Goal: Task Accomplishment & Management: Complete application form

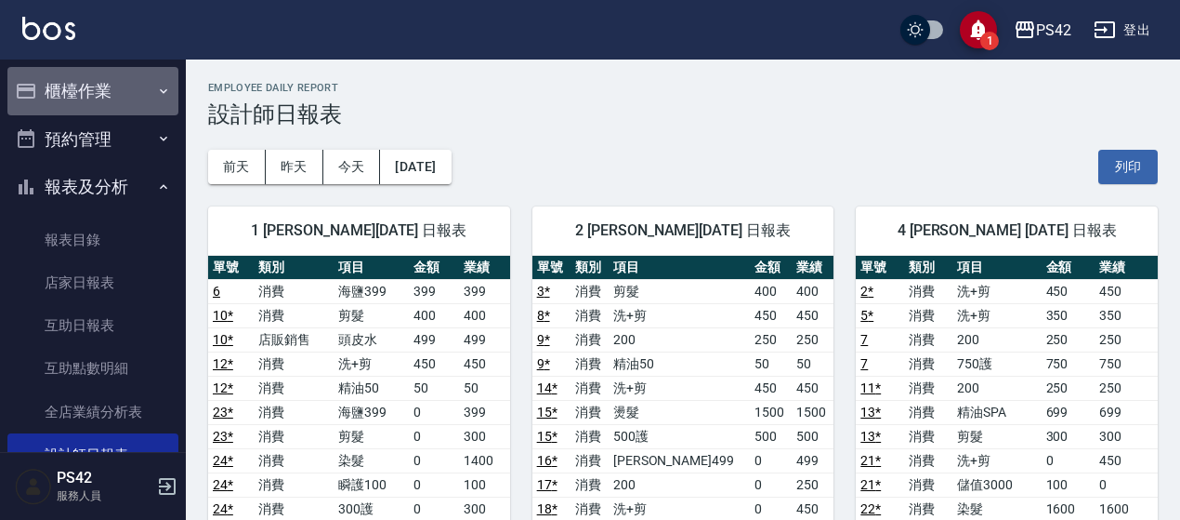
drag, startPoint x: 97, startPoint y: 79, endPoint x: 123, endPoint y: 126, distance: 54.1
click at [99, 82] on button "櫃檯作業" at bounding box center [92, 91] width 171 height 48
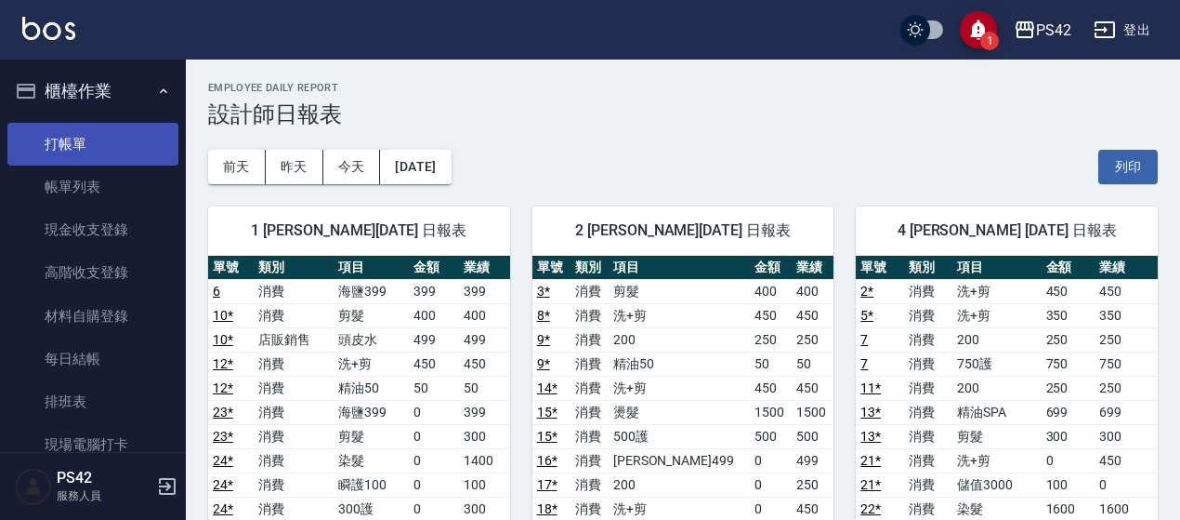
click at [118, 133] on link "打帳單" at bounding box center [92, 144] width 171 height 43
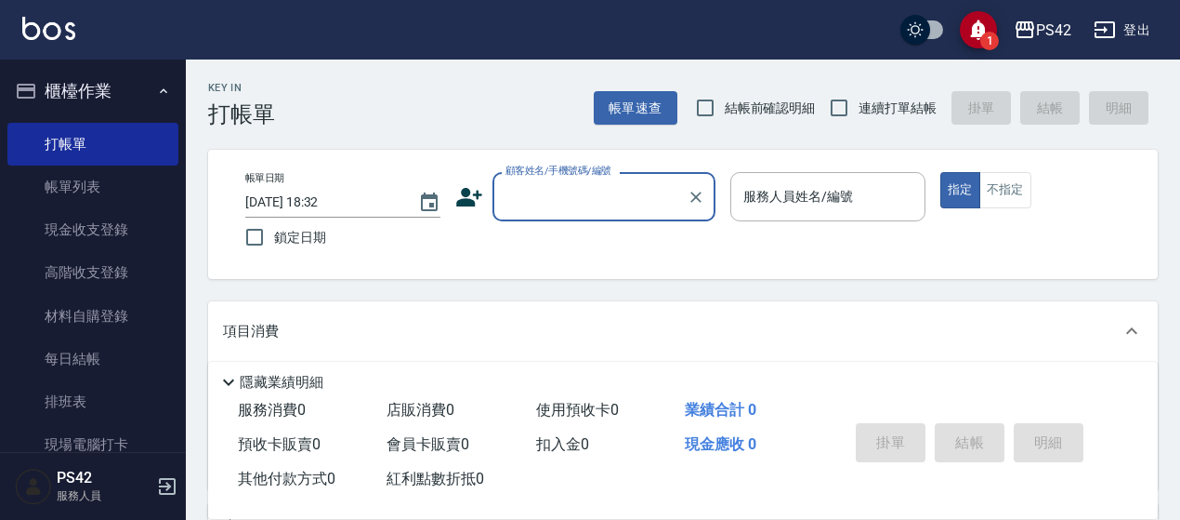
click at [894, 103] on span "連續打單結帳" at bounding box center [898, 109] width 78 height 20
click at [859, 103] on input "連續打單結帳" at bounding box center [839, 107] width 39 height 39
checkbox input "true"
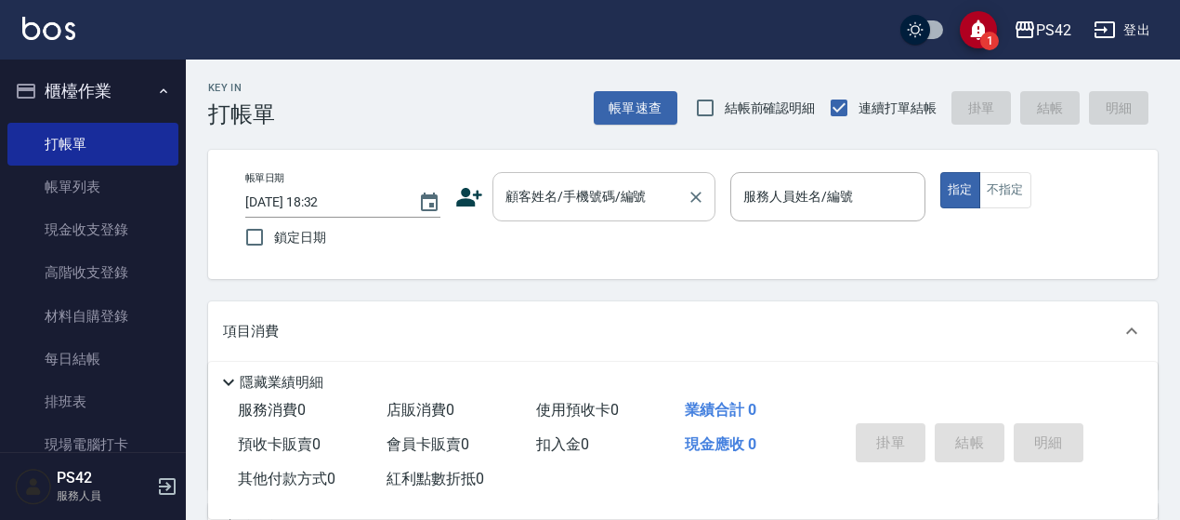
click at [628, 202] on input "顧客姓名/手機號碼/編號" at bounding box center [590, 196] width 178 height 33
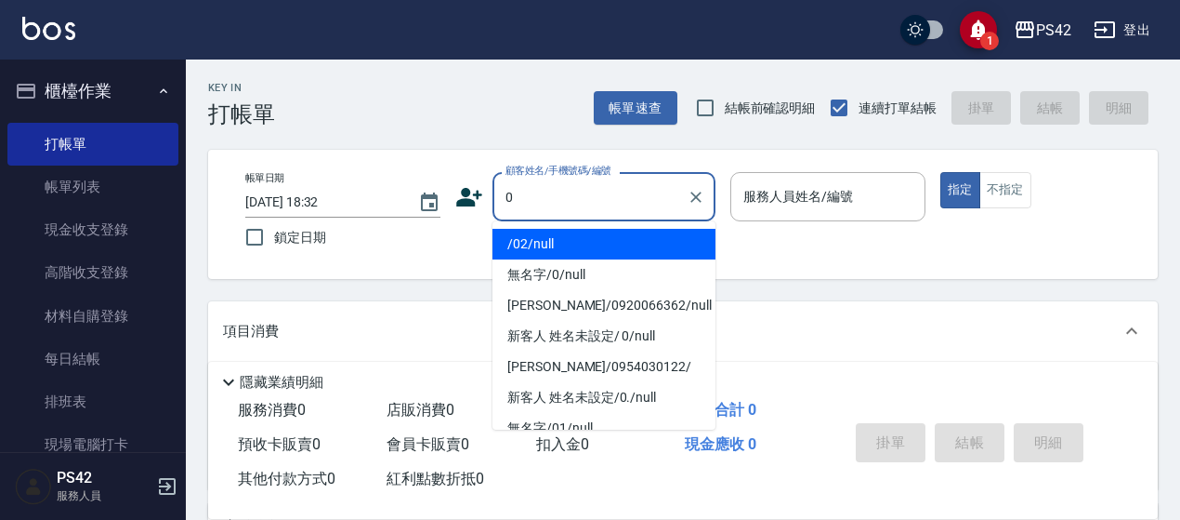
type input "/02/null"
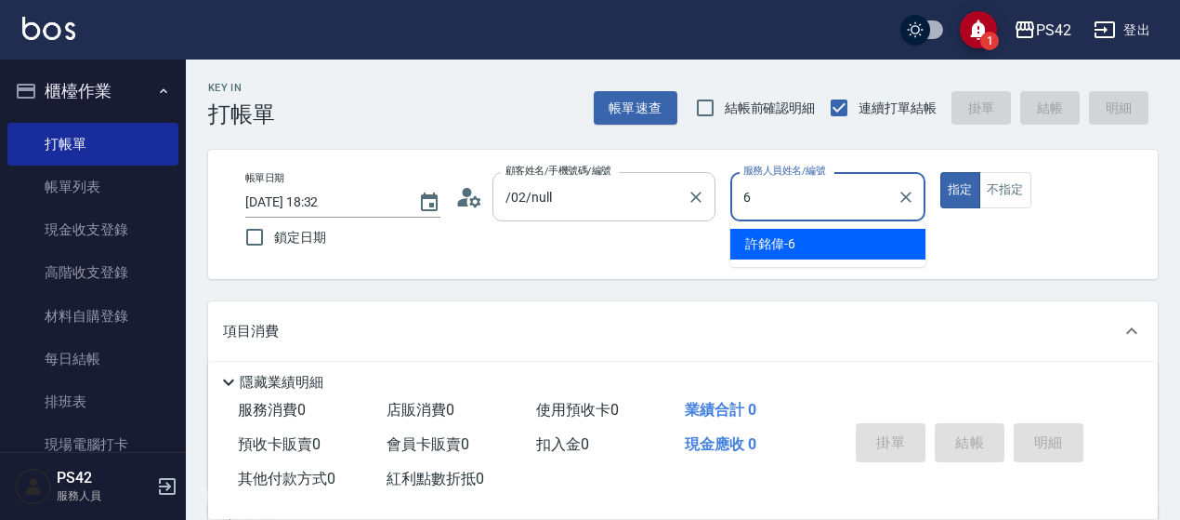
type input "6"
type button "true"
type input "[PERSON_NAME]-6"
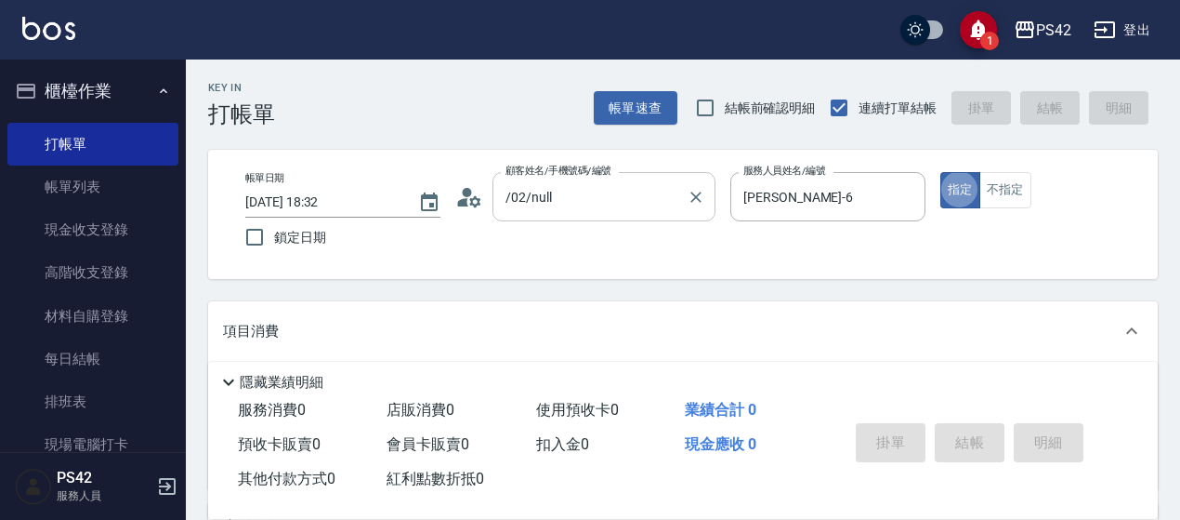
type input "無名字/0/null"
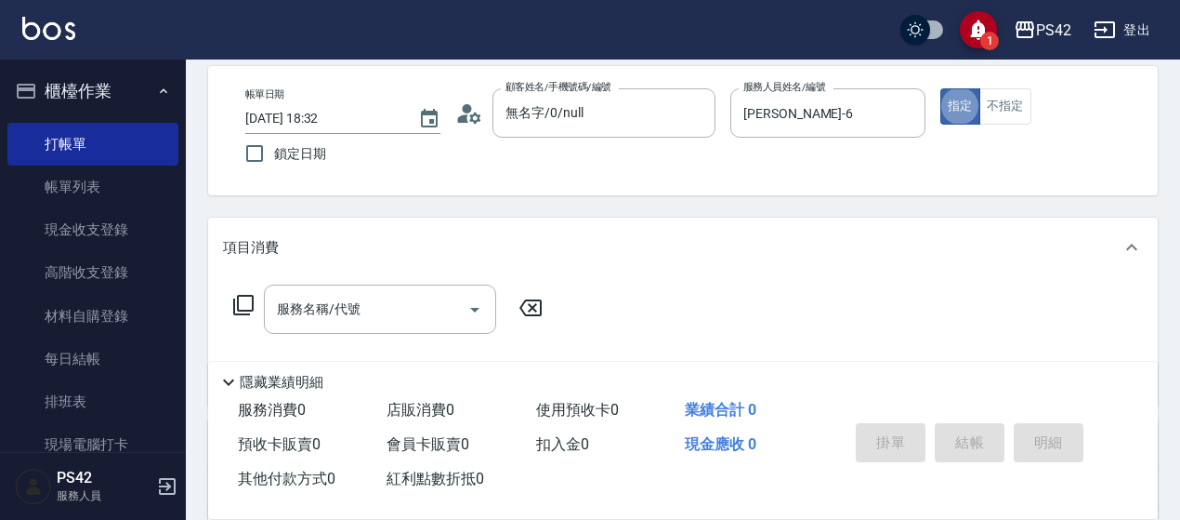
scroll to position [93, 0]
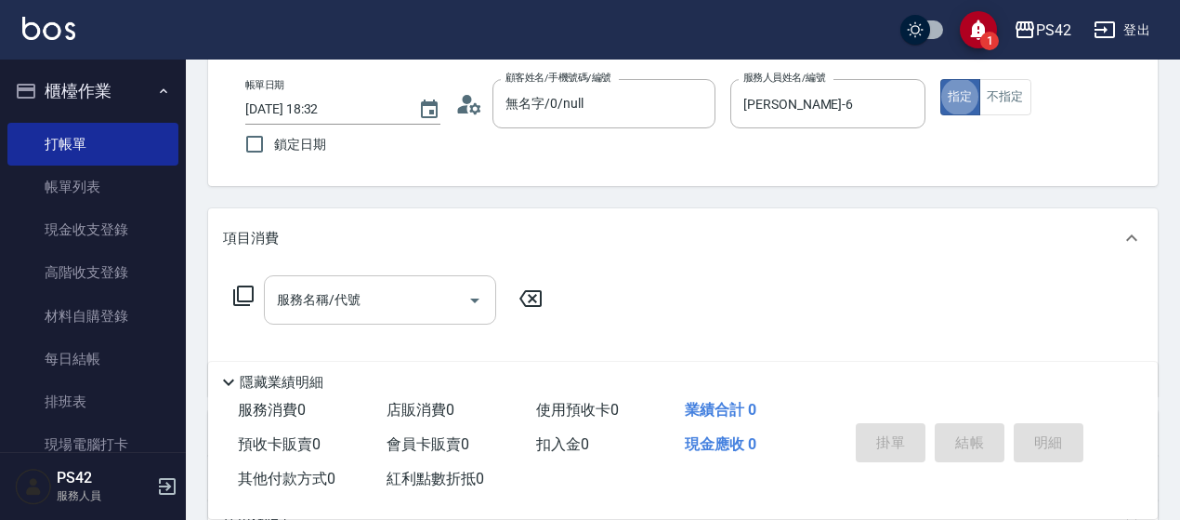
click at [437, 277] on div "服務名稱/代號" at bounding box center [380, 299] width 232 height 49
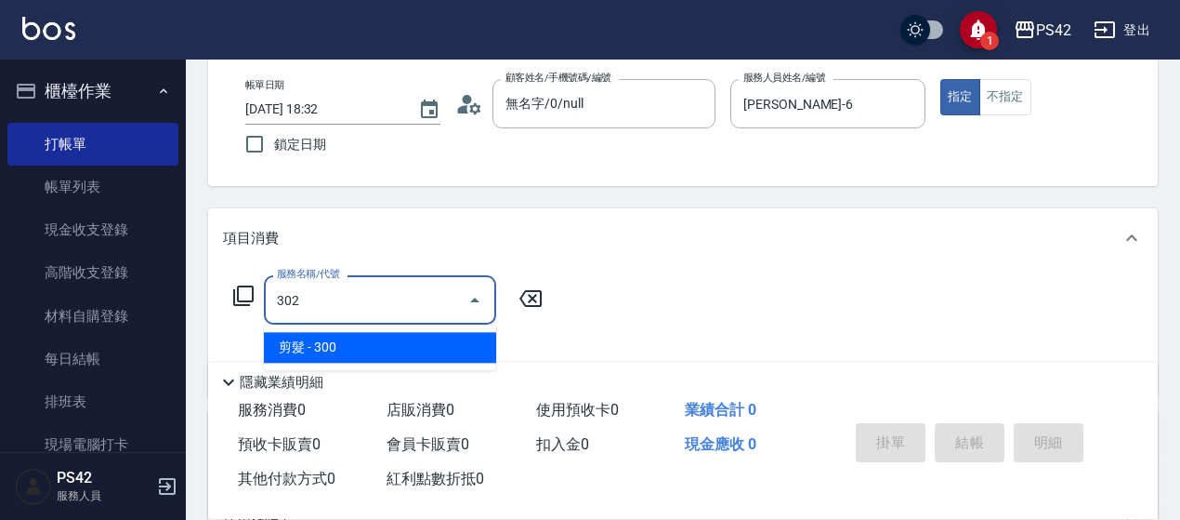
type input "剪髮(302)"
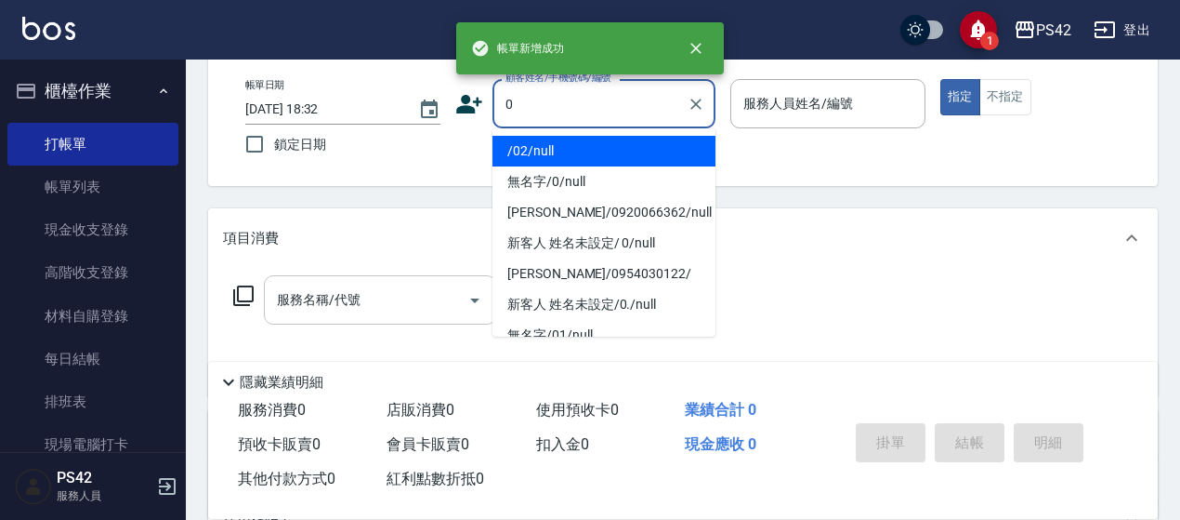
type input "/02/null"
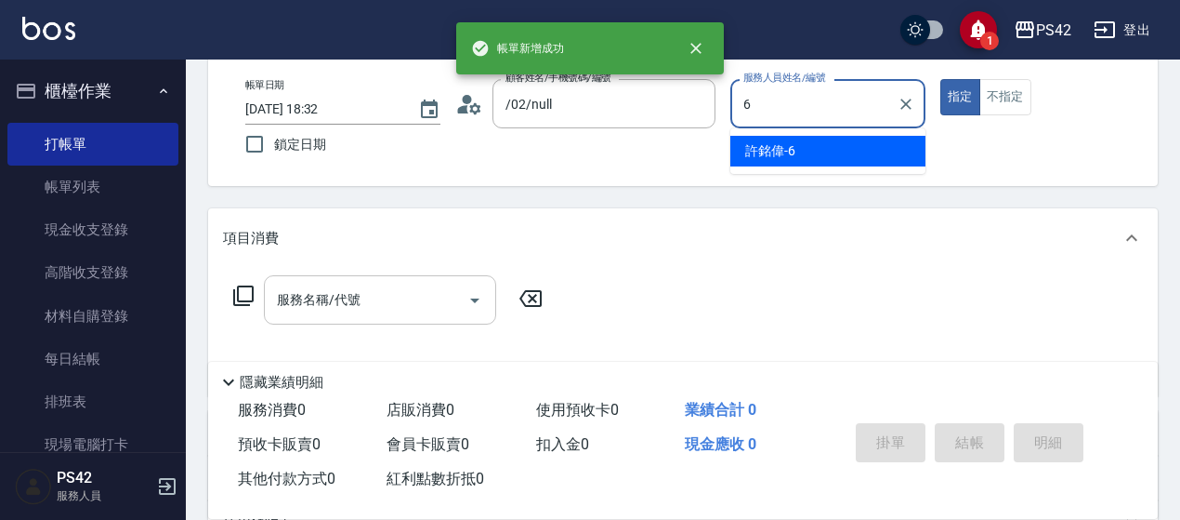
type input "[PERSON_NAME]-6"
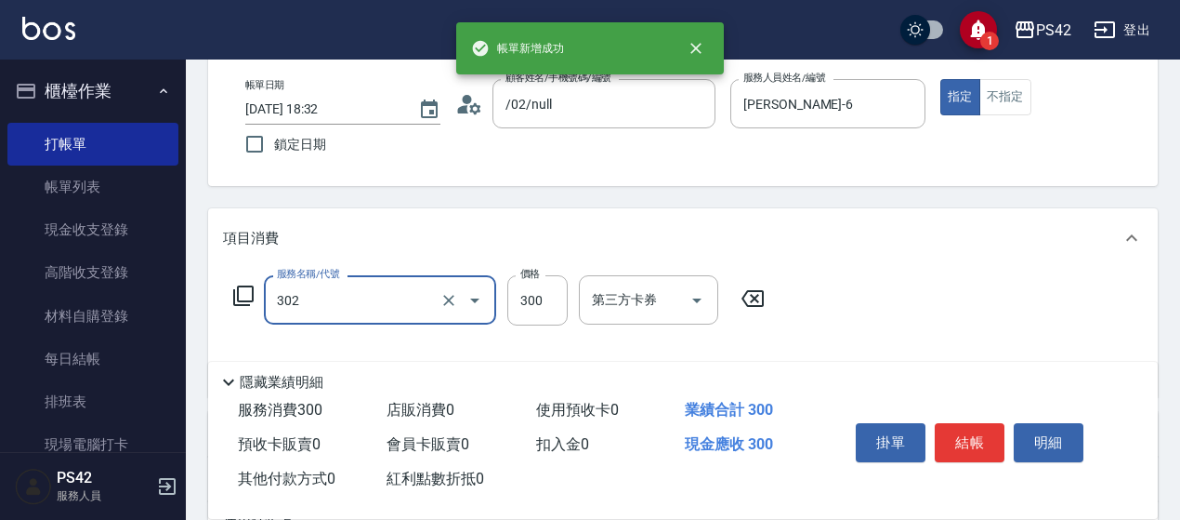
type input "剪髮(302)"
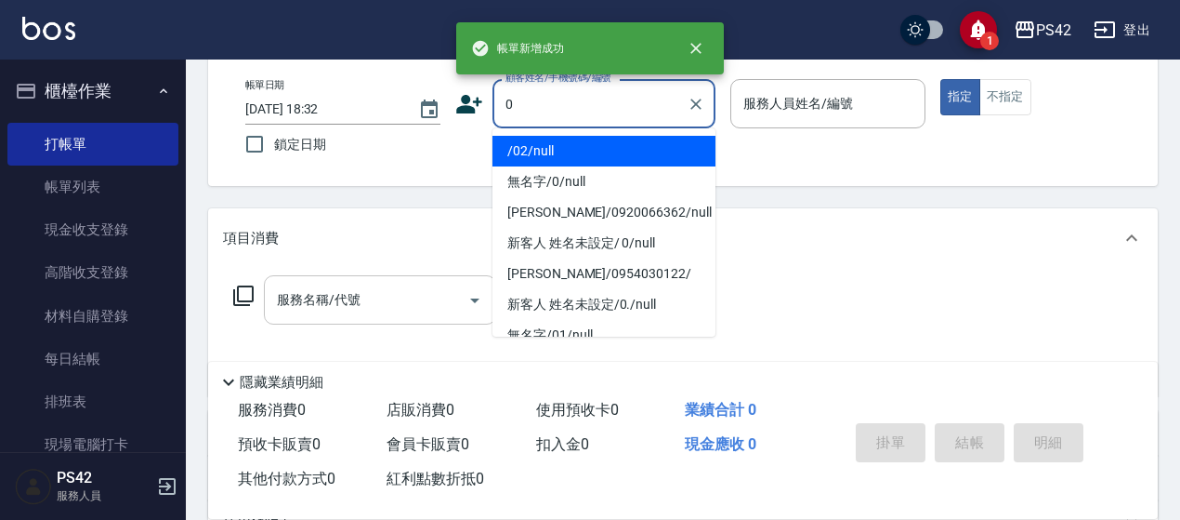
type input "/02/null"
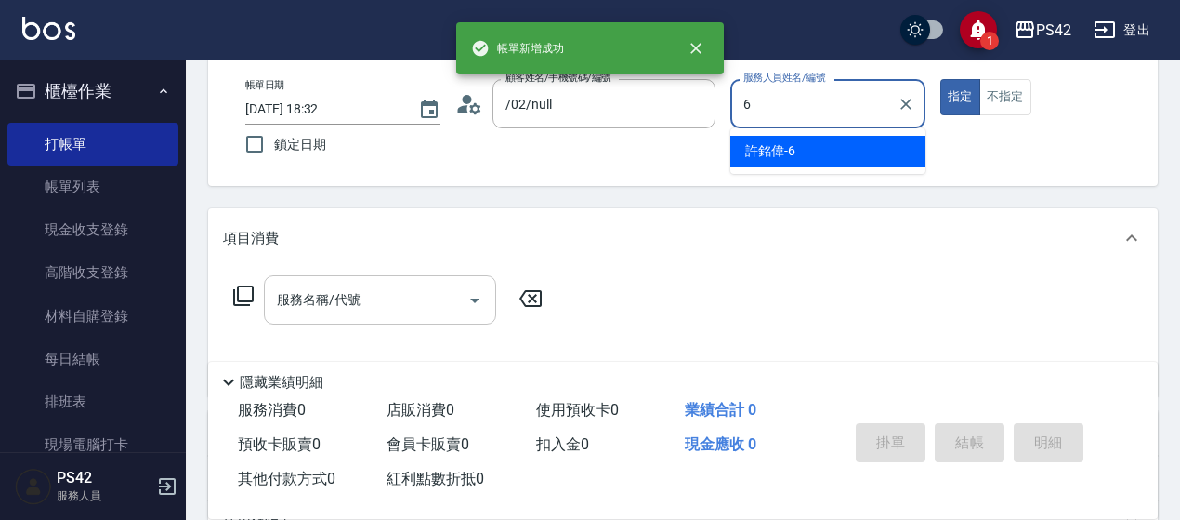
type input "[PERSON_NAME]-6"
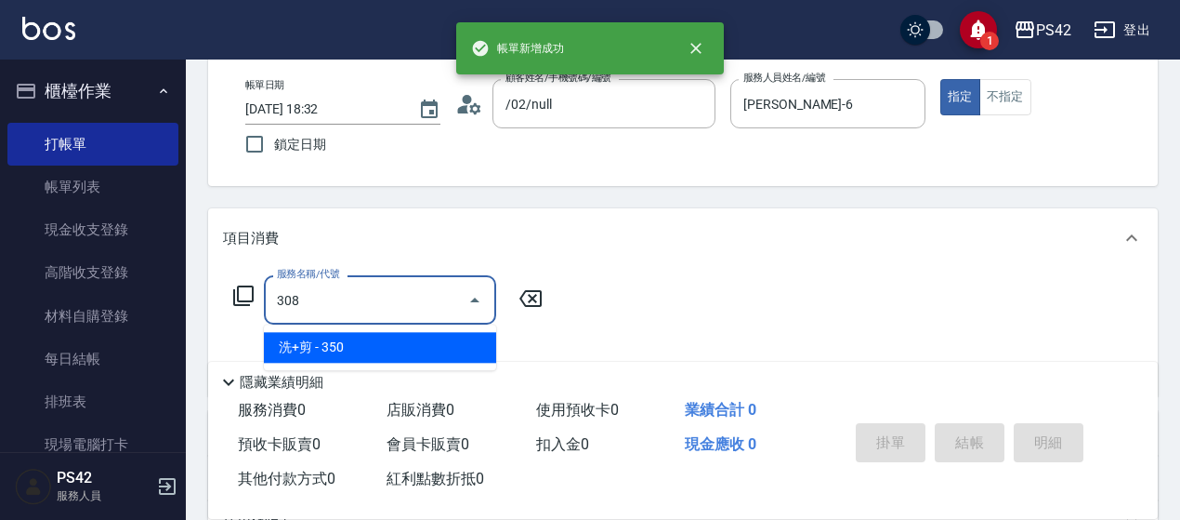
type input "洗+剪(308)"
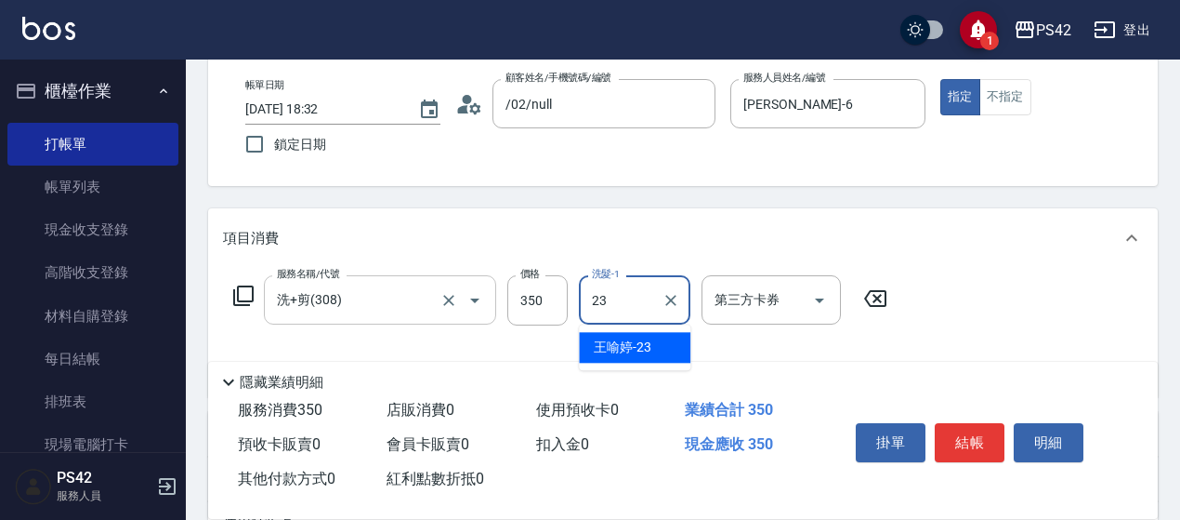
type input "[PERSON_NAME]-23"
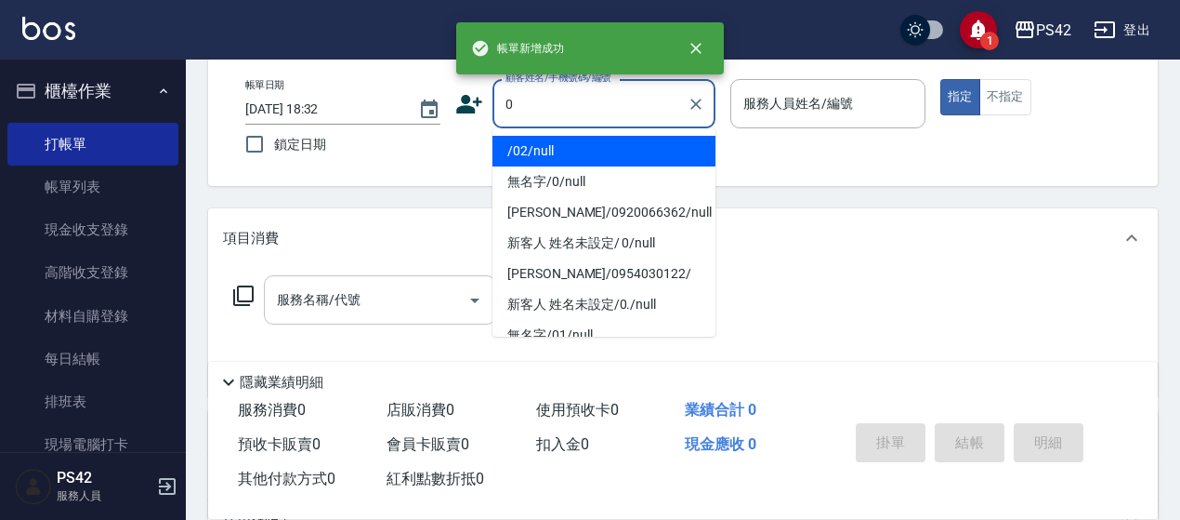
type input "/02/null"
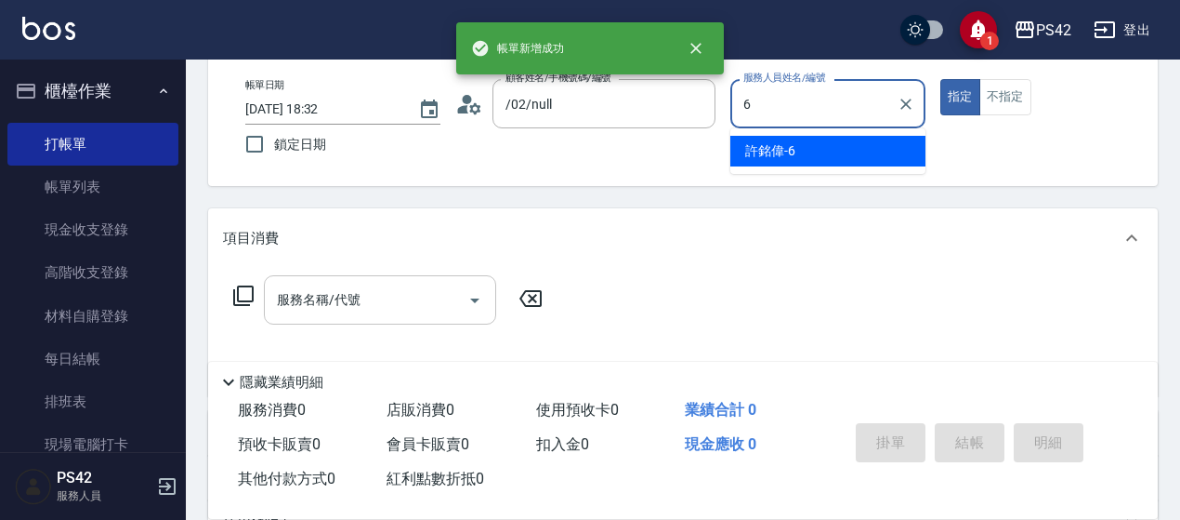
type input "[PERSON_NAME]-6"
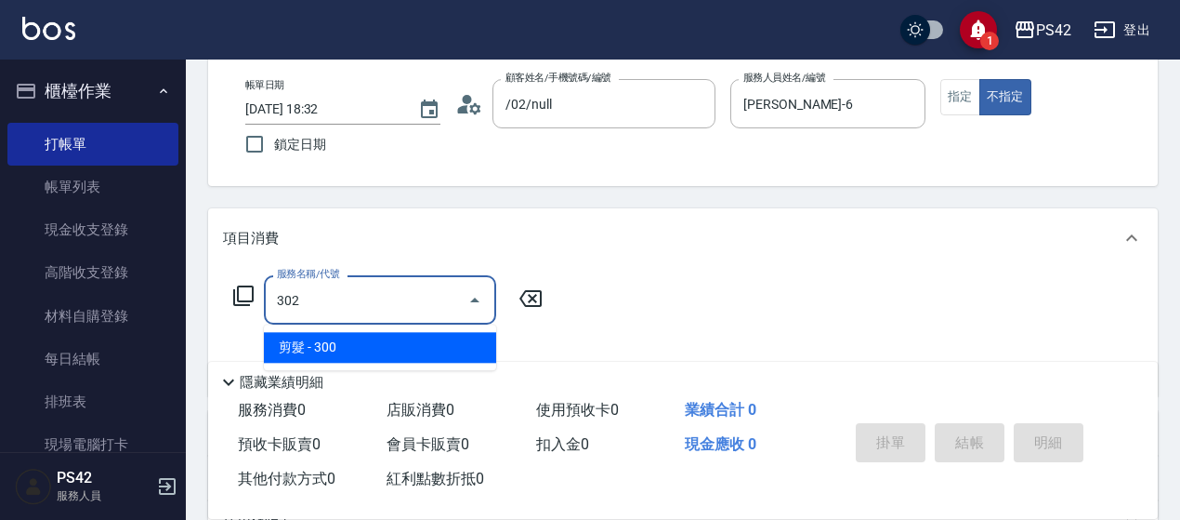
type input "剪髮(302)"
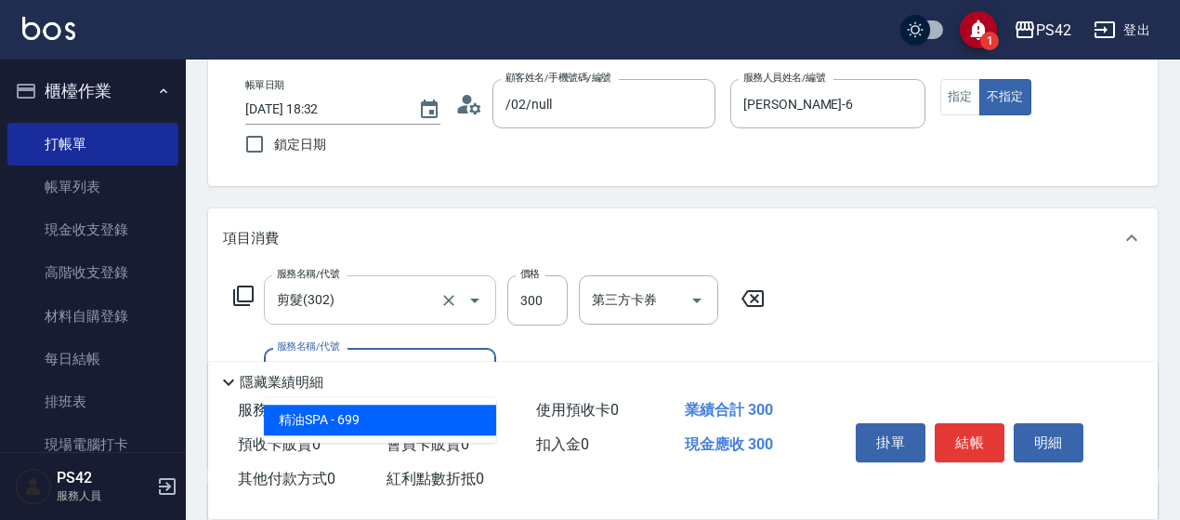
type input "精油SPA(0699)"
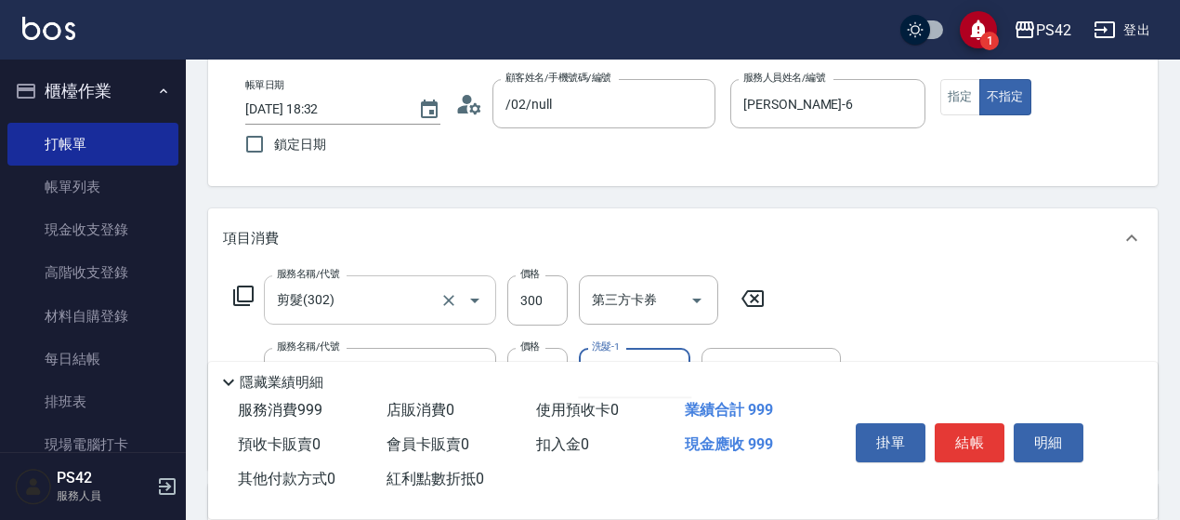
type input "[PERSON_NAME]-33"
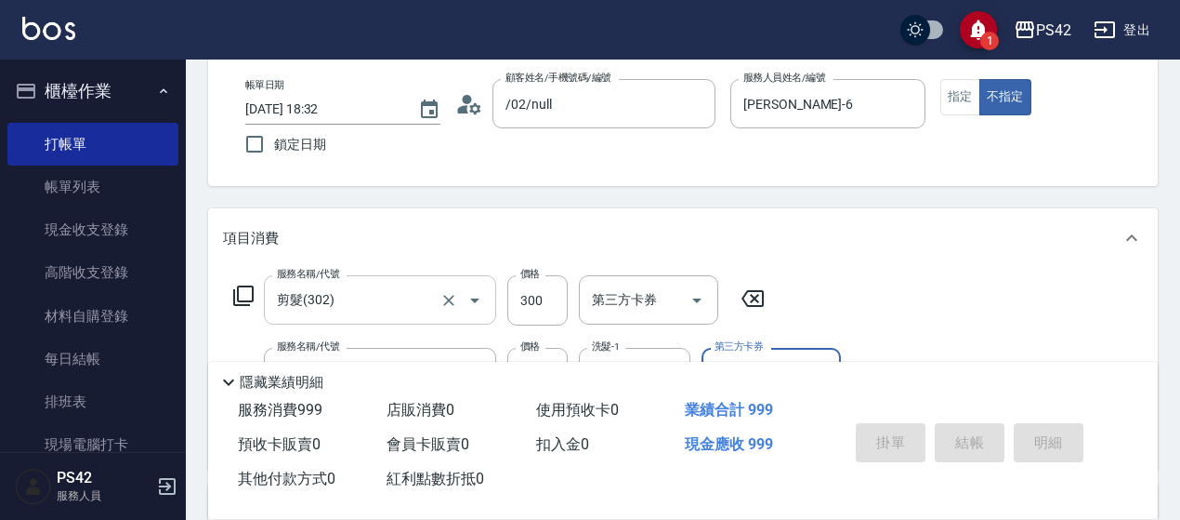
type input "[DATE] 18:33"
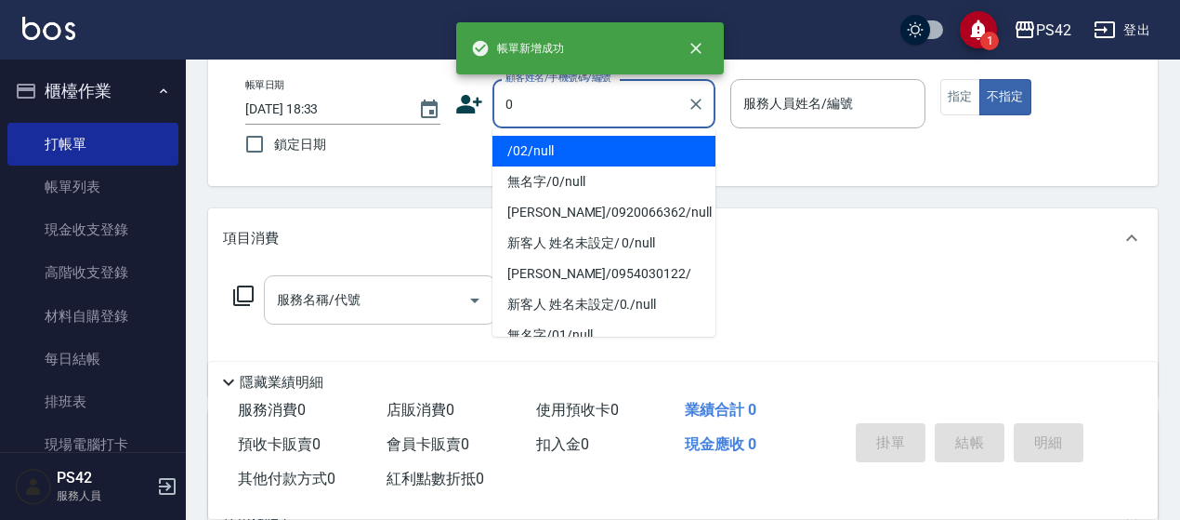
type input "/02/null"
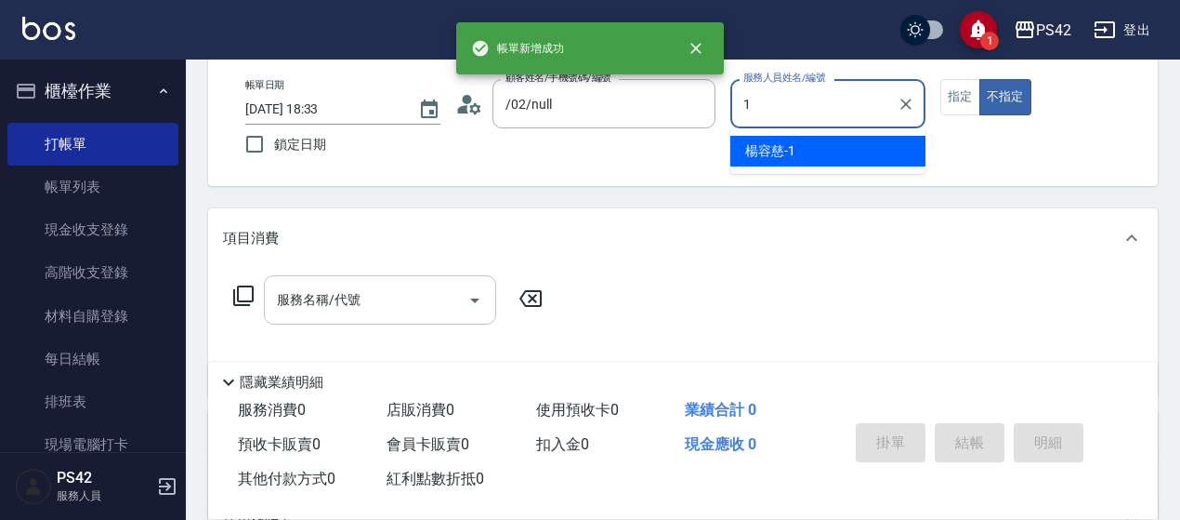
type input "1"
type button "false"
type input "[PERSON_NAME]-1"
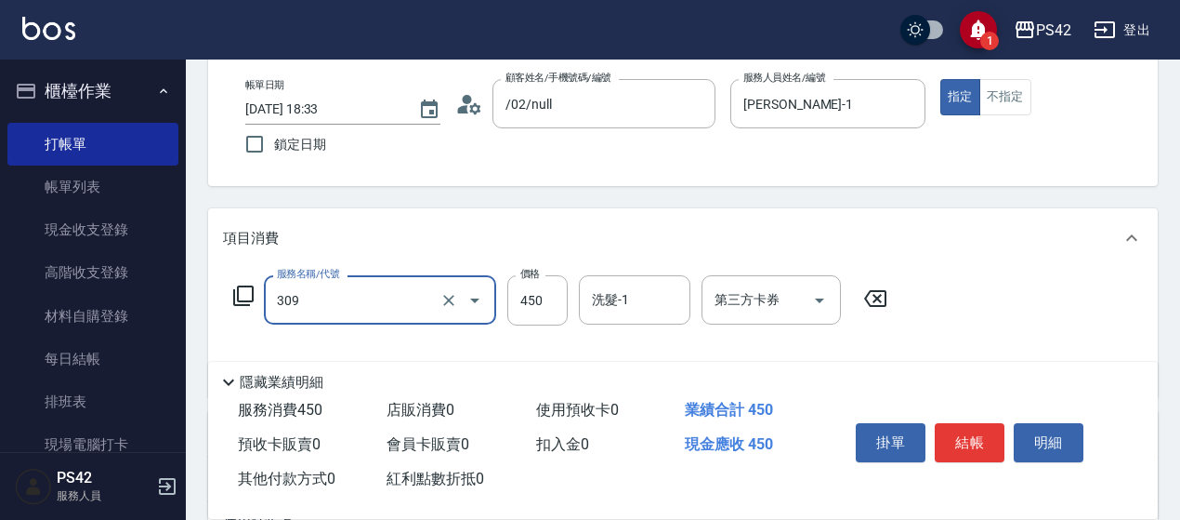
type input "洗+剪(309)"
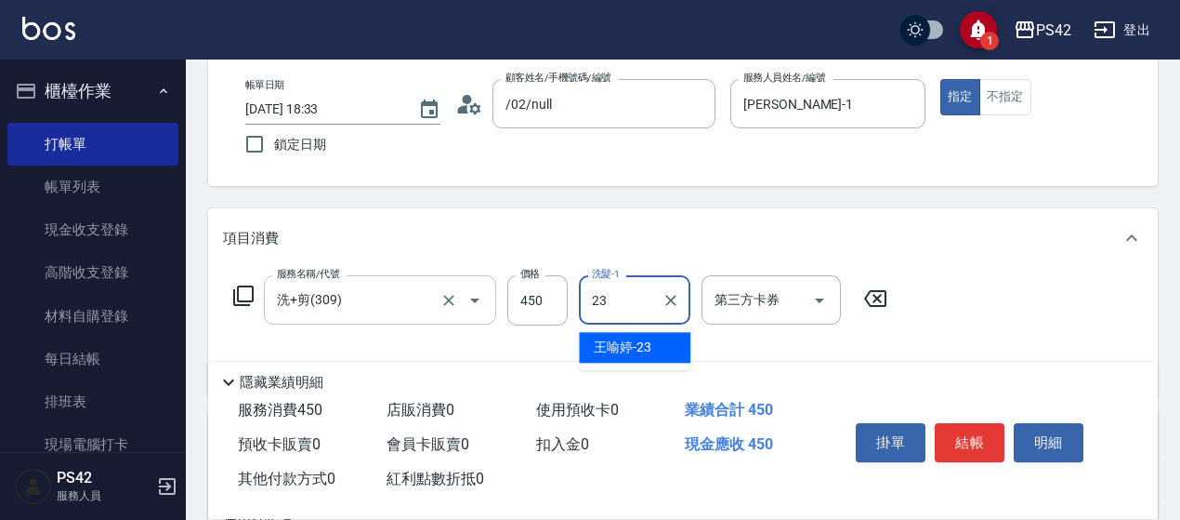
type input "[PERSON_NAME]-23"
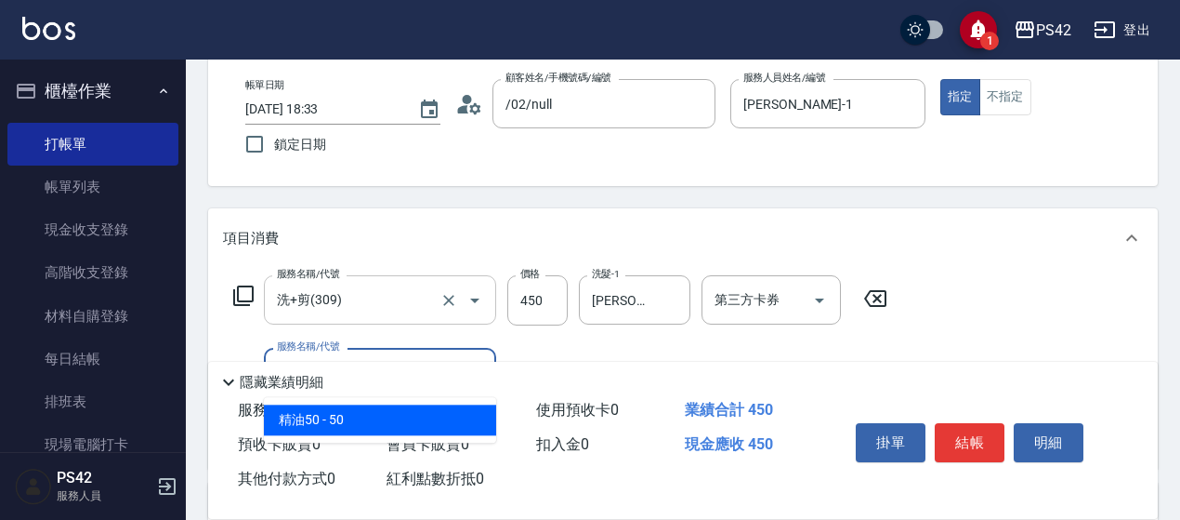
type input "精油50(112)"
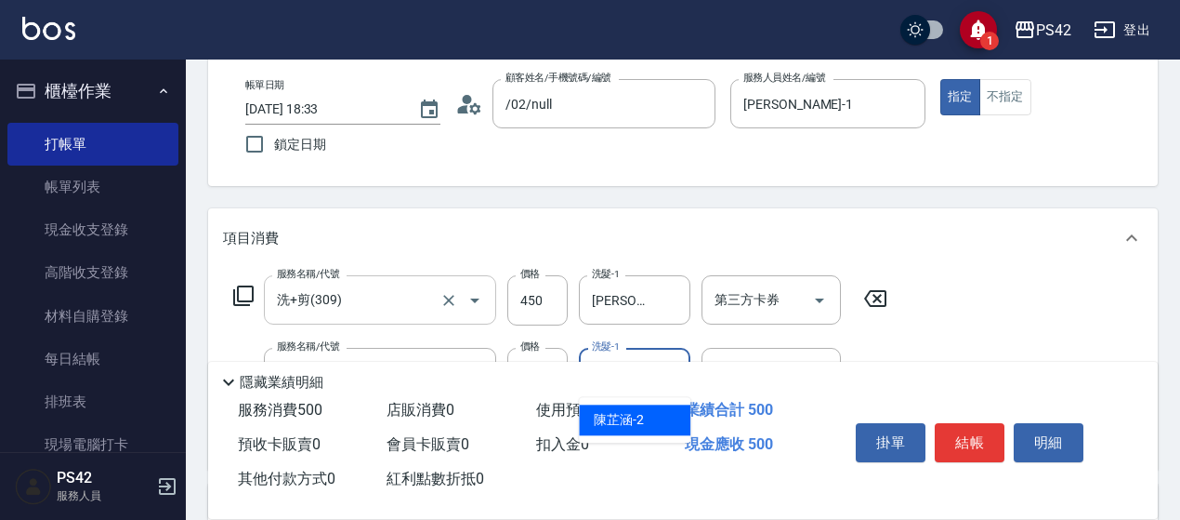
type input "[PERSON_NAME]-23"
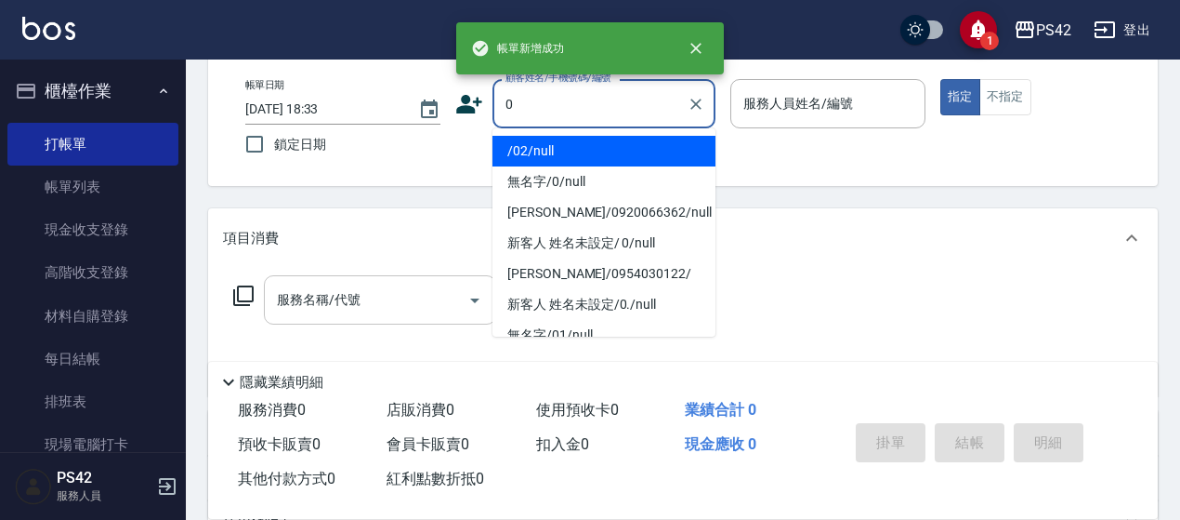
type input "/02/null"
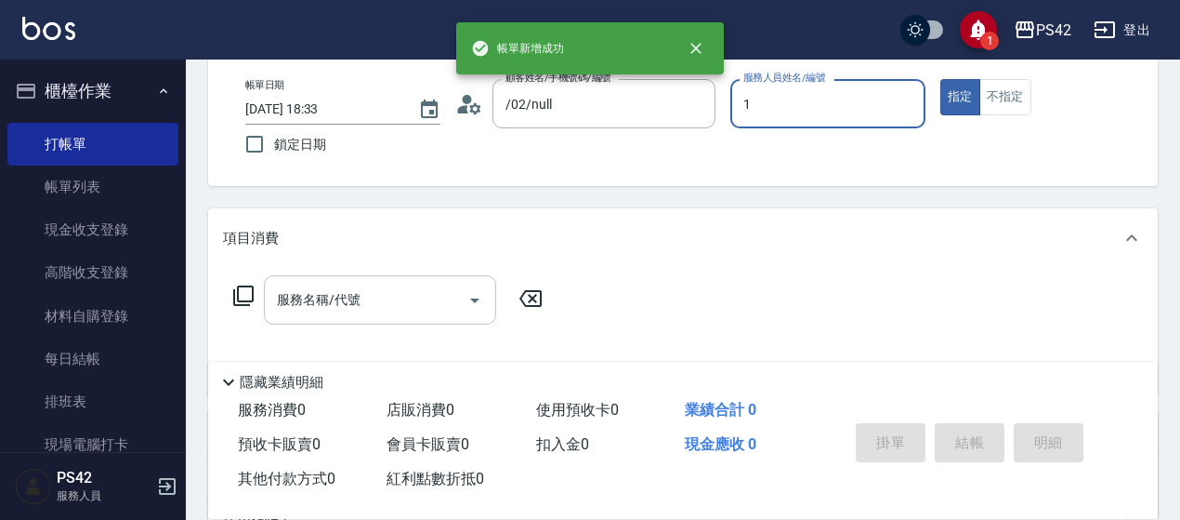
type input "[PERSON_NAME]-1"
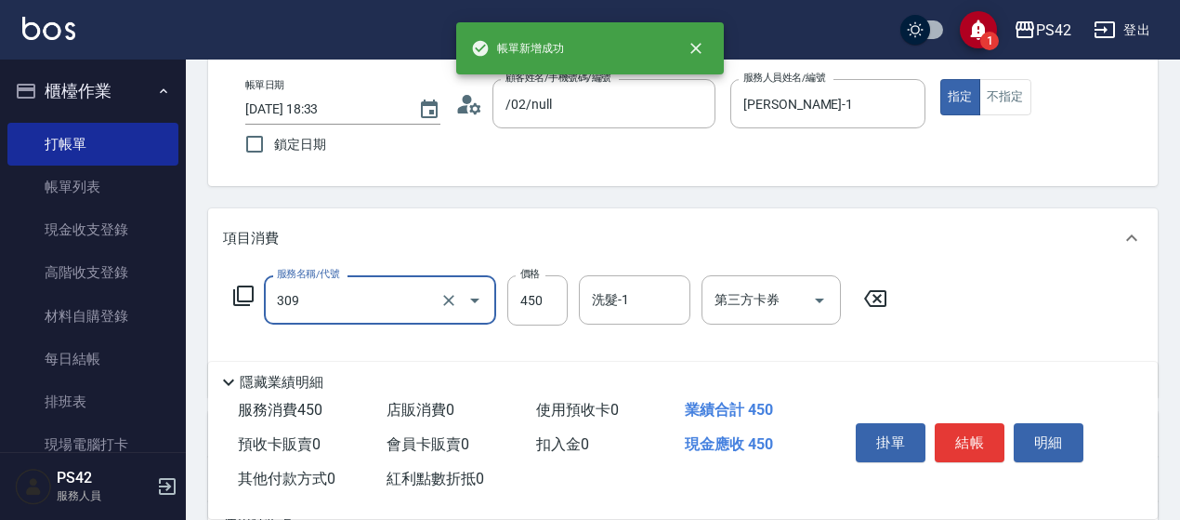
type input "洗+剪(309)"
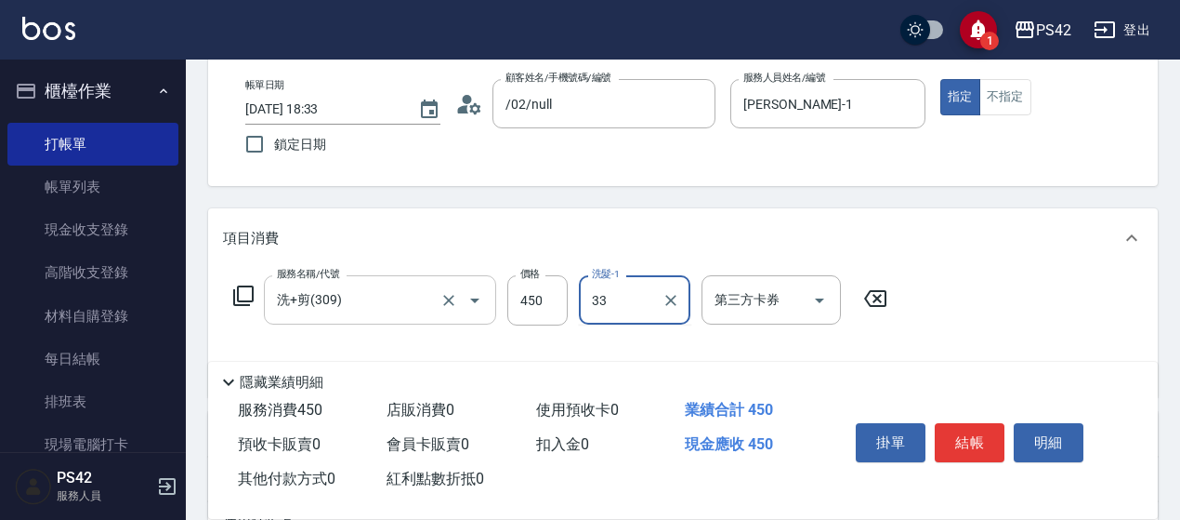
type input "[PERSON_NAME]-33"
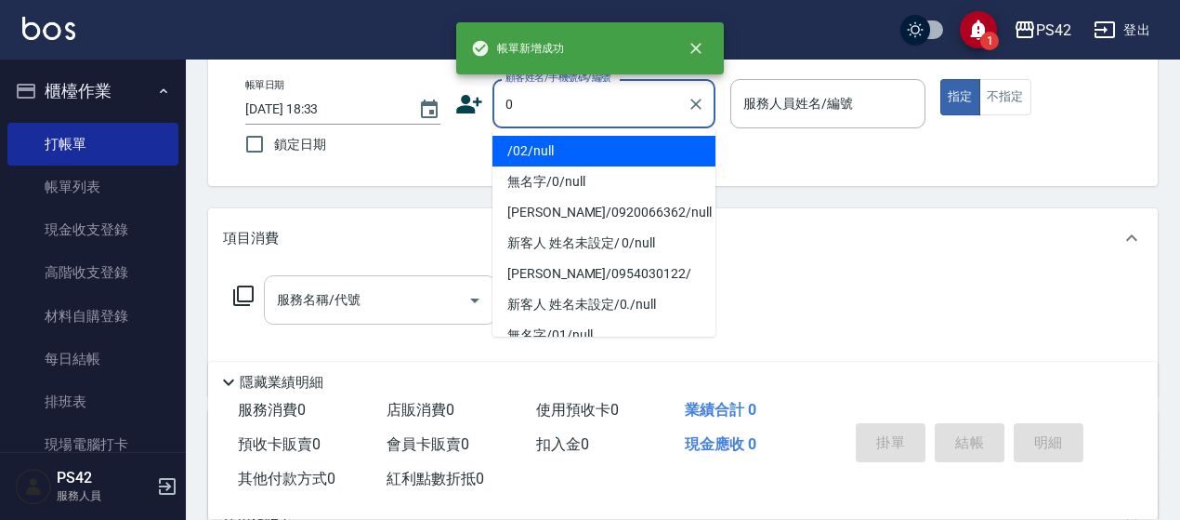
type input "/02/null"
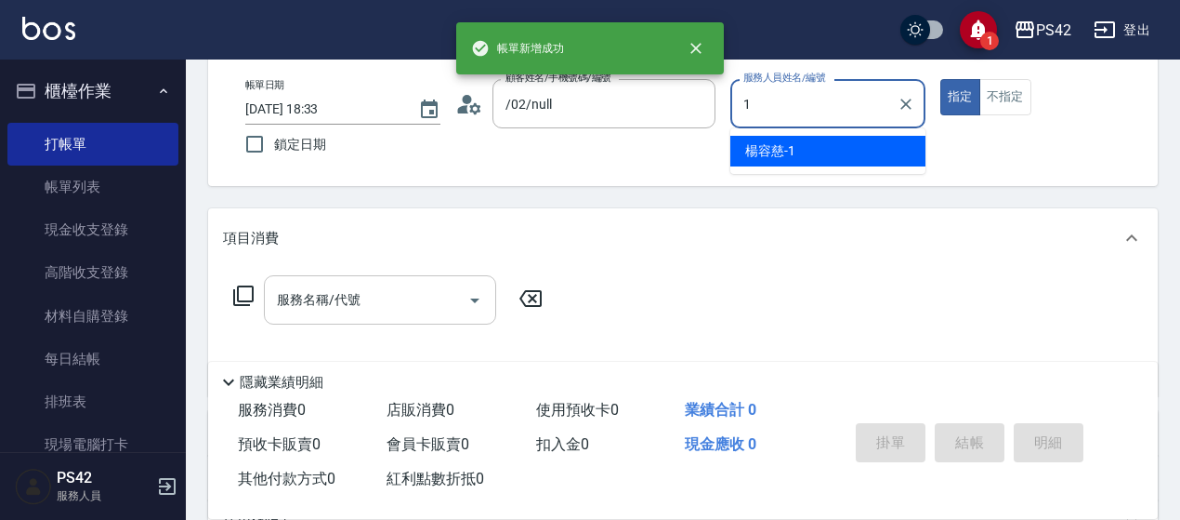
type input "[PERSON_NAME]-1"
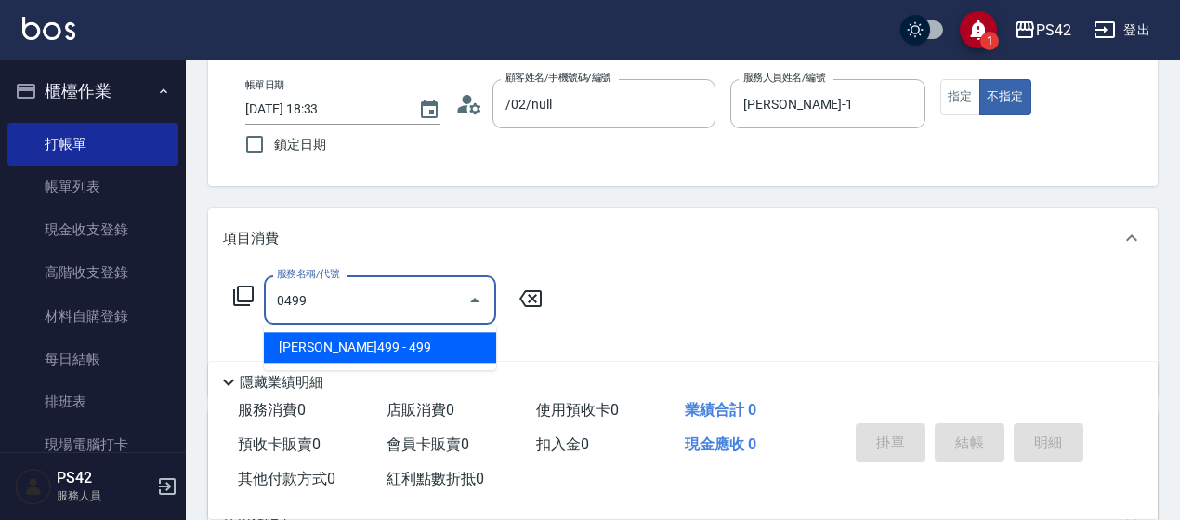
type input "[PERSON_NAME]499(0499)"
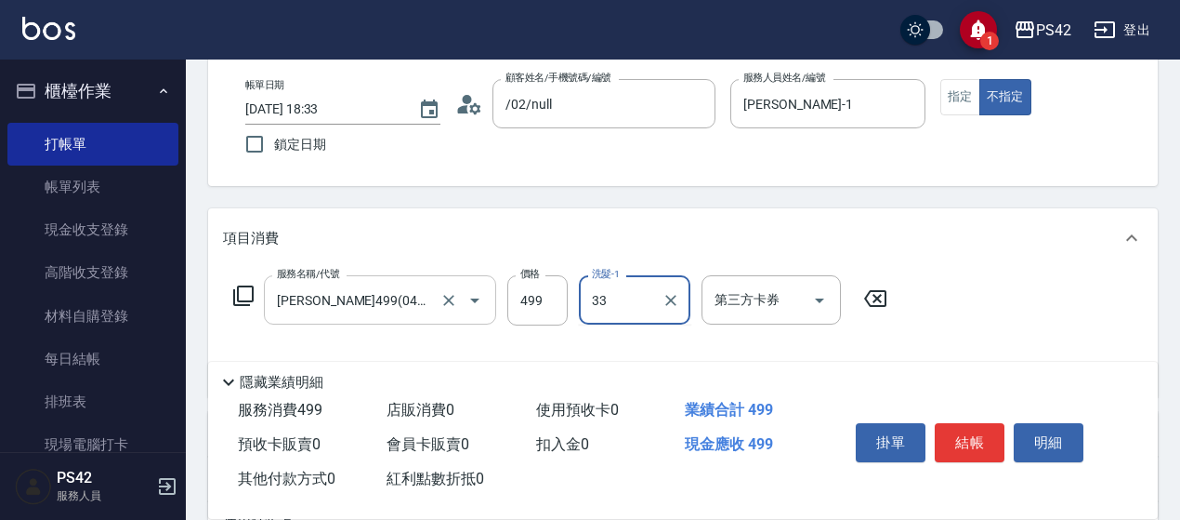
type input "[PERSON_NAME]-33"
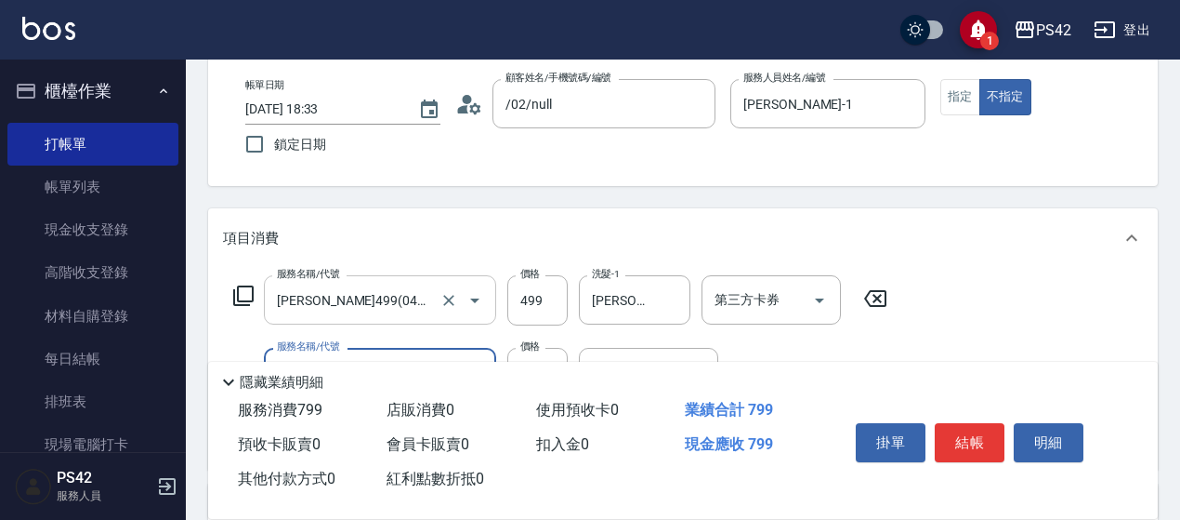
type input "剪髮(302)"
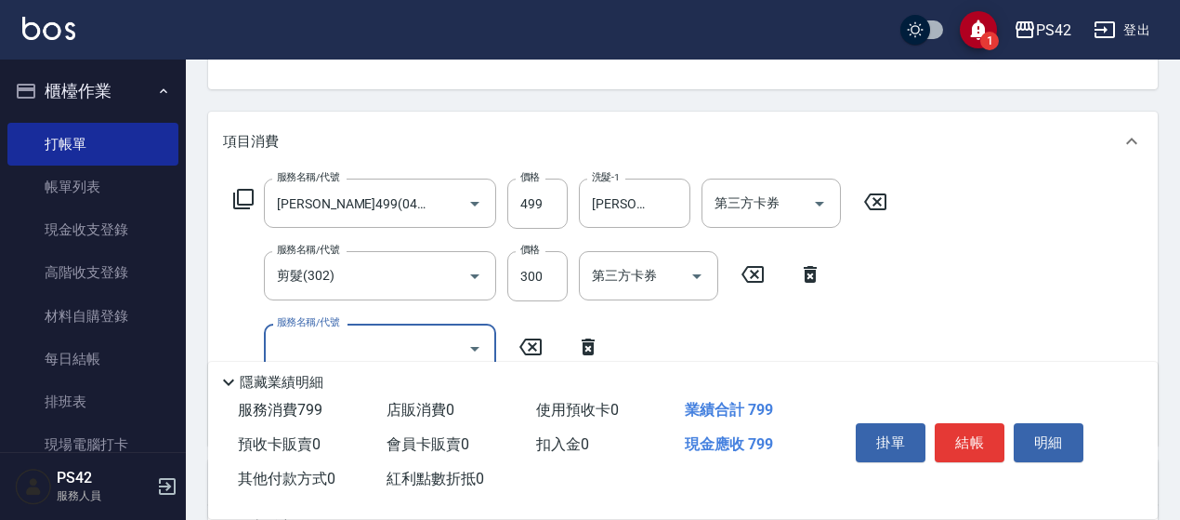
scroll to position [372, 0]
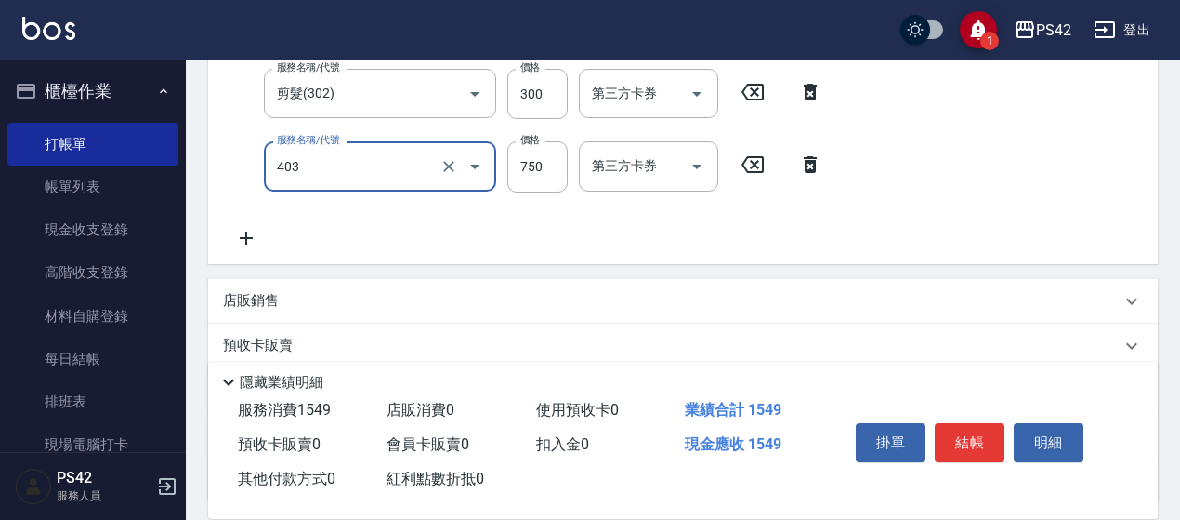
type input "750護(403)"
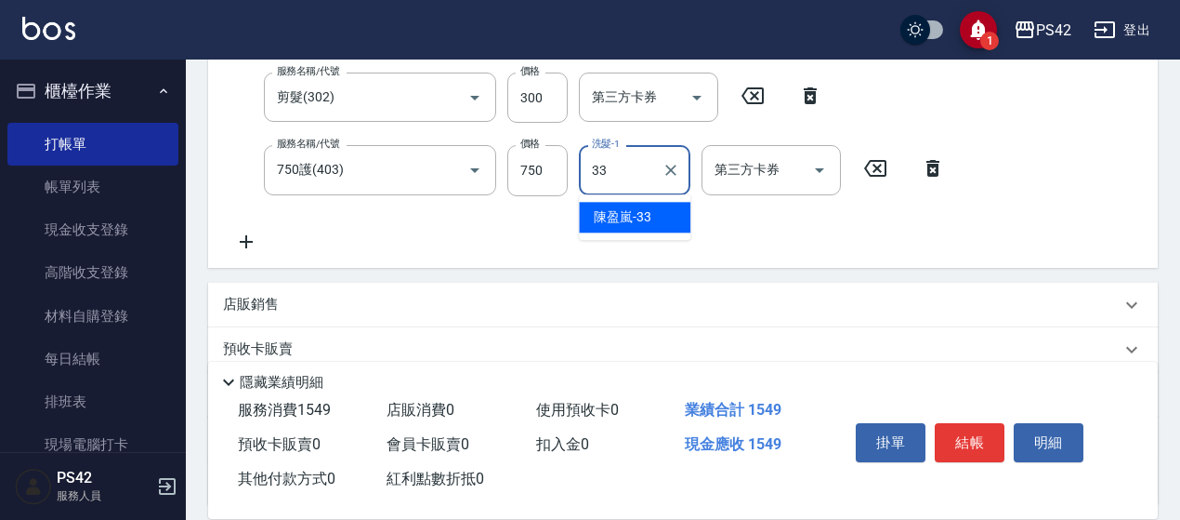
type input "[PERSON_NAME]-33"
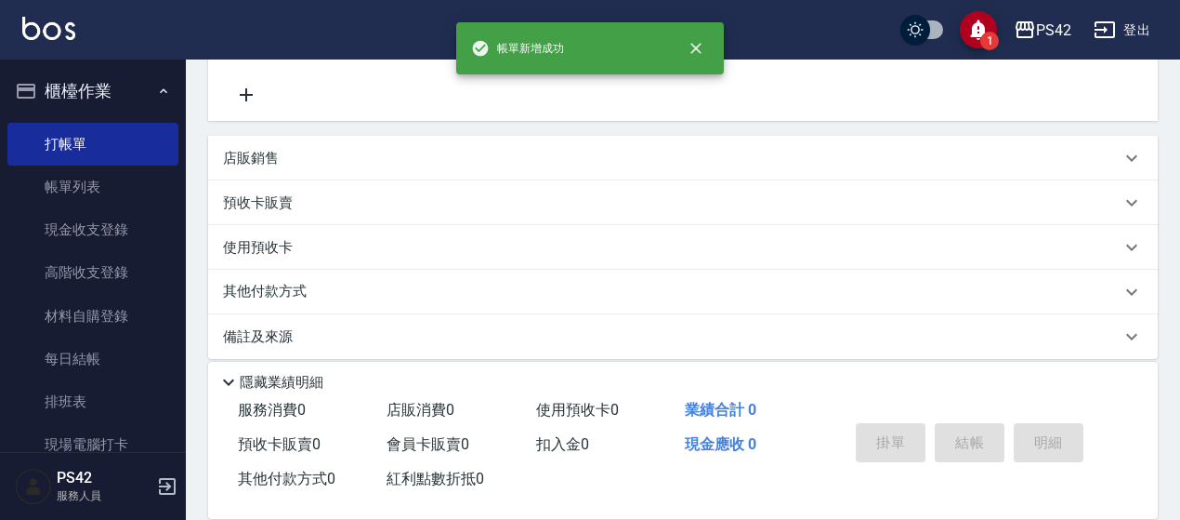
scroll to position [0, 0]
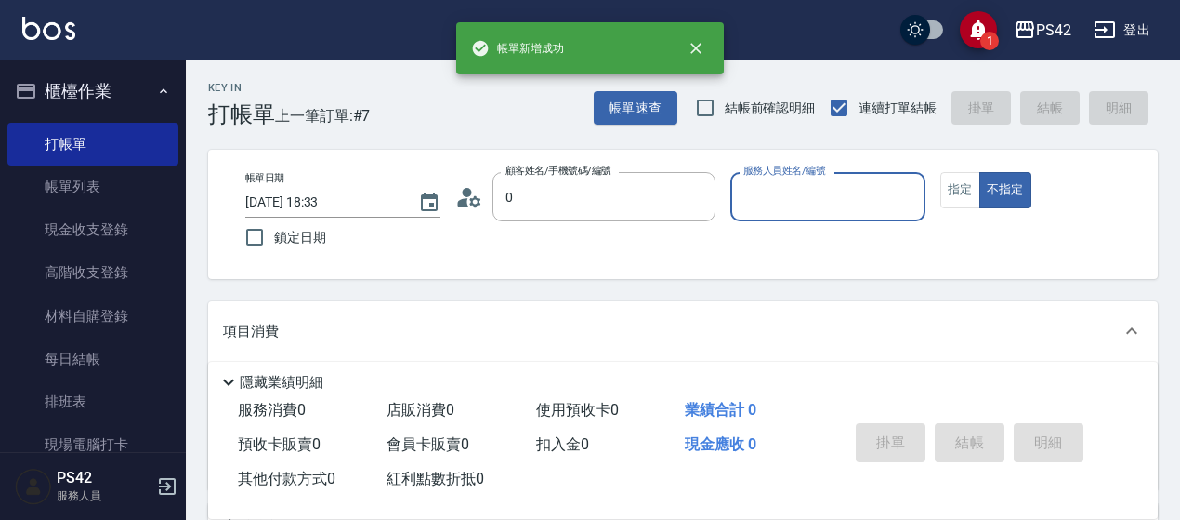
type input "/02/null"
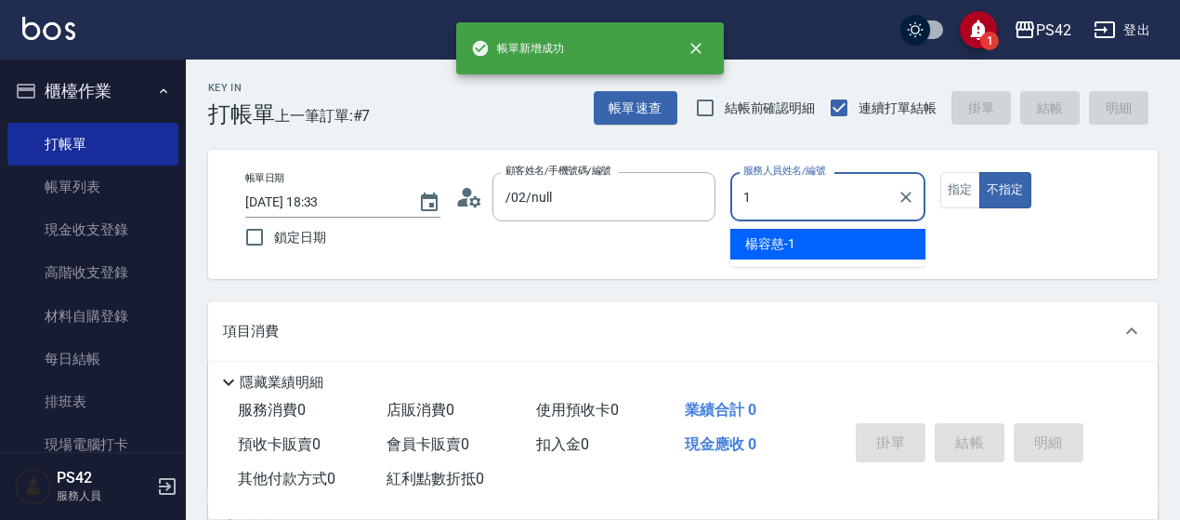
type input "[PERSON_NAME]-1"
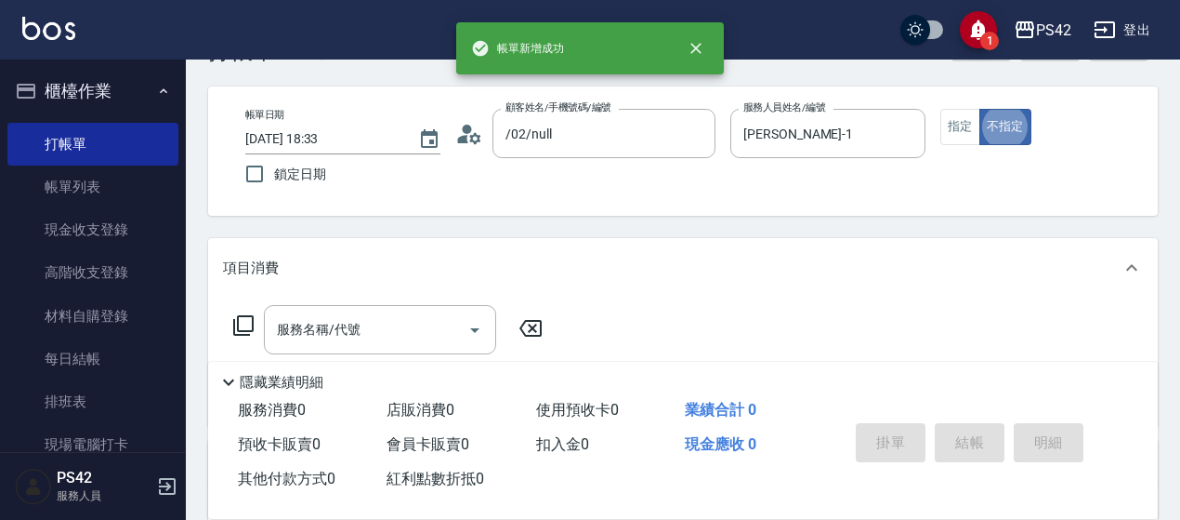
scroll to position [93, 0]
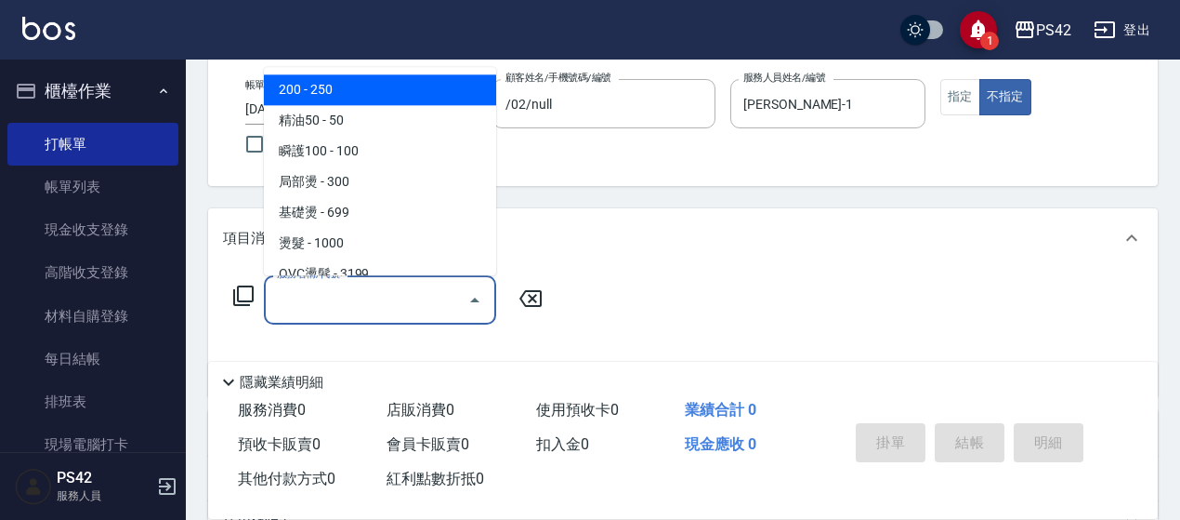
click at [389, 299] on input "服務名稱/代號" at bounding box center [366, 299] width 188 height 33
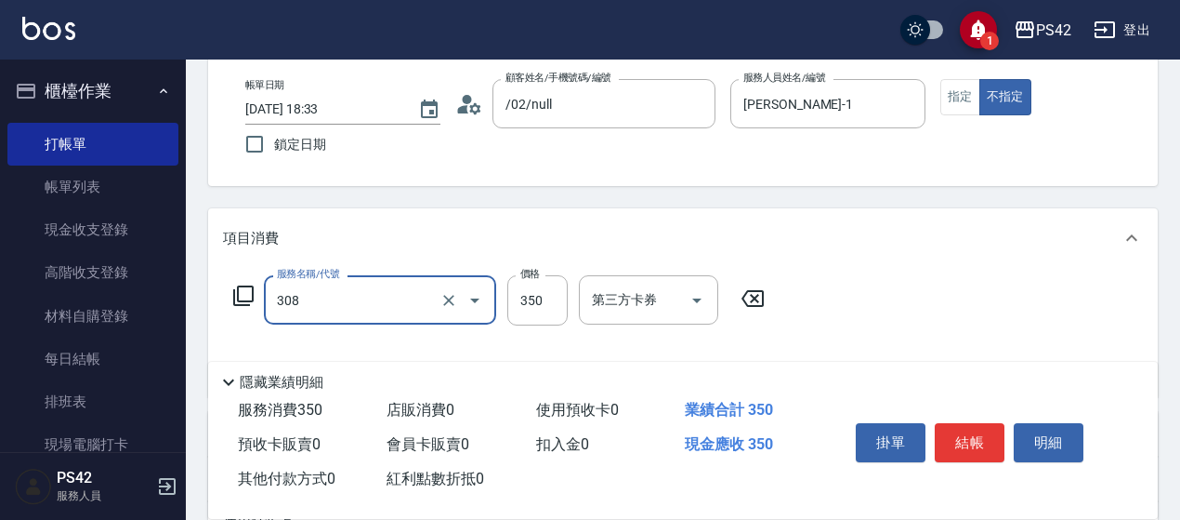
type input "洗+剪(308)"
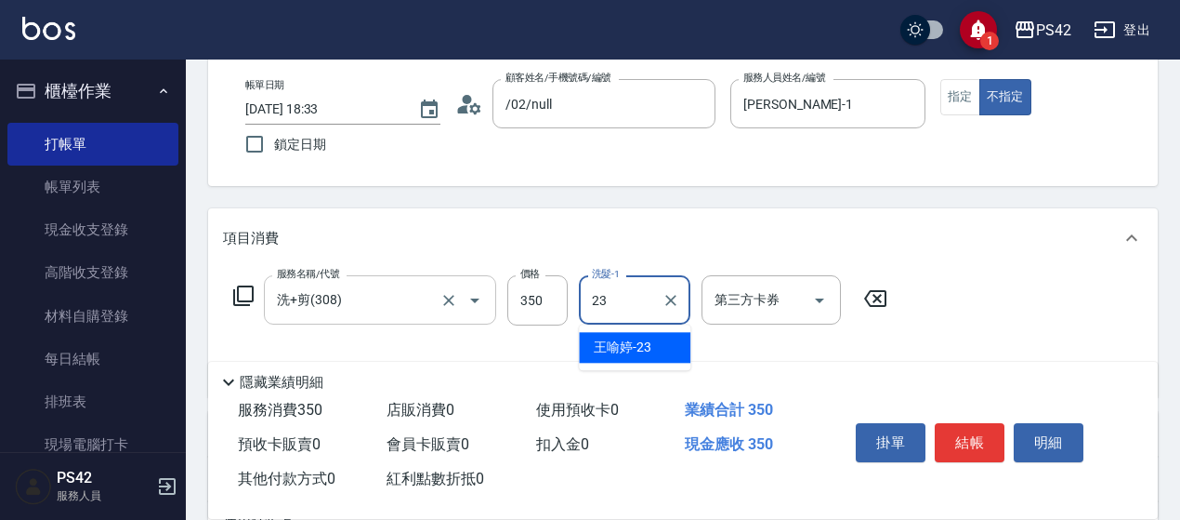
type input "[PERSON_NAME]-23"
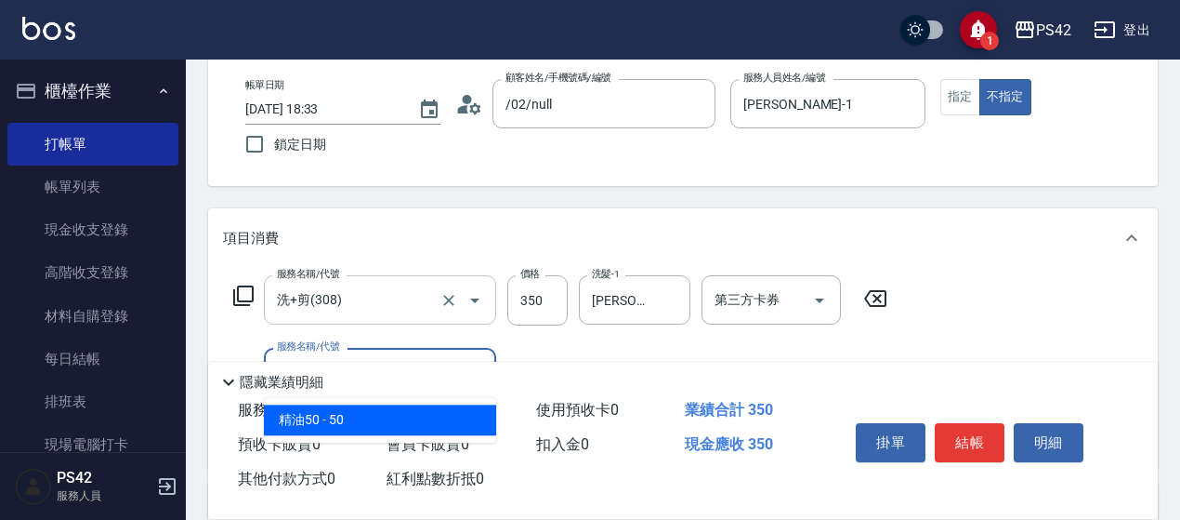
type input "精油50(112)"
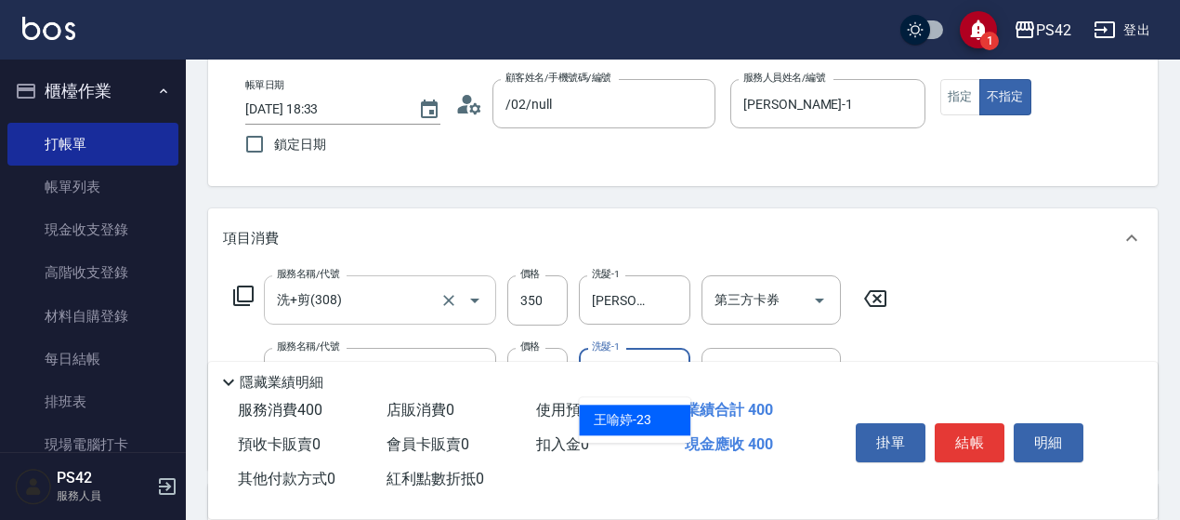
type input "[PERSON_NAME]-23"
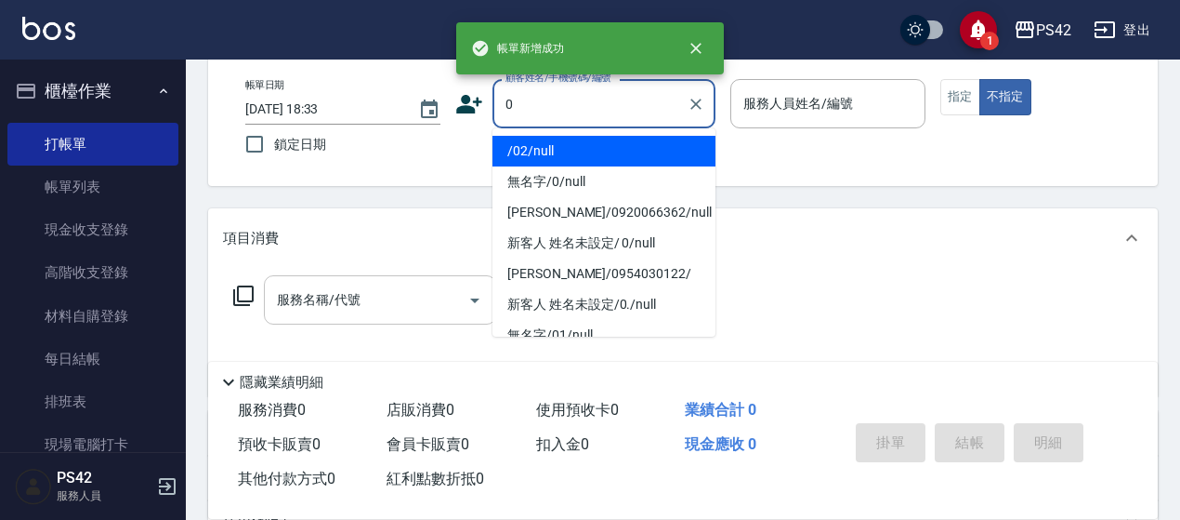
type input "/02/null"
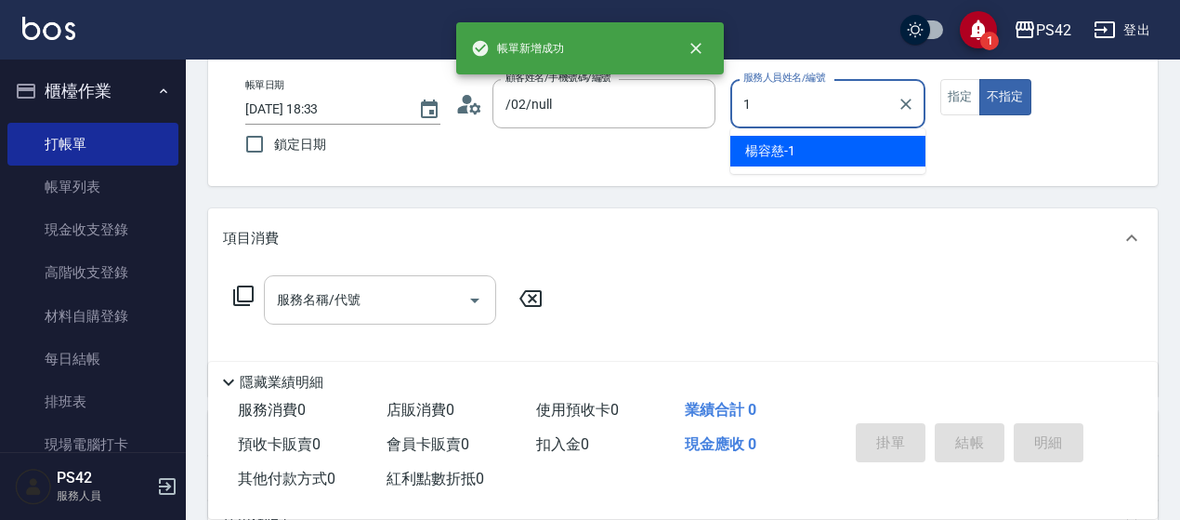
type input "[PERSON_NAME]-1"
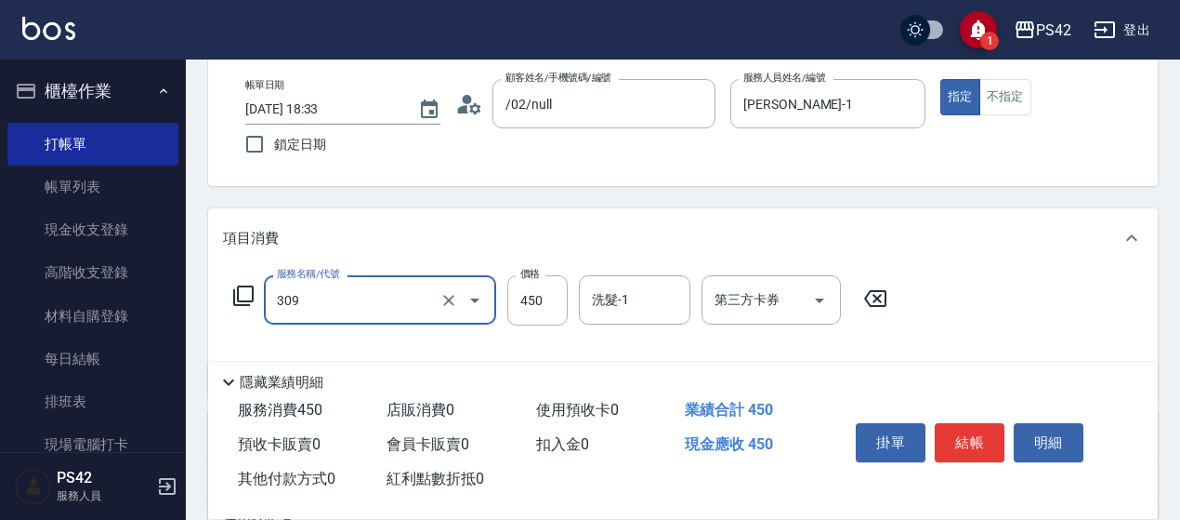
type input "洗+剪(309)"
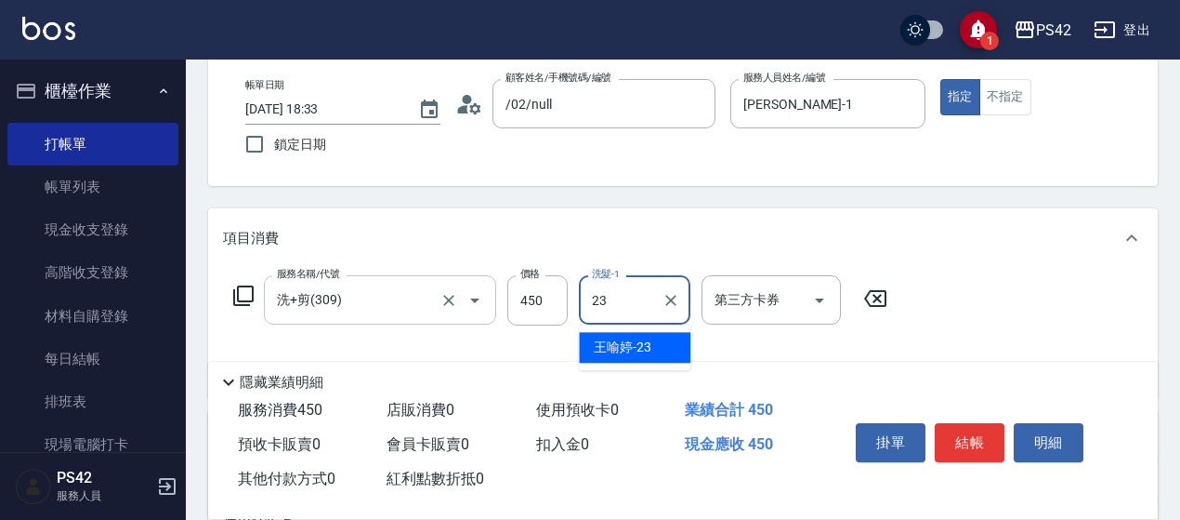
type input "[PERSON_NAME]-23"
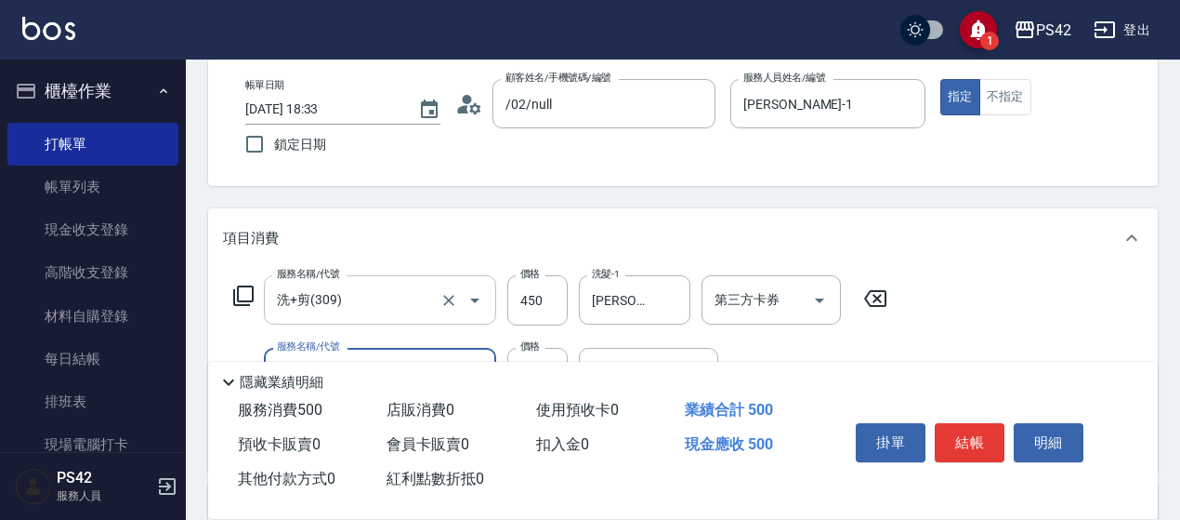
type input "精油50(112)"
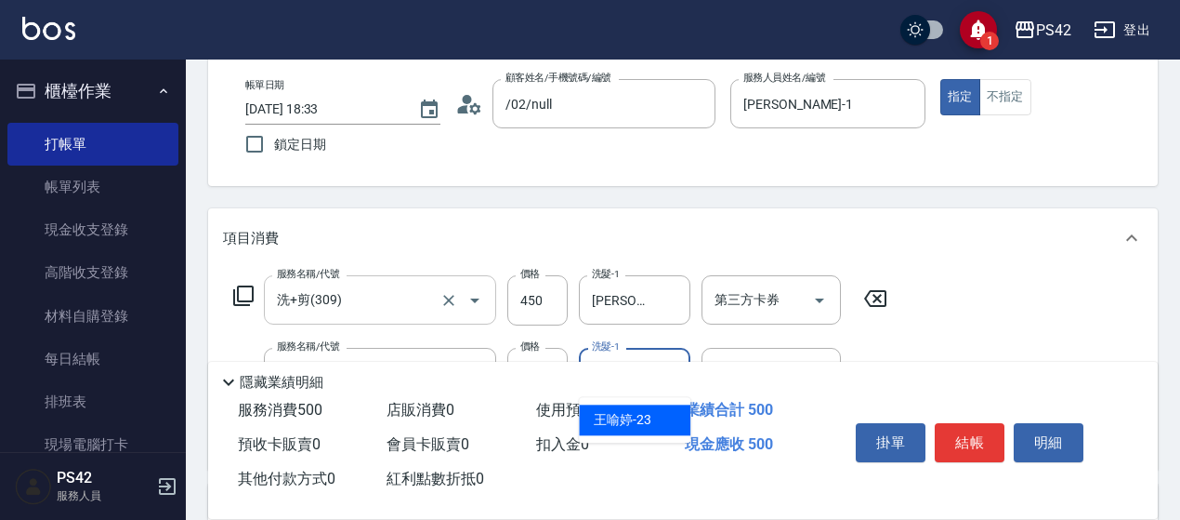
type input "[PERSON_NAME]-23"
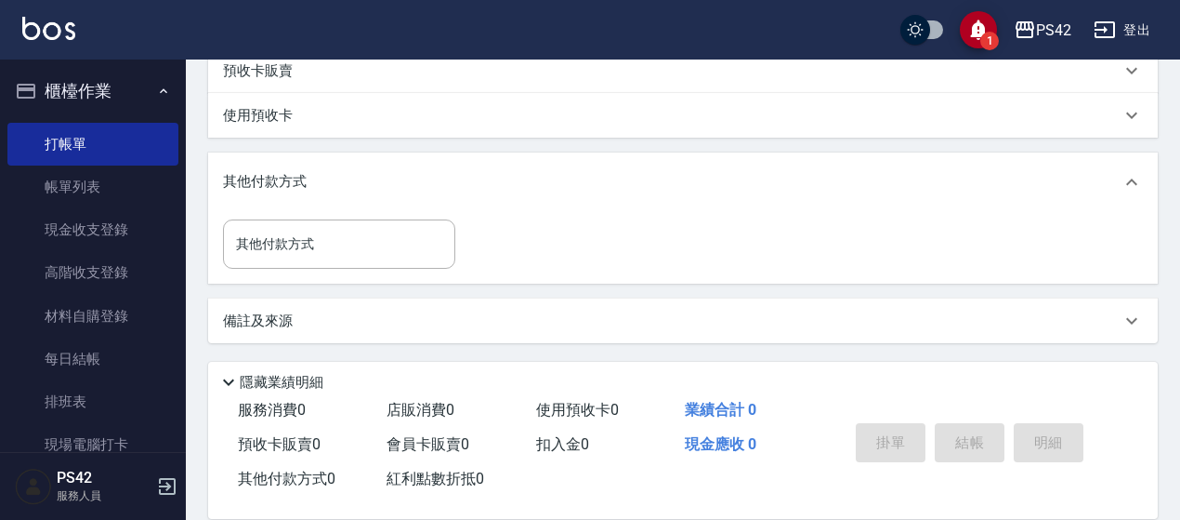
scroll to position [342, 0]
click at [574, 189] on div "其他付款方式" at bounding box center [672, 182] width 898 height 20
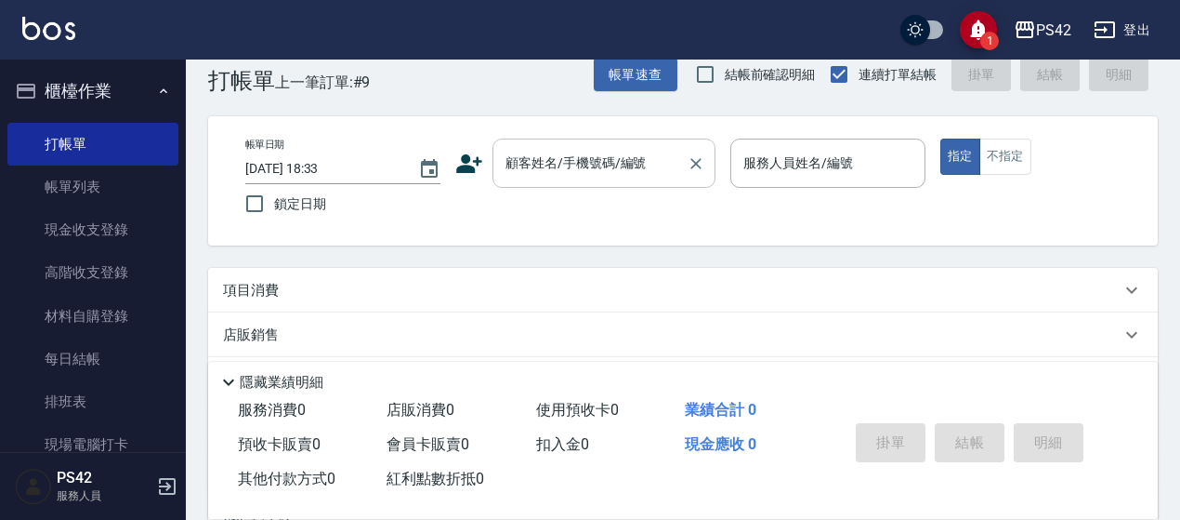
scroll to position [0, 0]
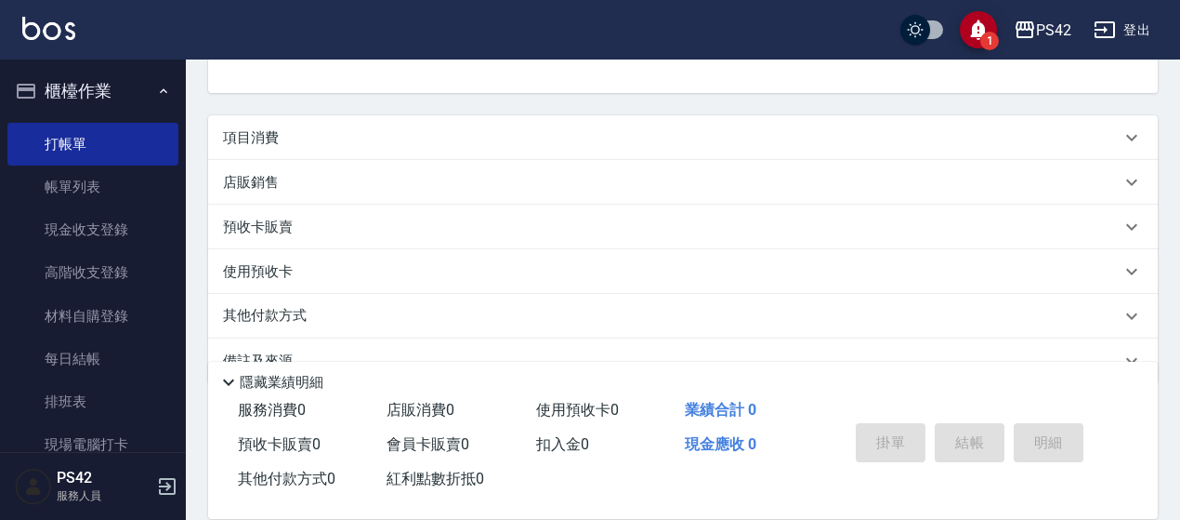
click at [457, 144] on div "項目消費" at bounding box center [672, 138] width 898 height 20
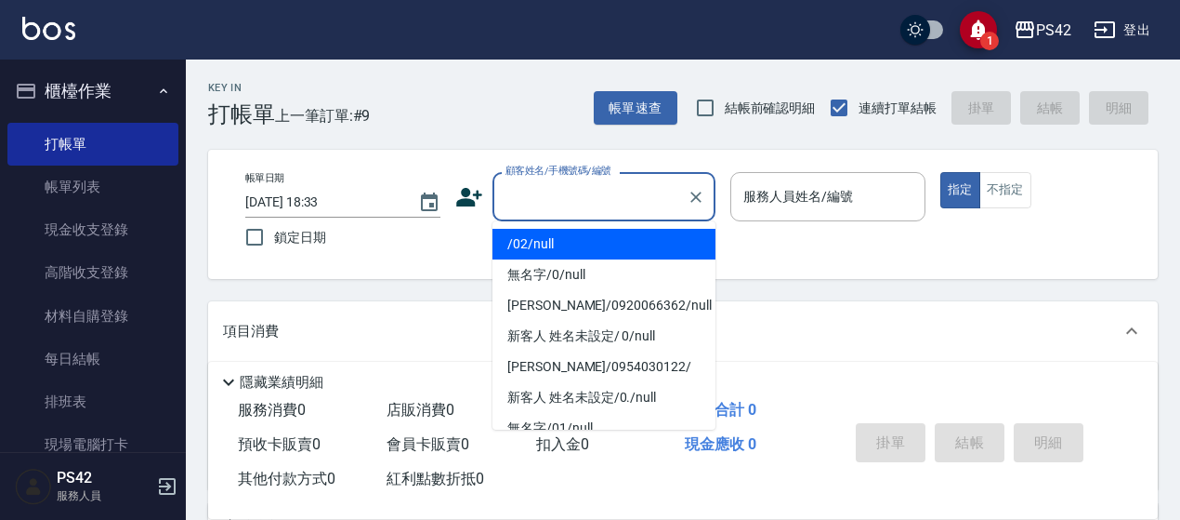
click at [635, 189] on input "顧客姓名/手機號碼/編號" at bounding box center [590, 196] width 178 height 33
type input "/02/null"
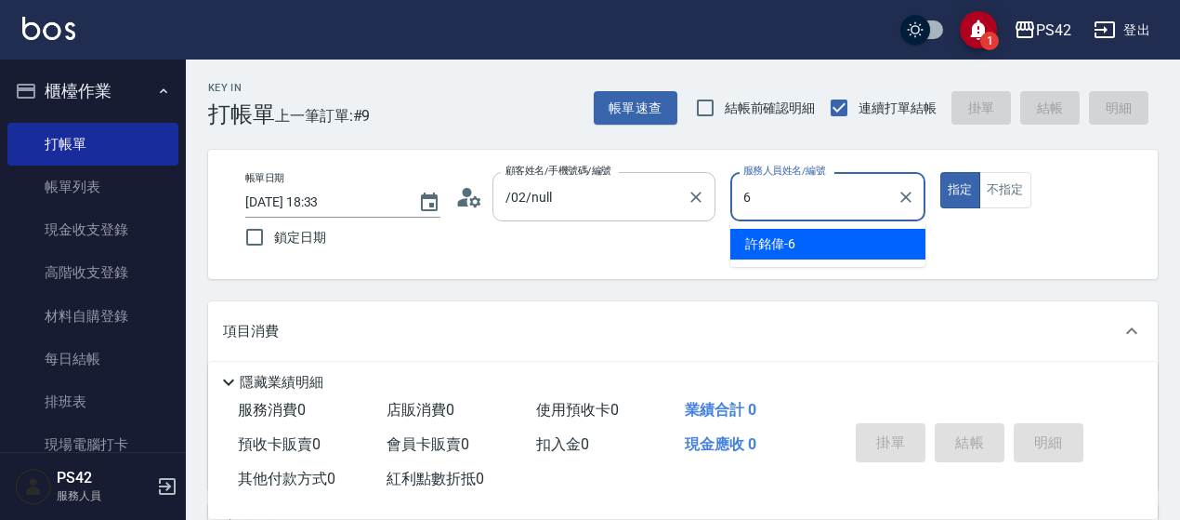
type input "[PERSON_NAME]-6"
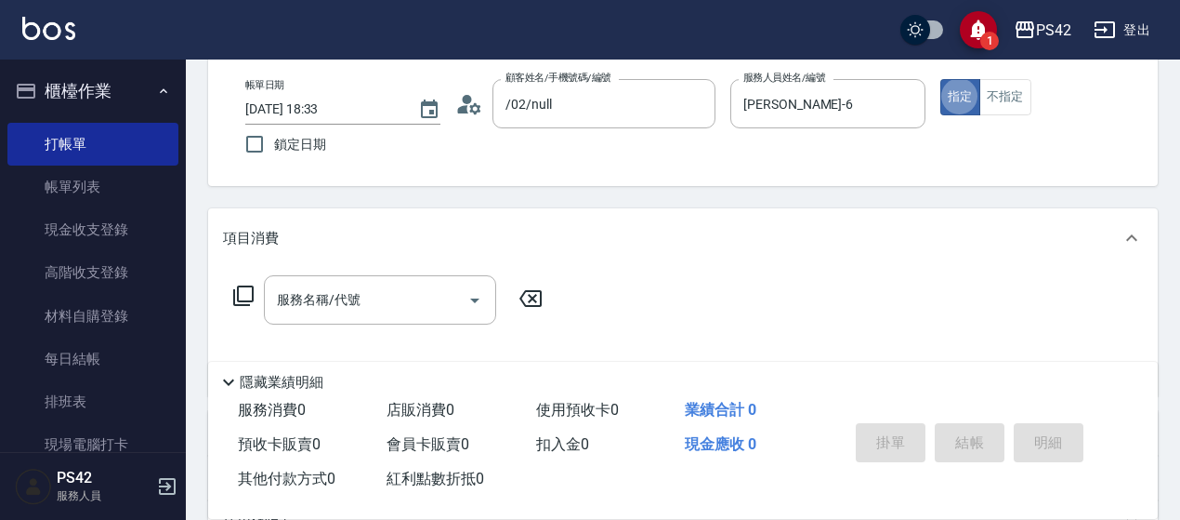
scroll to position [279, 0]
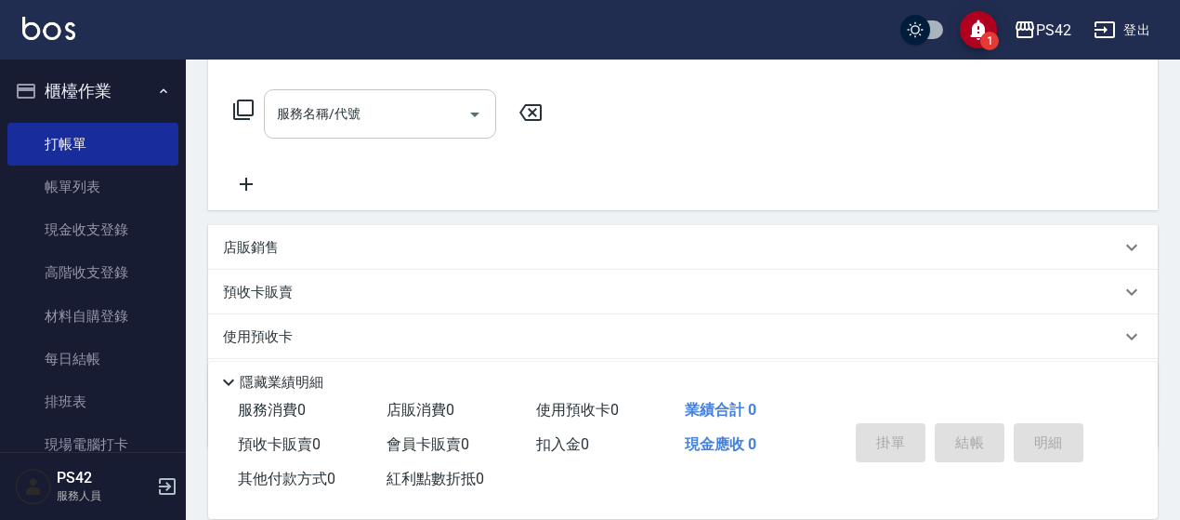
click at [327, 114] on input "服務名稱/代號" at bounding box center [366, 114] width 188 height 33
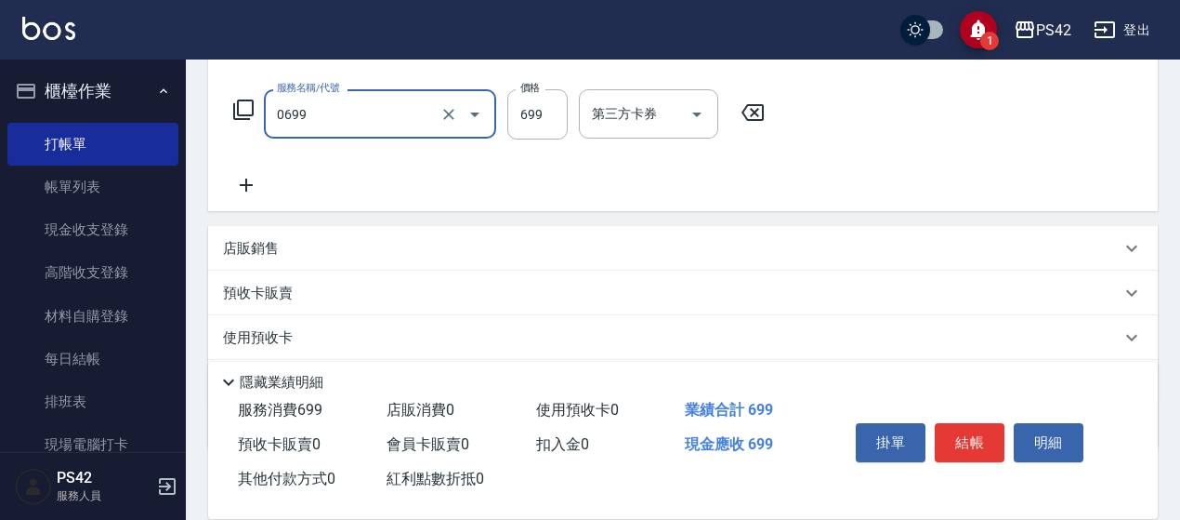
type input "精油SPA(0699)"
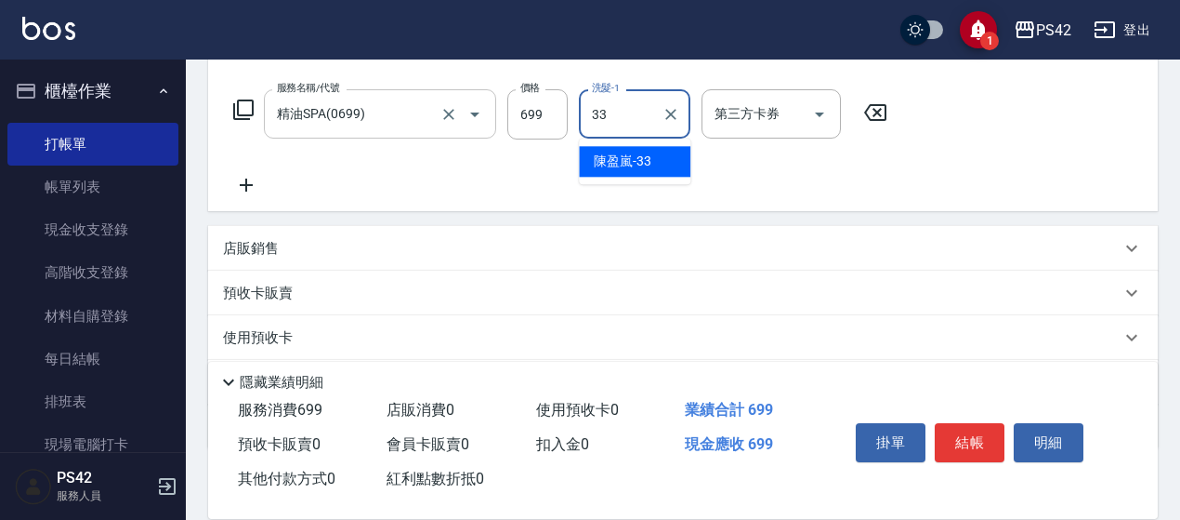
type input "[PERSON_NAME]-33"
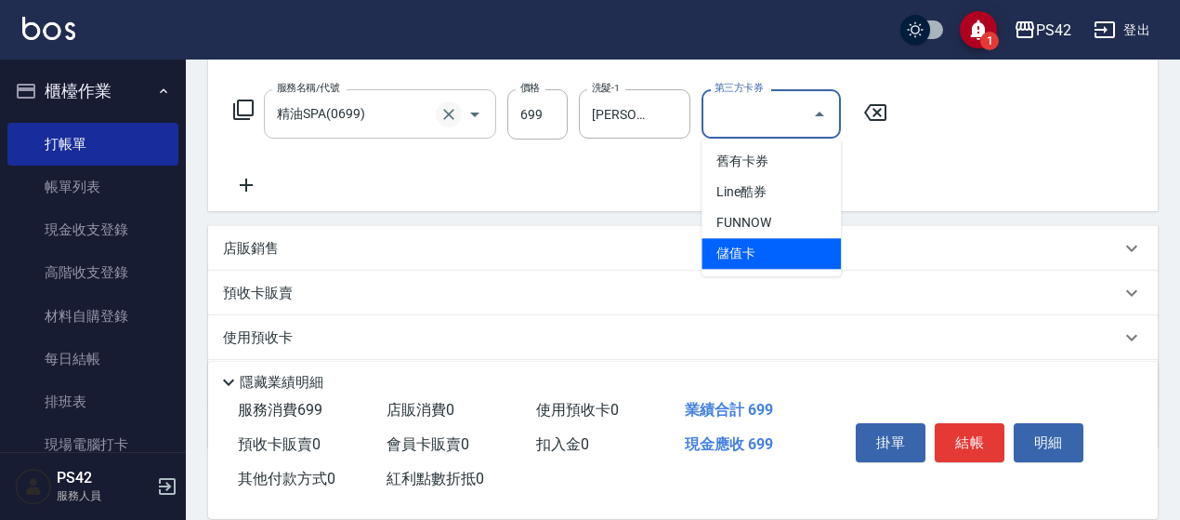
type input "儲值卡"
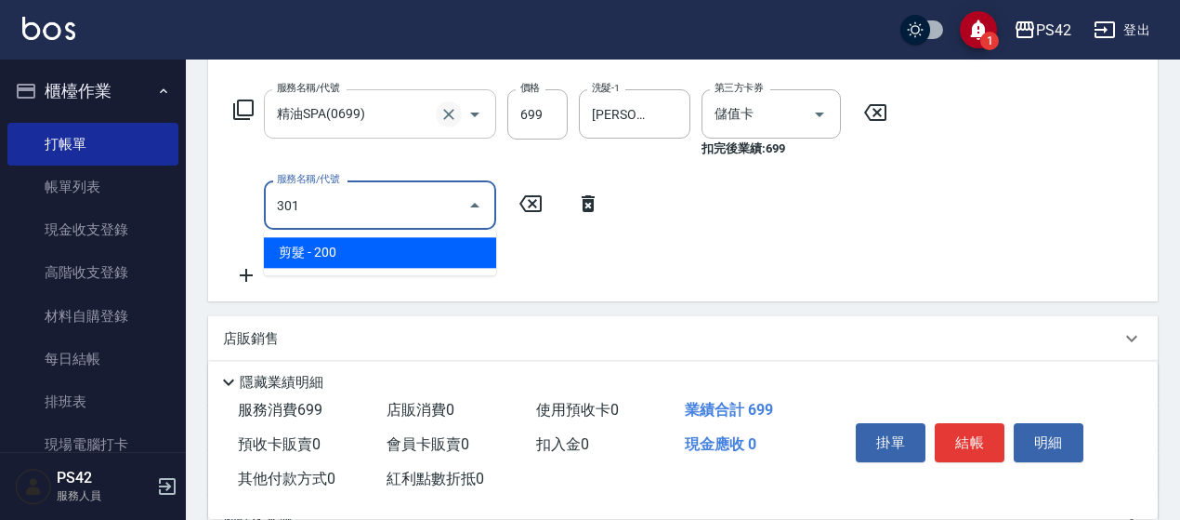
type input "剪髮(301)"
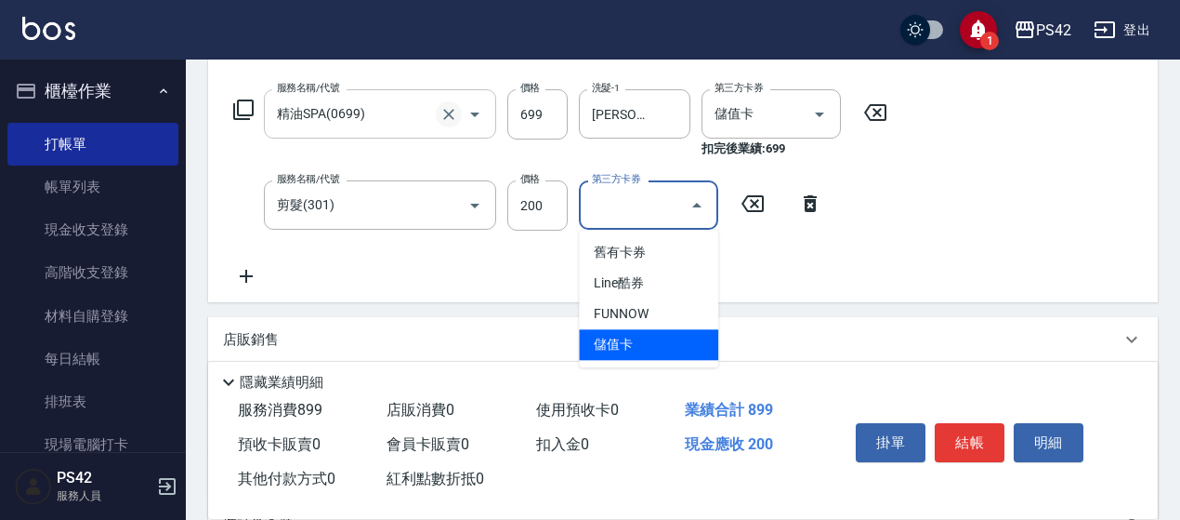
type input "儲值卡"
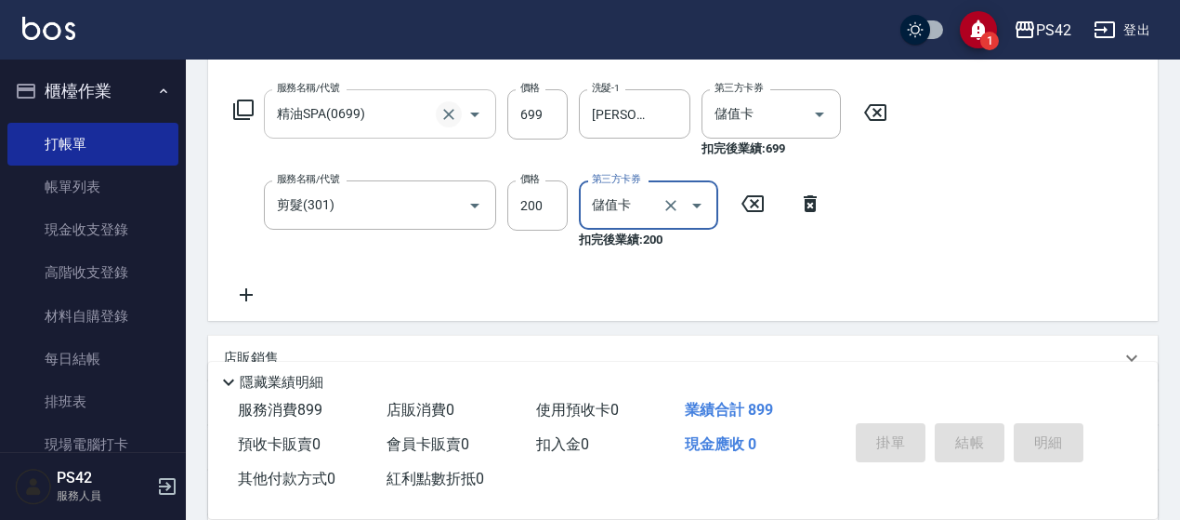
type input "[DATE] 18:34"
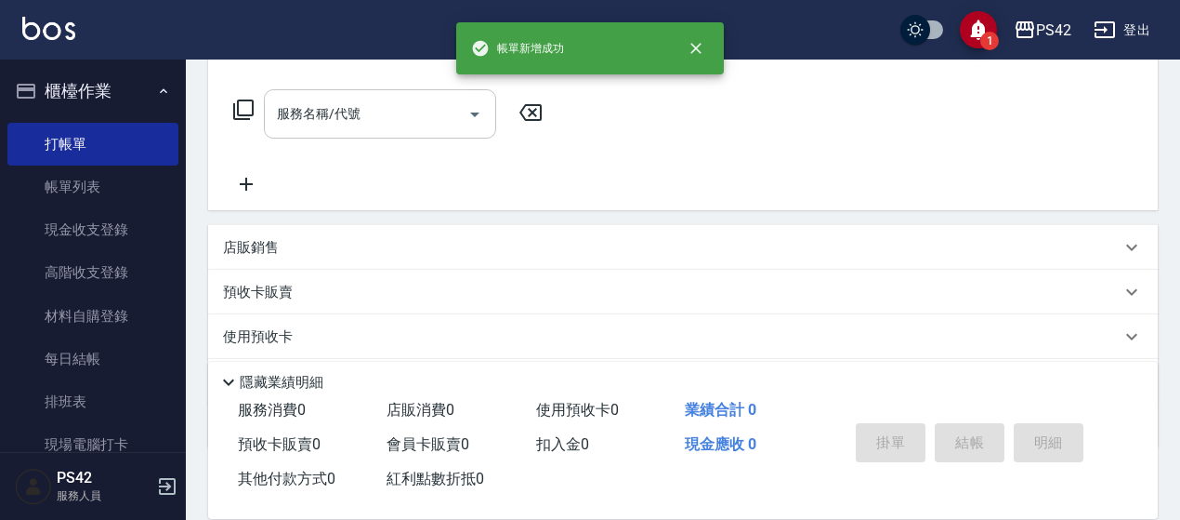
scroll to position [0, 0]
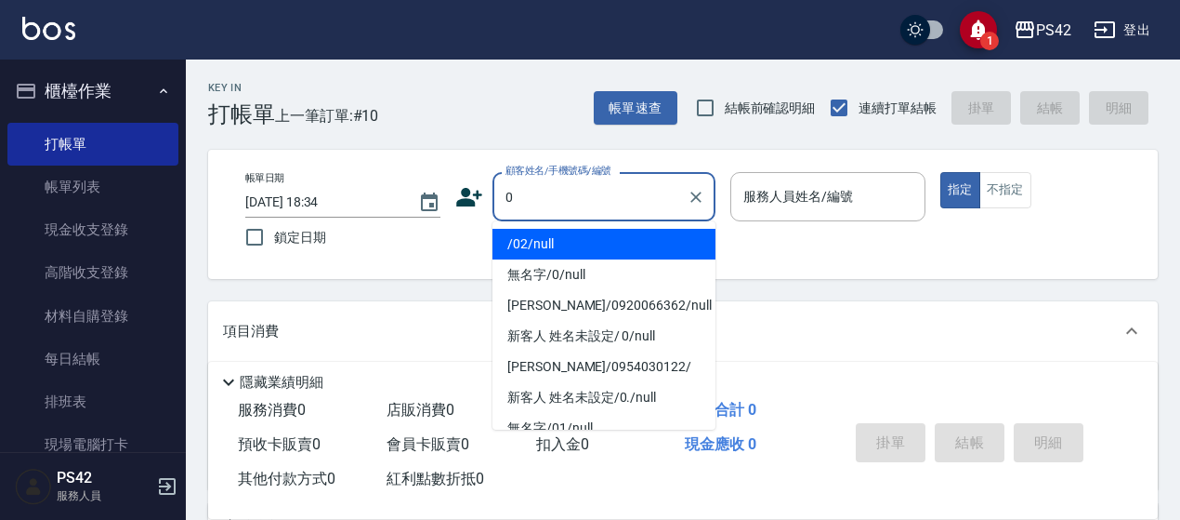
type input "0"
type input "1"
type input "/02/null"
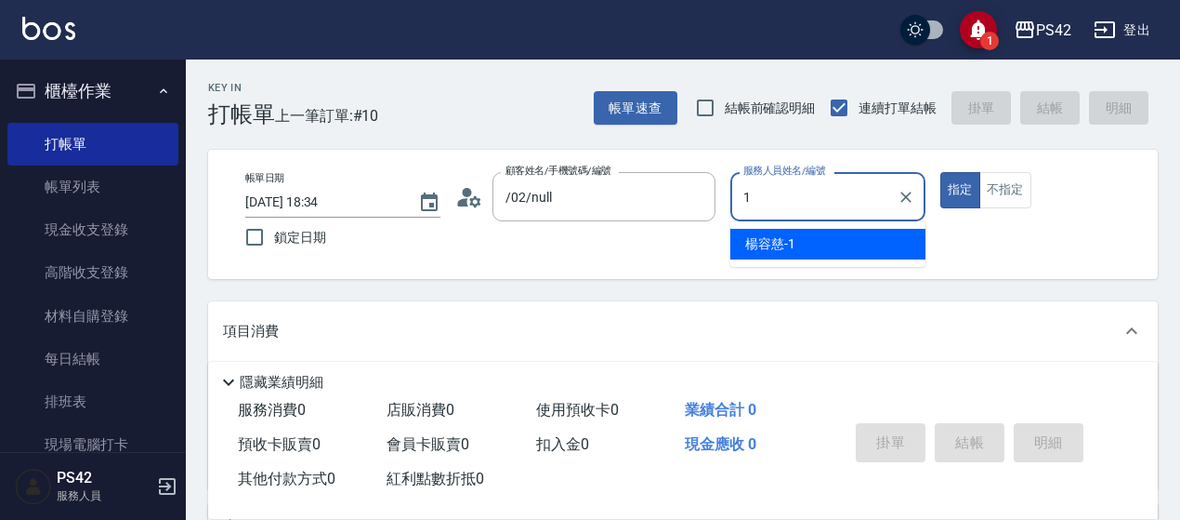
type input "[PERSON_NAME]-1"
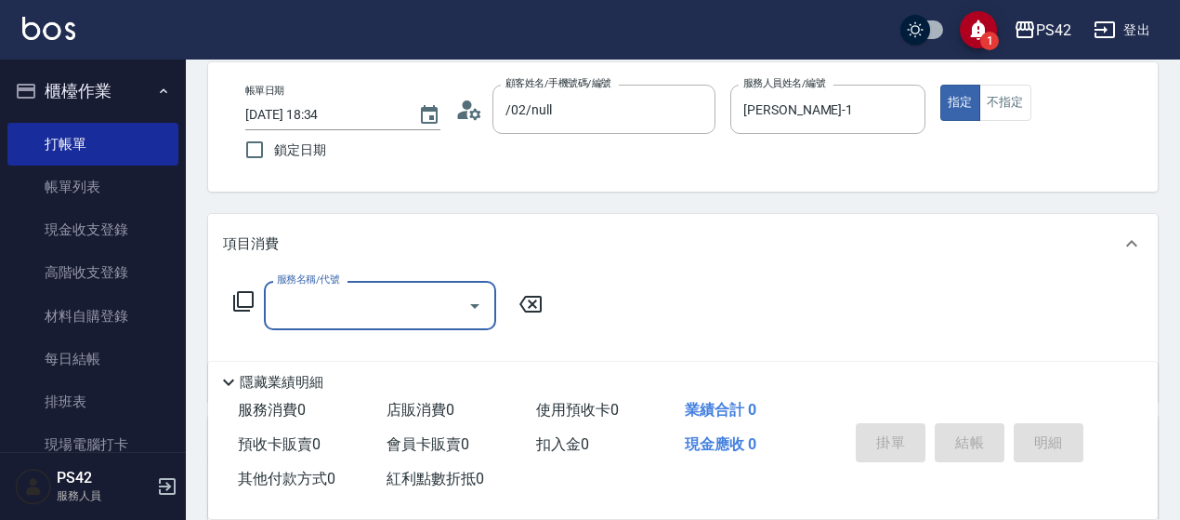
scroll to position [186, 0]
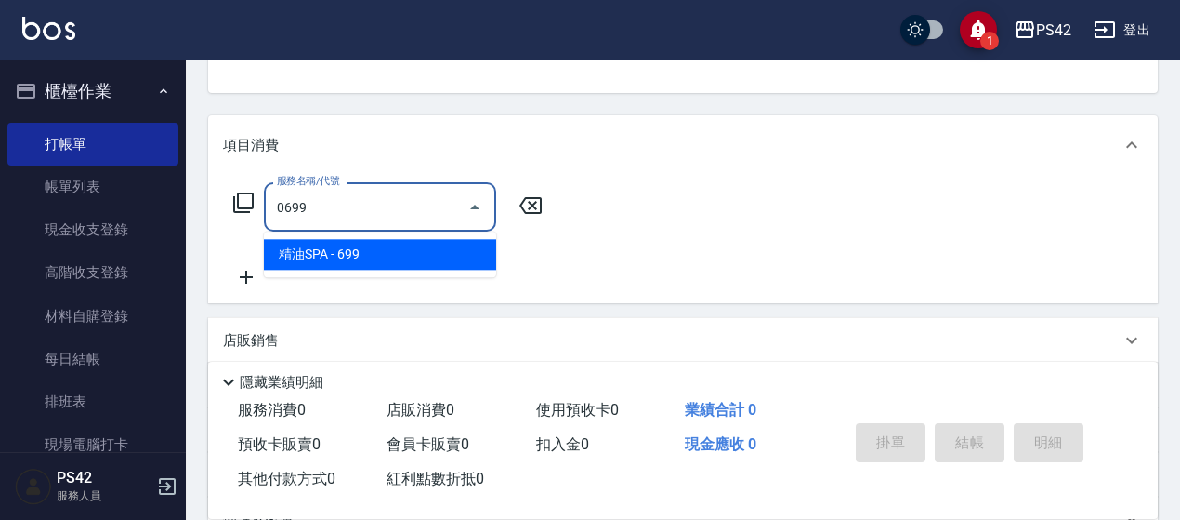
type input "精油SPA(0699)"
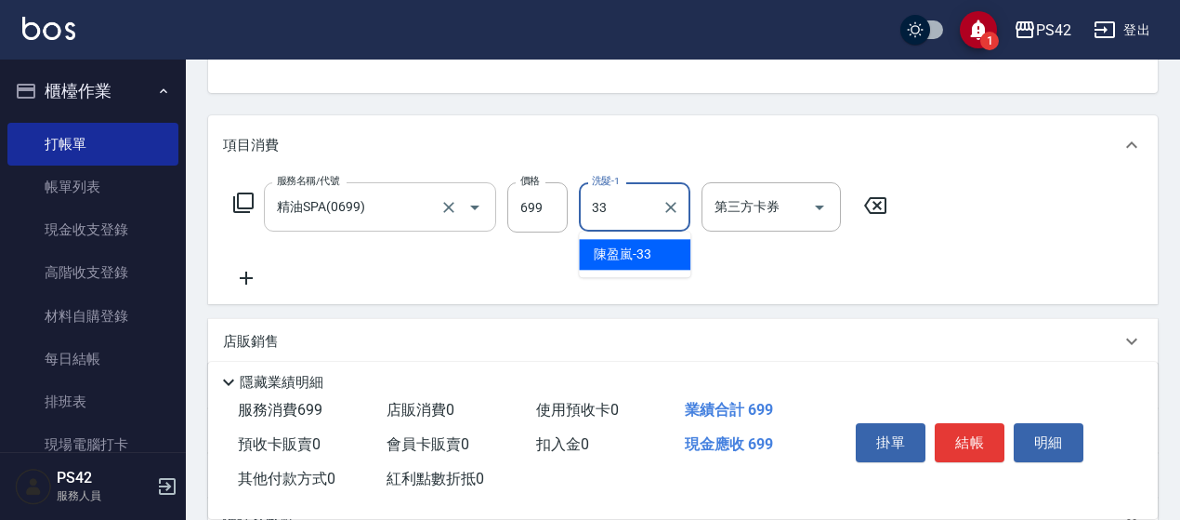
type input "[PERSON_NAME]-33"
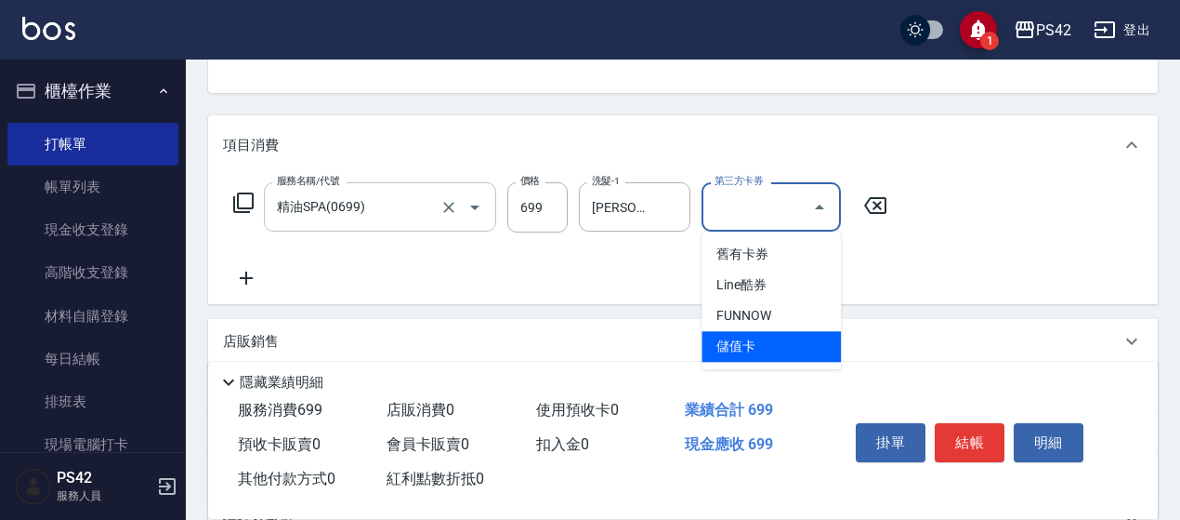
type input "儲值卡"
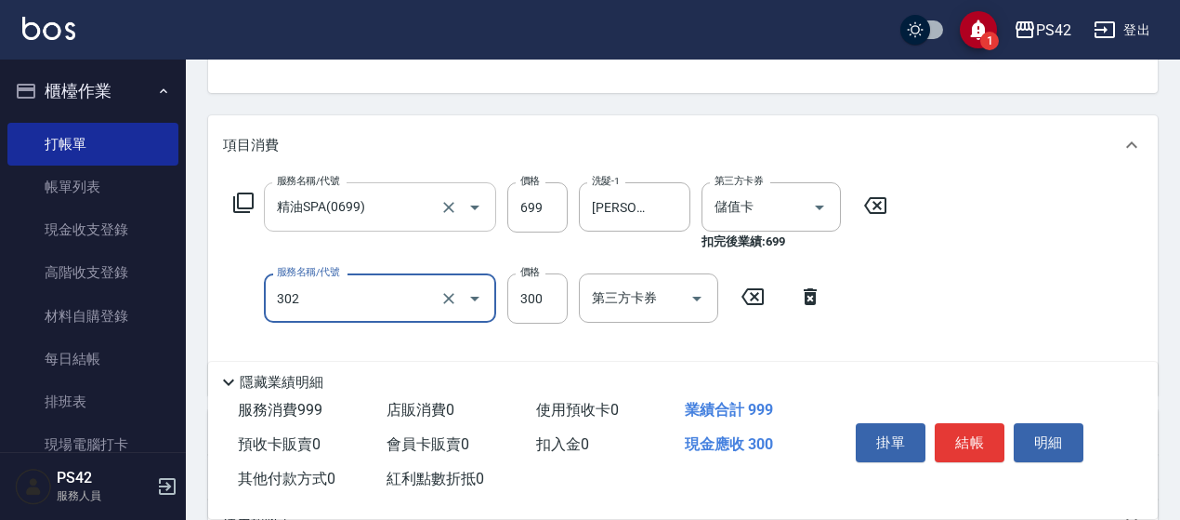
type input "剪髮(302)"
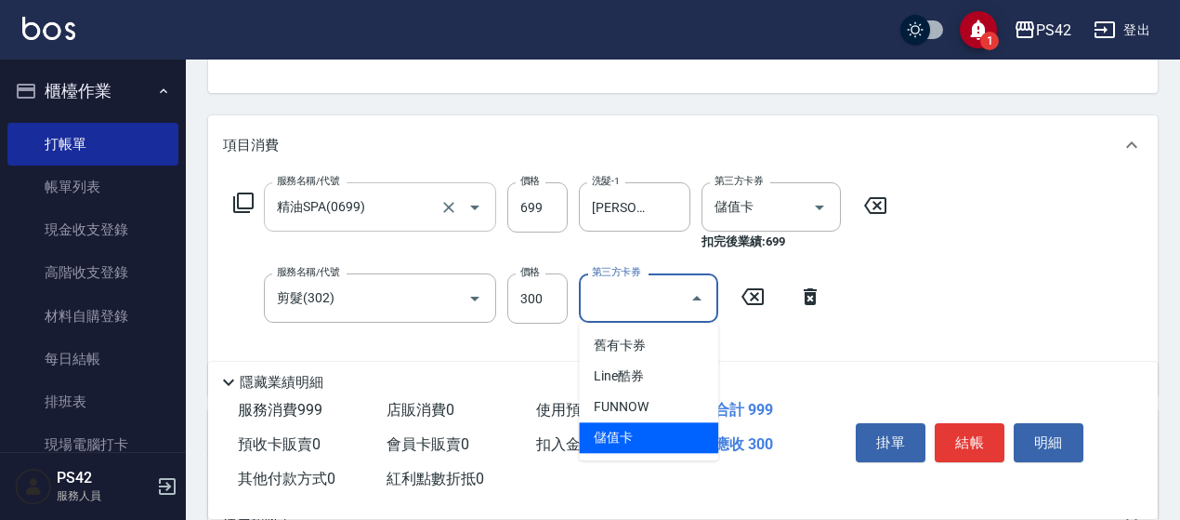
type input "儲值卡"
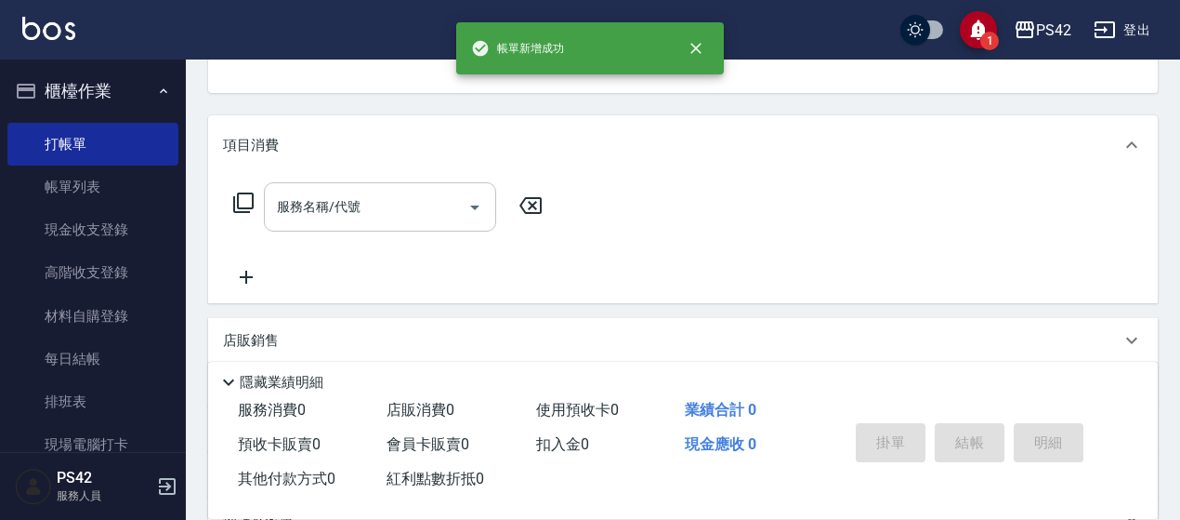
scroll to position [180, 0]
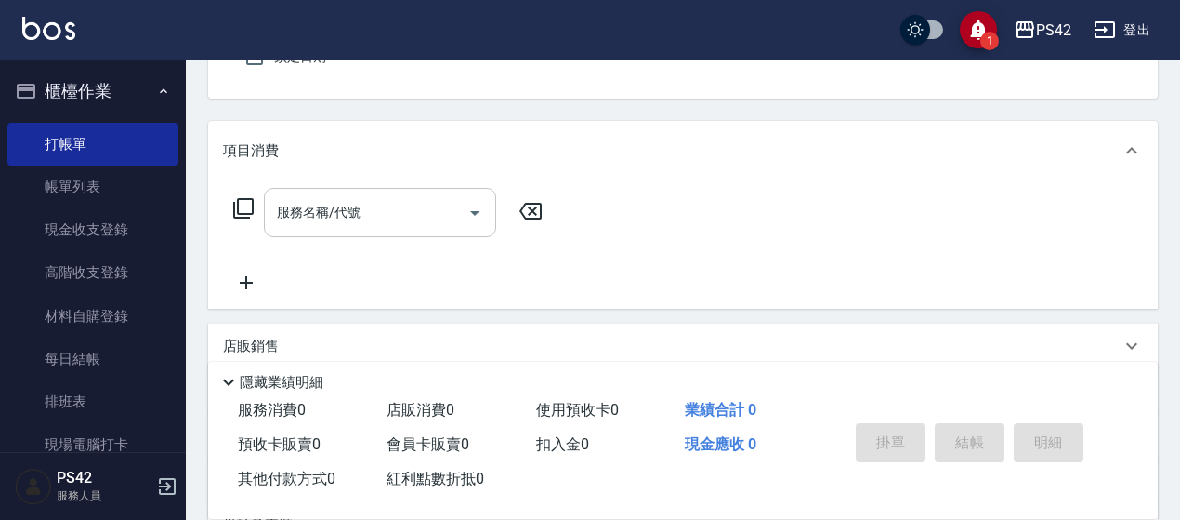
type input "/02/null"
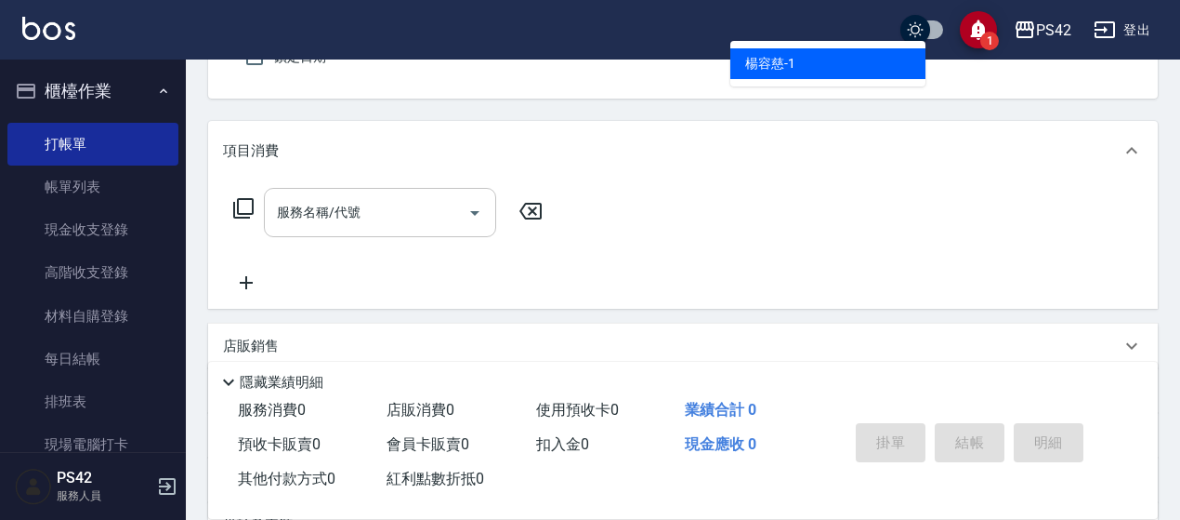
type input "[PERSON_NAME]-1"
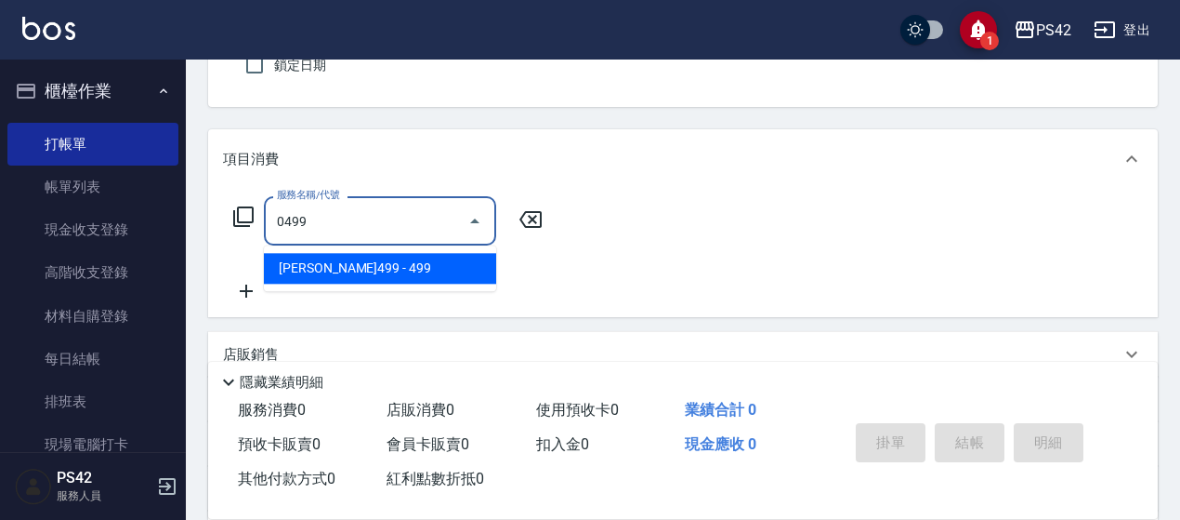
type input "[PERSON_NAME]499(0499)"
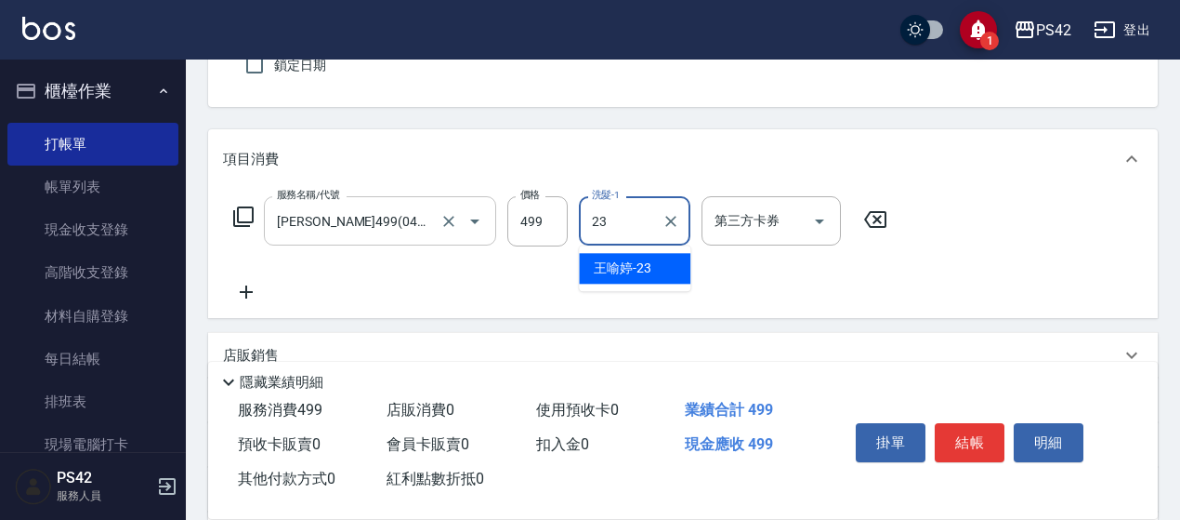
type input "[PERSON_NAME]-23"
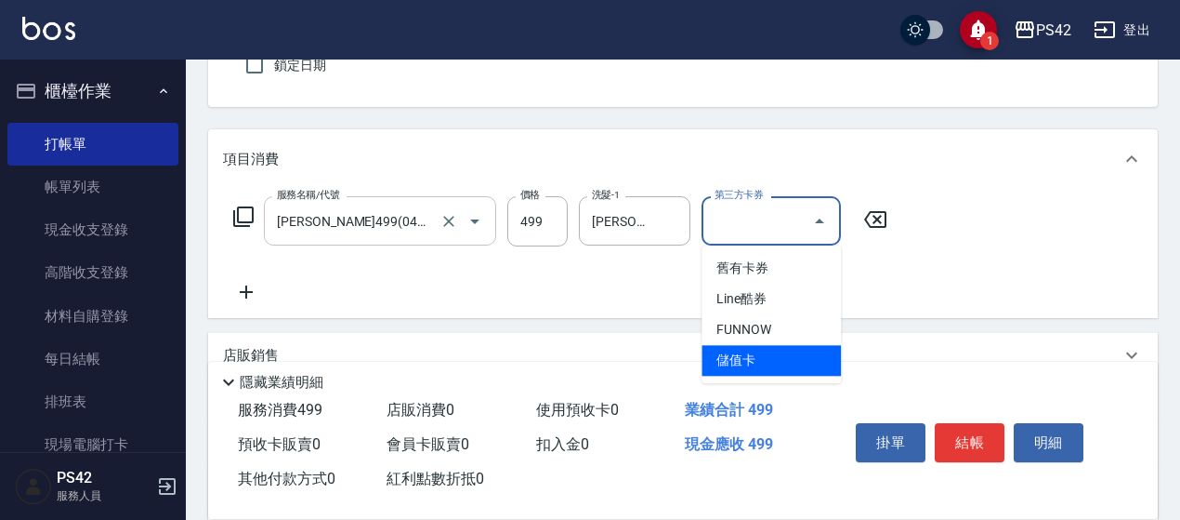
type input "儲值卡"
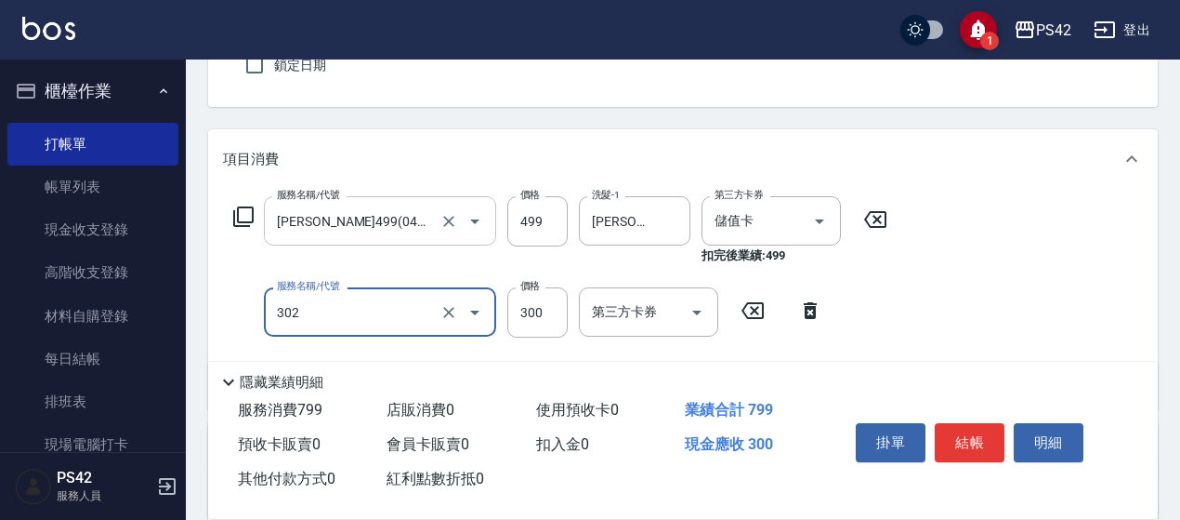
type input "剪髮(302)"
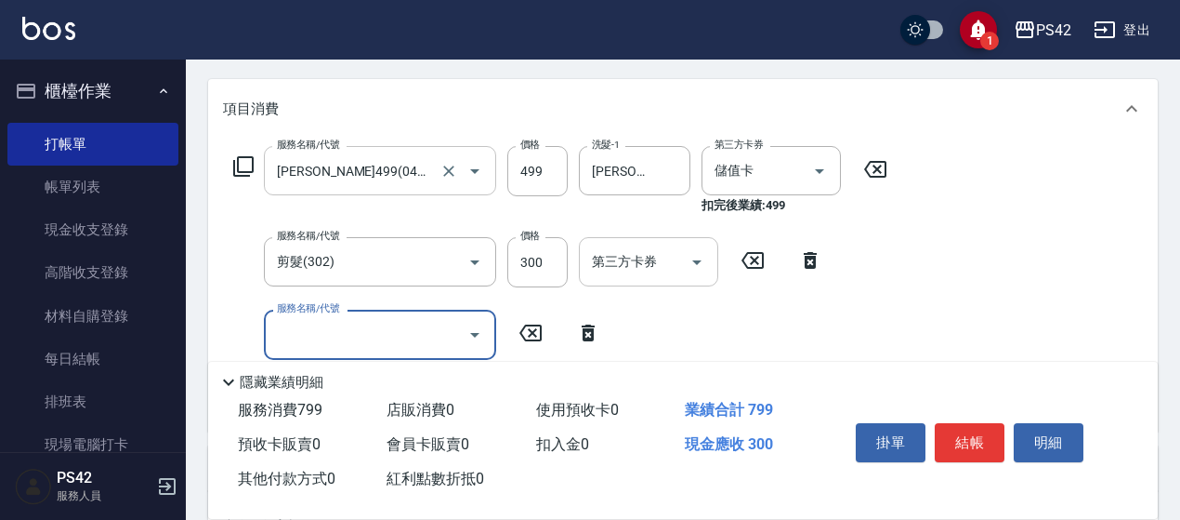
scroll to position [265, 0]
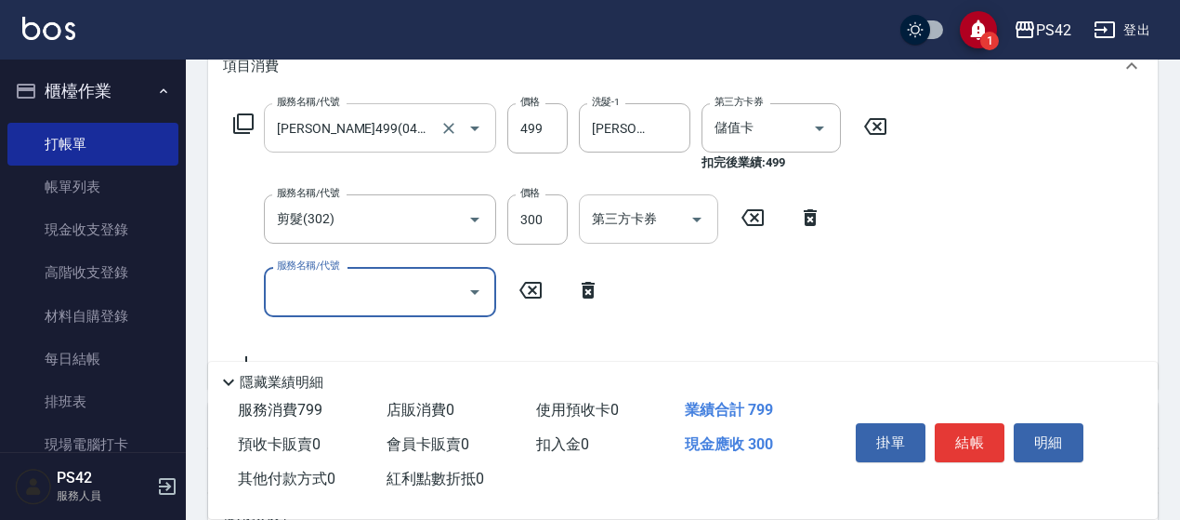
click at [700, 215] on icon "Open" at bounding box center [697, 219] width 22 height 22
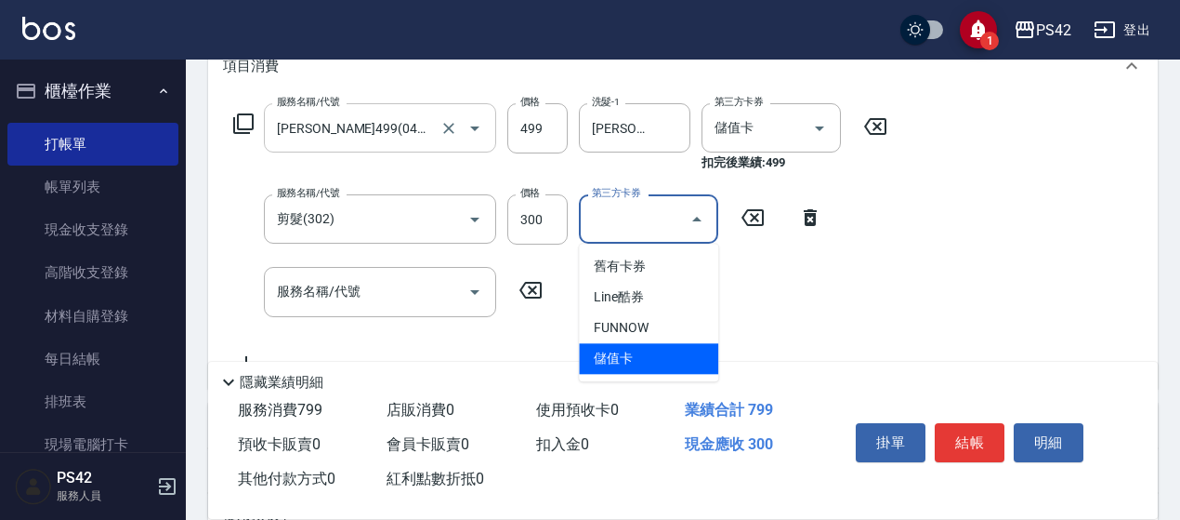
click at [643, 345] on span "儲值卡" at bounding box center [648, 358] width 139 height 31
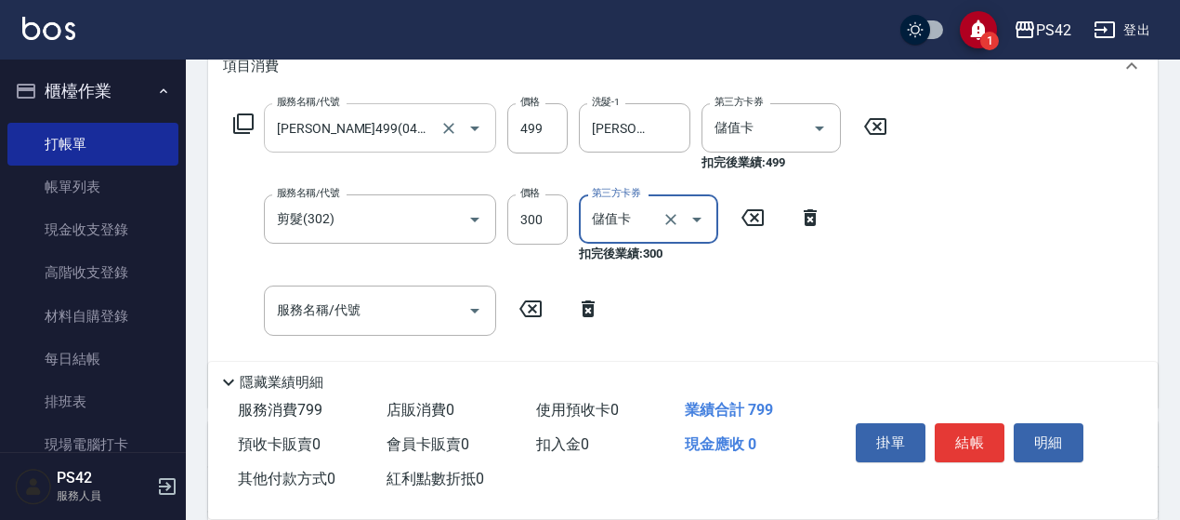
type input "儲值卡"
click at [323, 289] on div "服務名稱/代號 [PERSON_NAME]499(0499) 服務名稱/代號 價格 499 價格 洗髮-1 [PERSON_NAME]-23 洗髮-1 第三方…" at bounding box center [561, 247] width 676 height 288
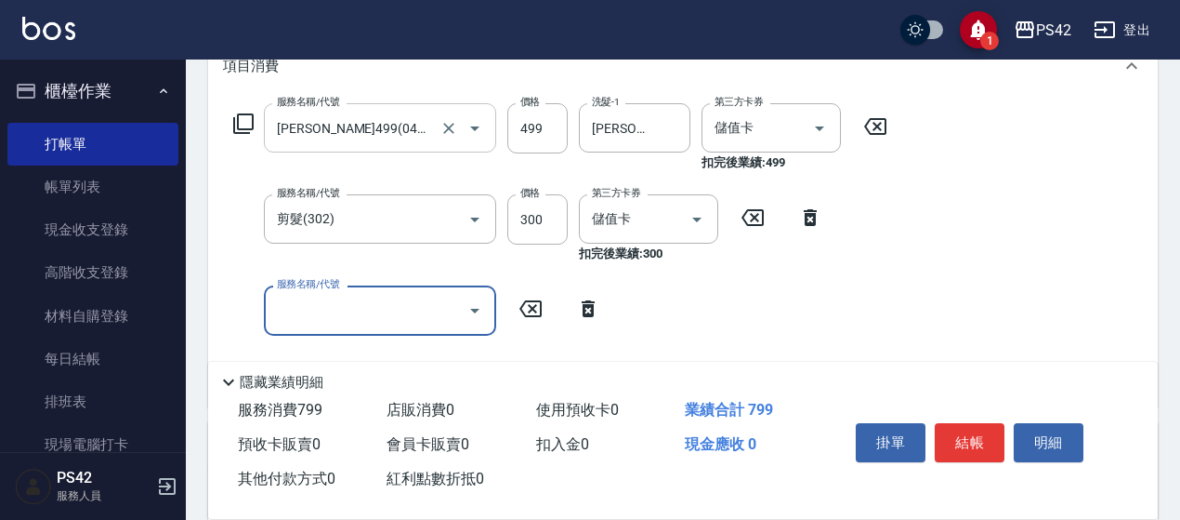
click at [324, 302] on div "服務名稱/代號 服務名稱/代號" at bounding box center [380, 309] width 232 height 49
type input "儲值3000(901)"
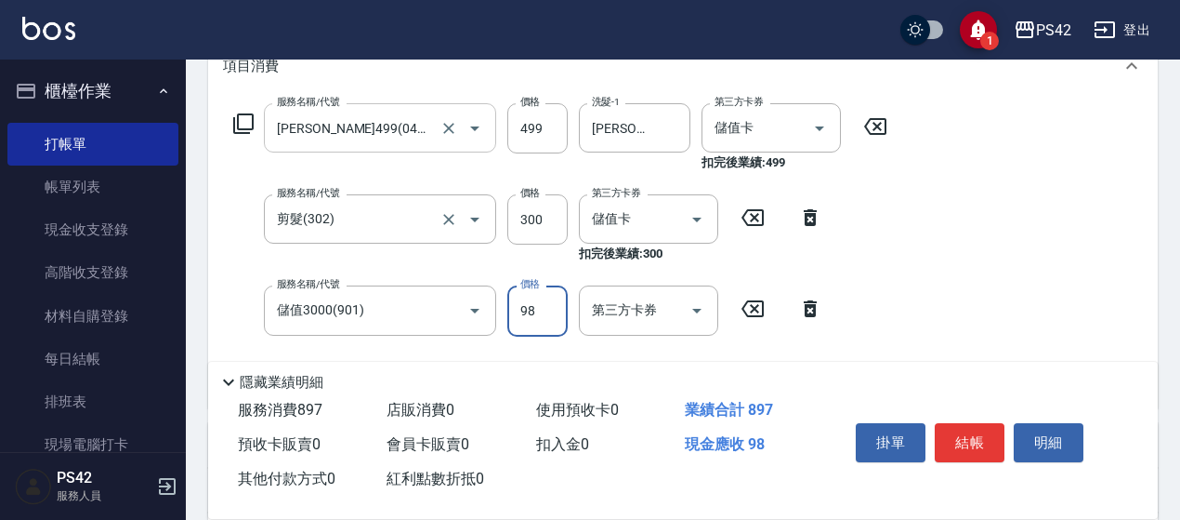
type input "98"
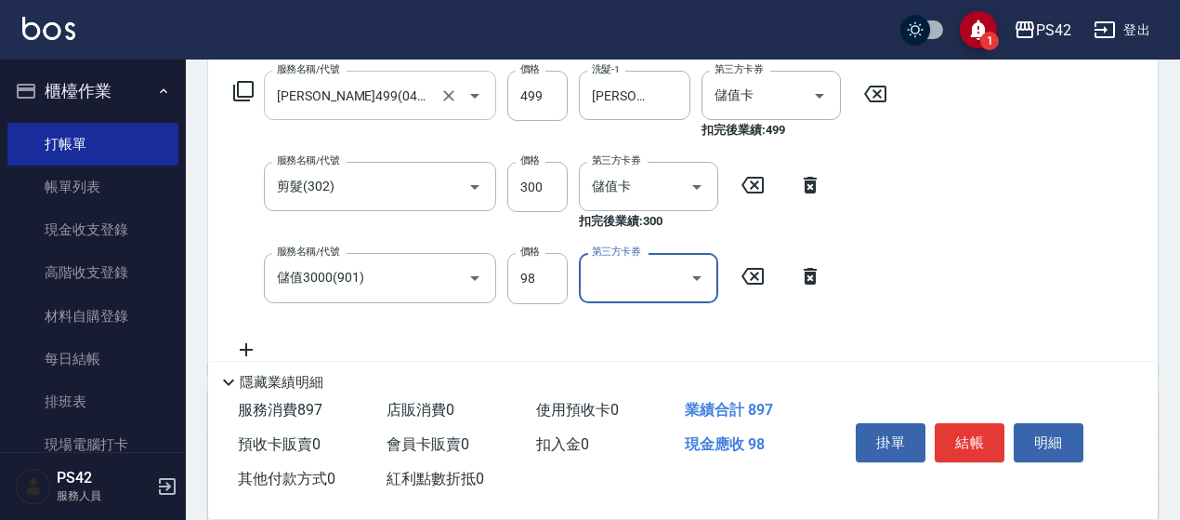
scroll to position [0, 0]
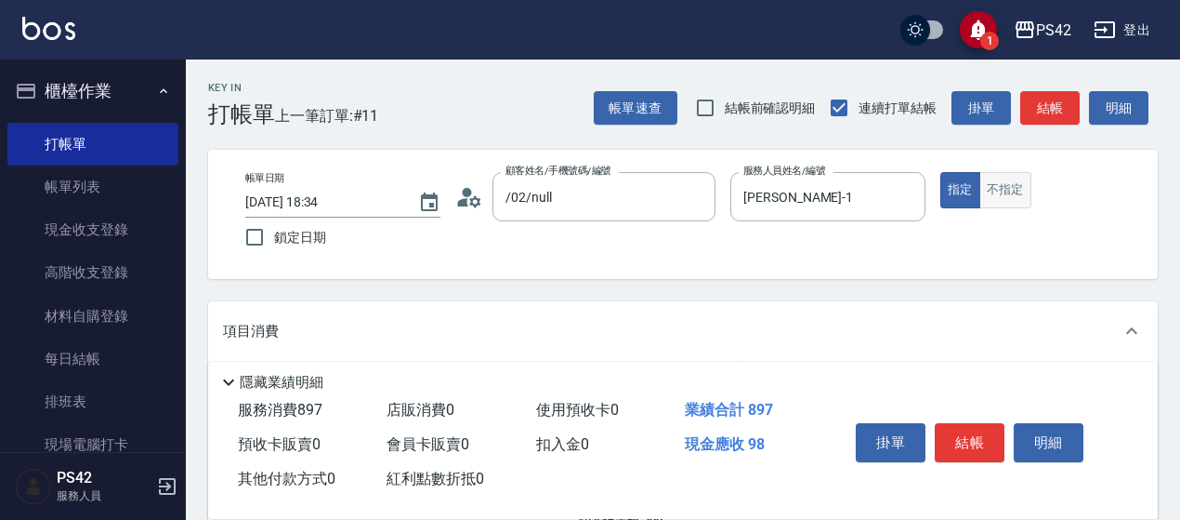
click at [981, 190] on div "指定 不指定" at bounding box center [1037, 190] width 195 height 36
click at [984, 190] on button "不指定" at bounding box center [1006, 190] width 52 height 36
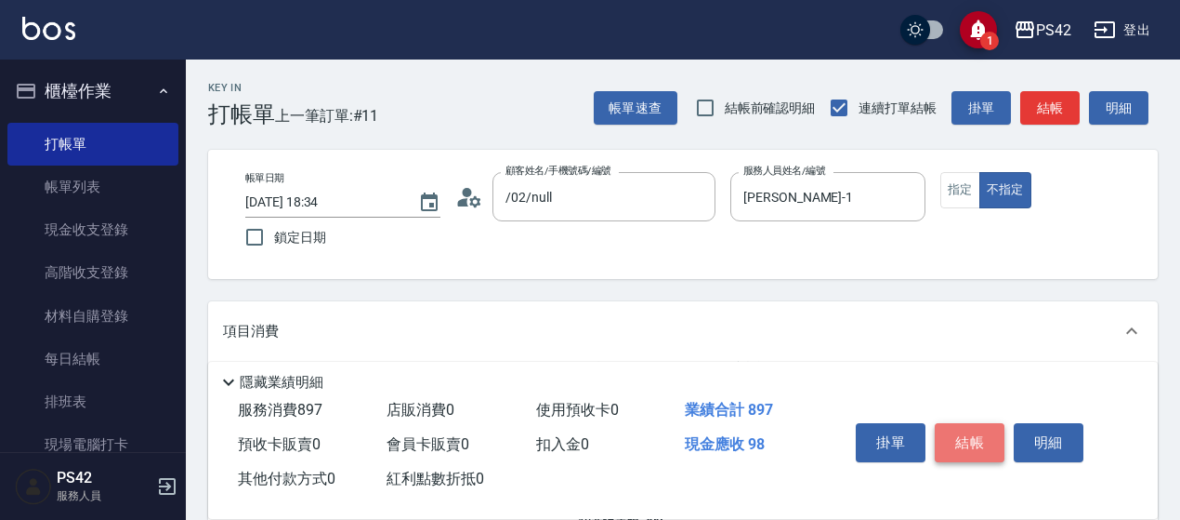
click at [971, 429] on button "結帳" at bounding box center [970, 442] width 70 height 39
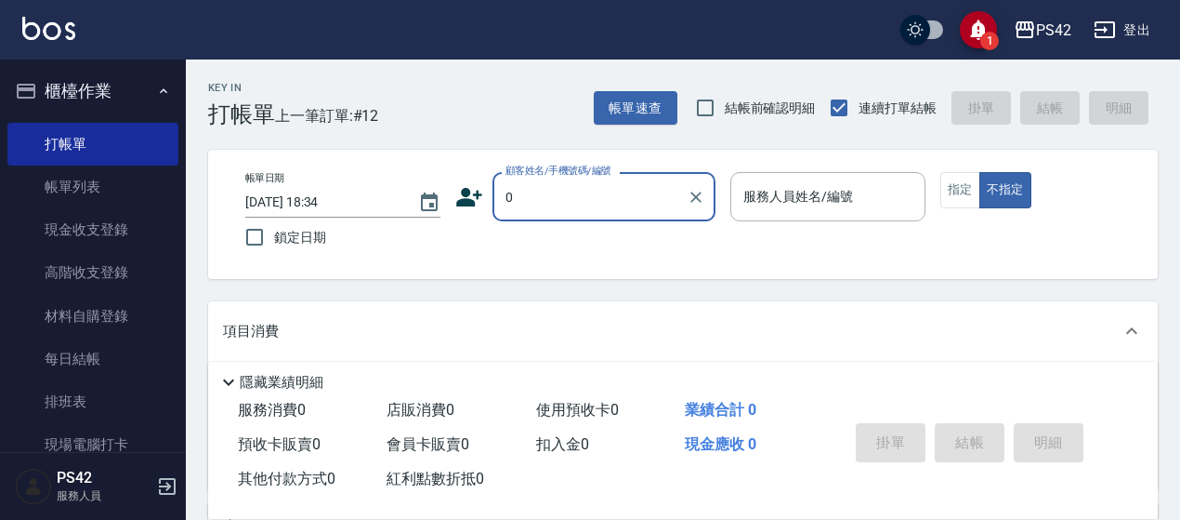
type input "/02/null"
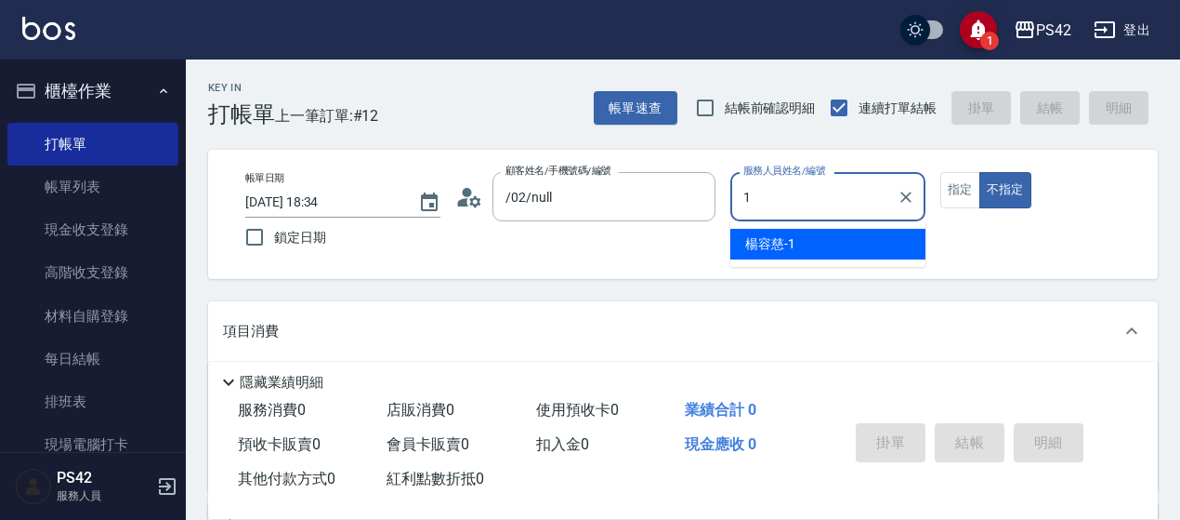
type input "[PERSON_NAME]-1"
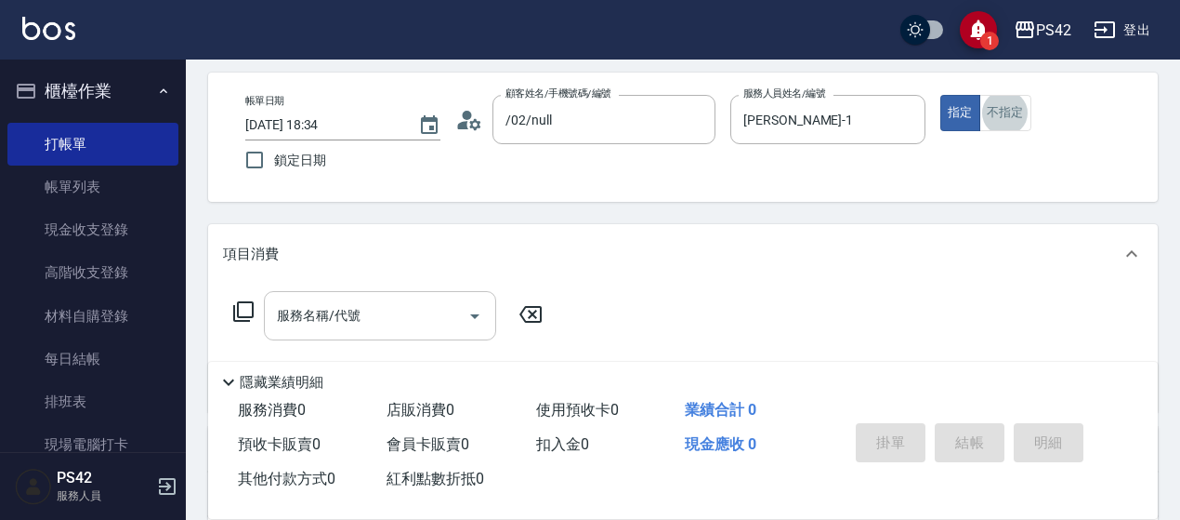
scroll to position [186, 0]
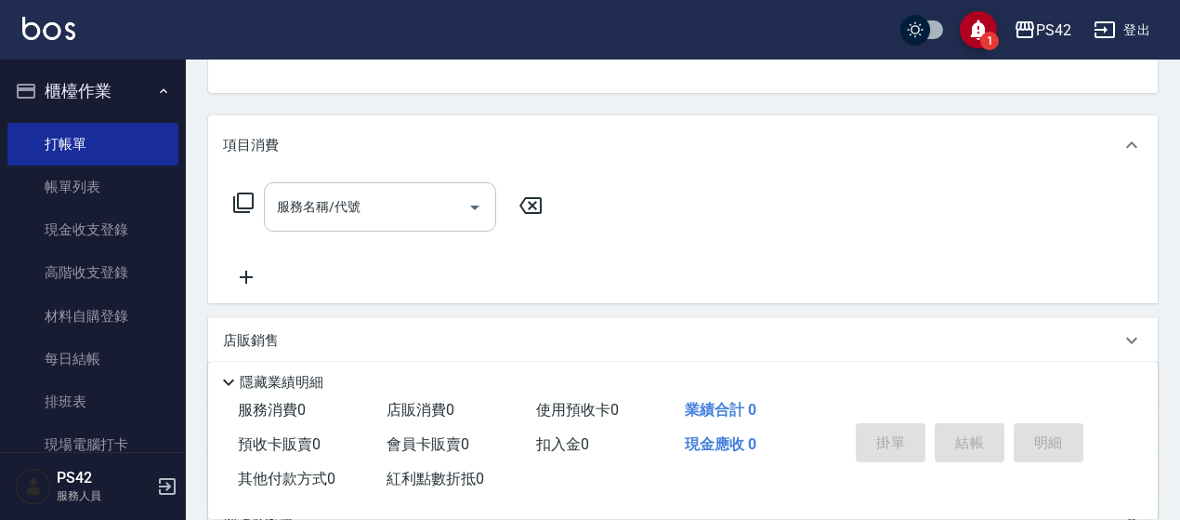
click at [316, 209] on input "服務名稱/代號" at bounding box center [366, 207] width 188 height 33
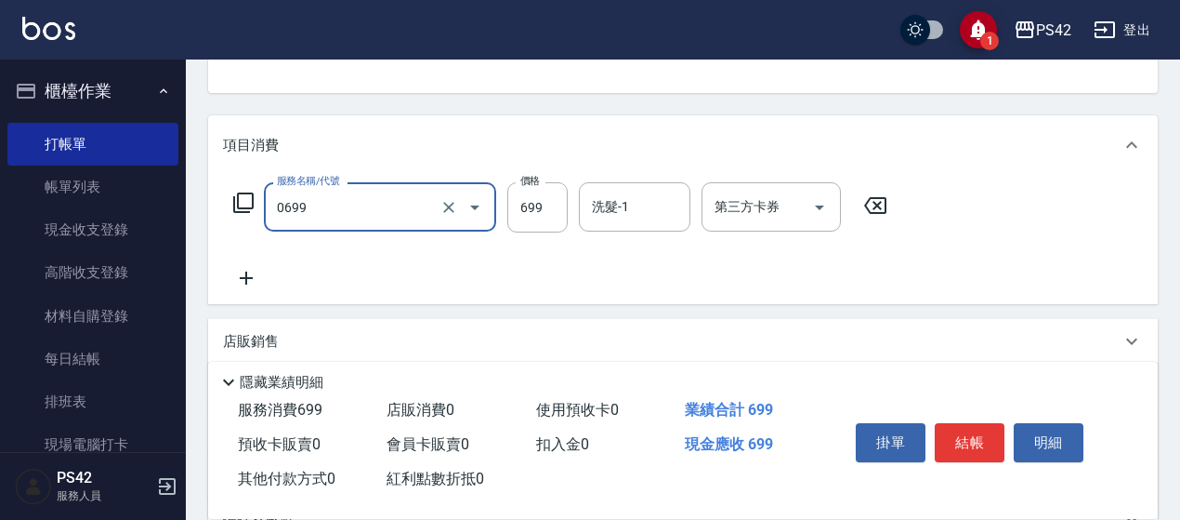
type input "精油SPA(0699)"
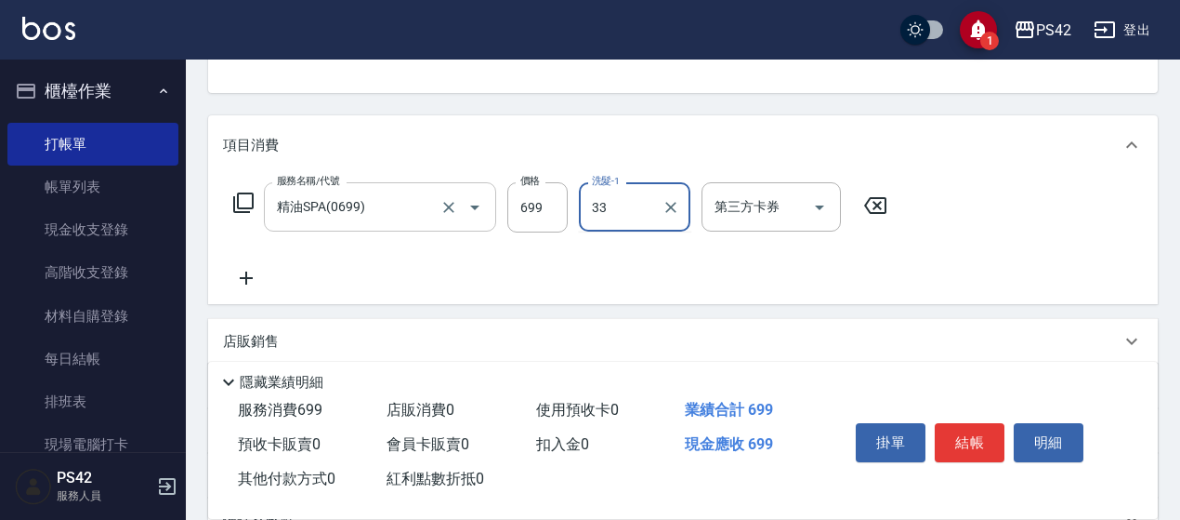
type input "[PERSON_NAME]-33"
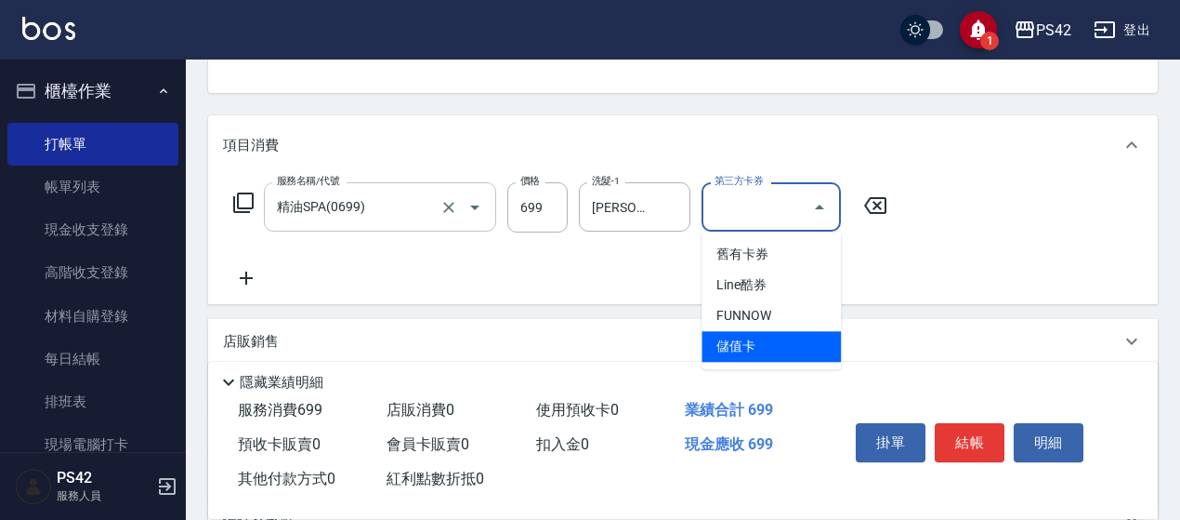
type input "儲值卡"
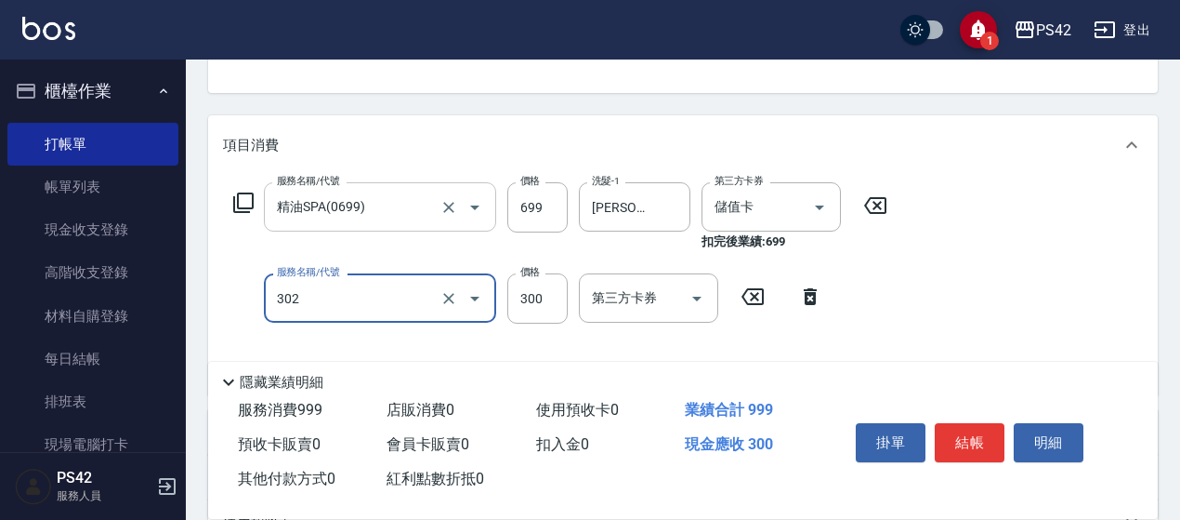
type input "剪髮(302)"
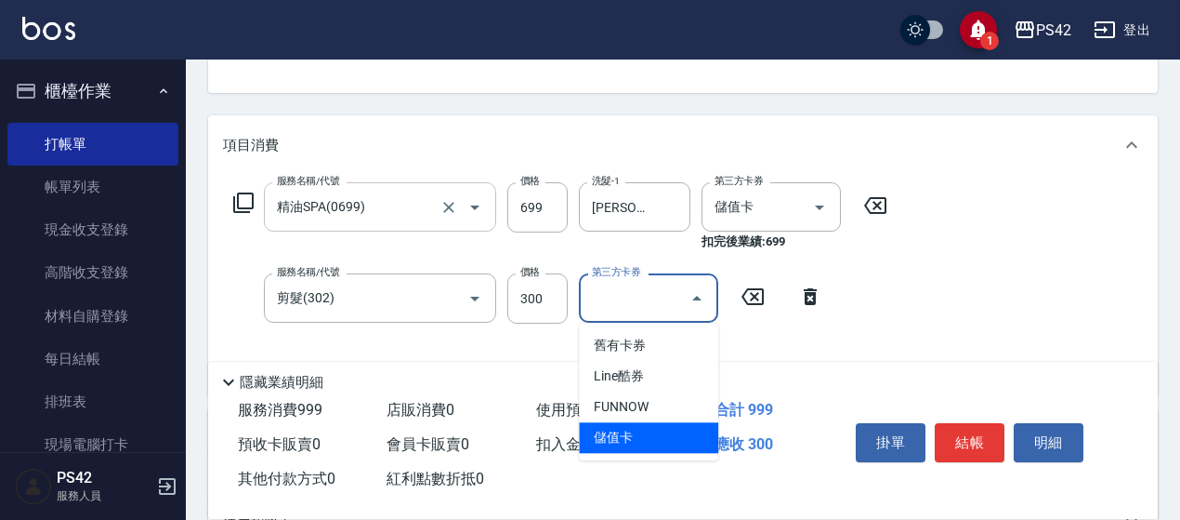
type input "儲值卡"
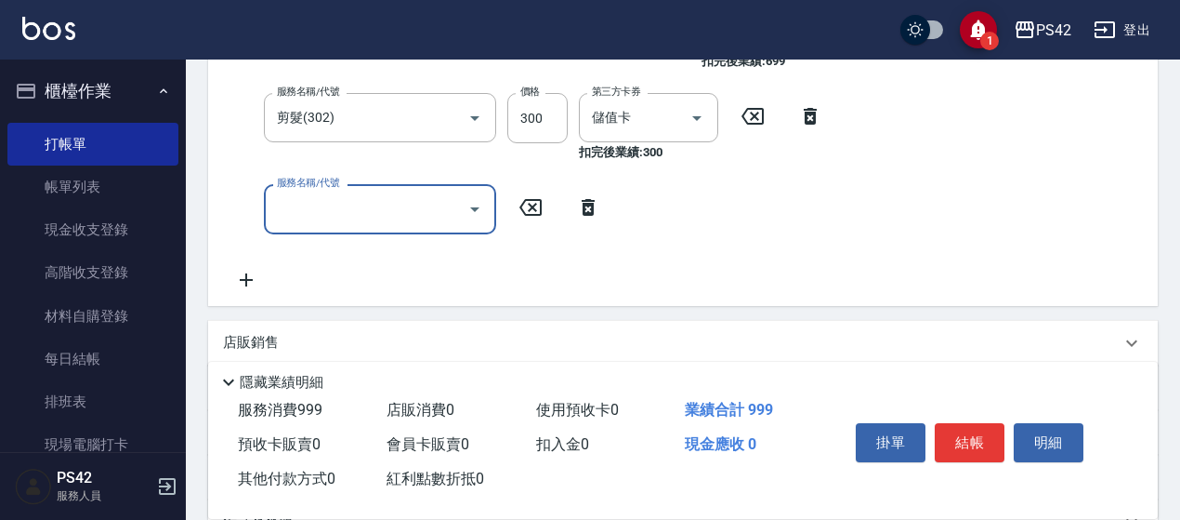
scroll to position [372, 0]
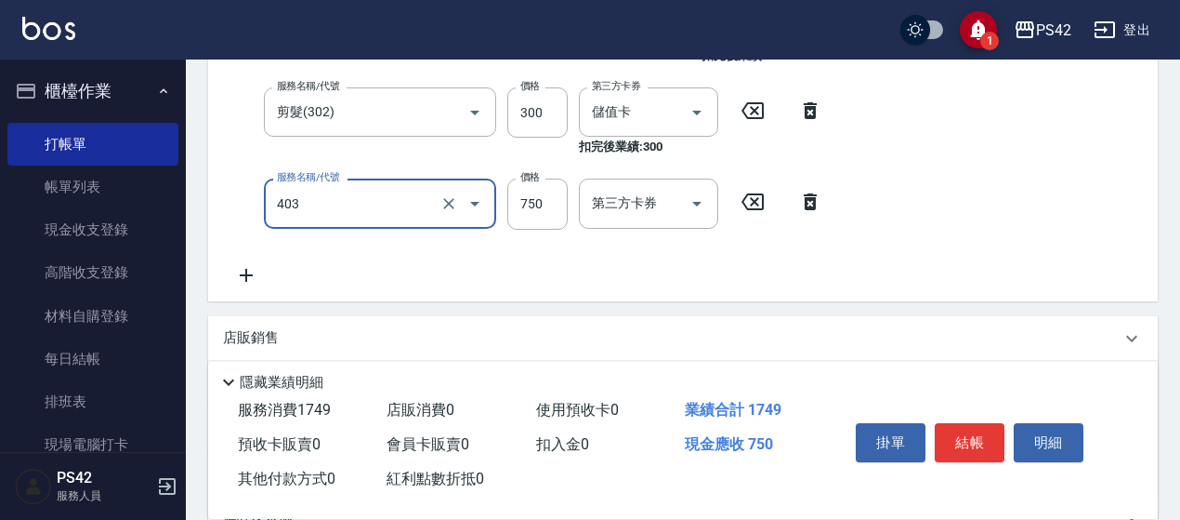
type input "750護(403)"
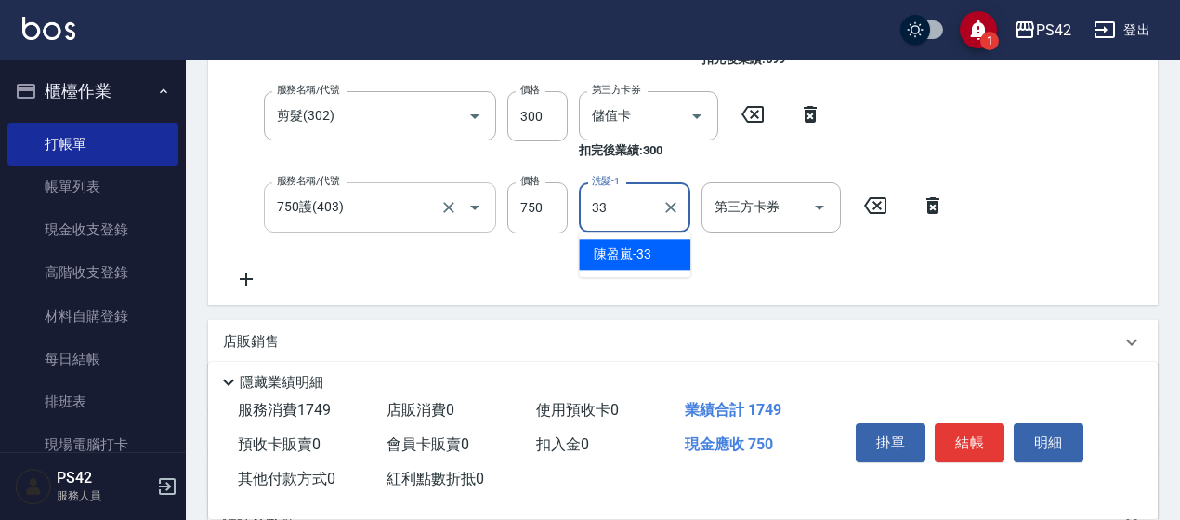
type input "[PERSON_NAME]-33"
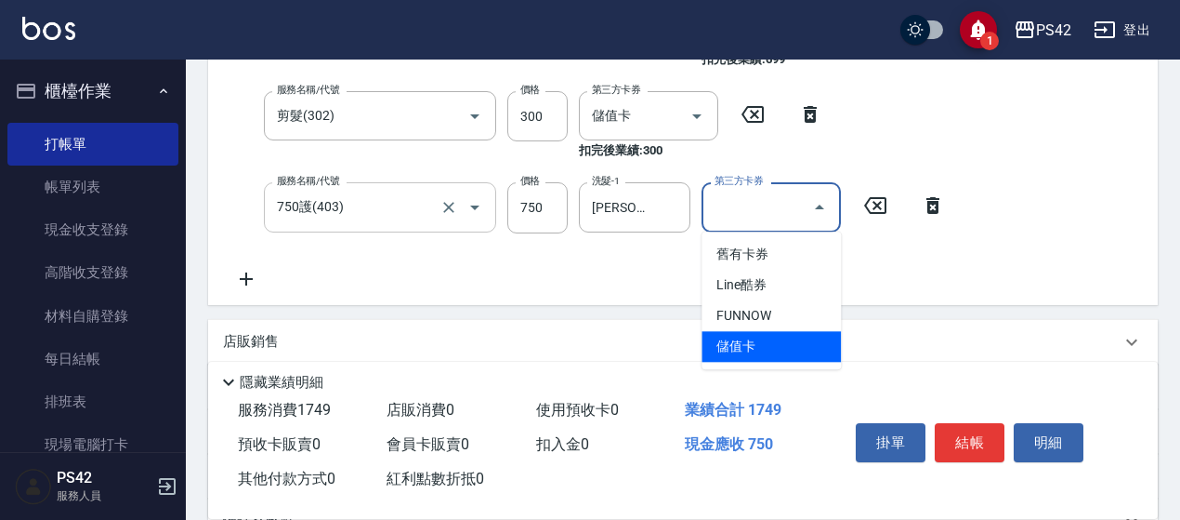
type input "儲值卡"
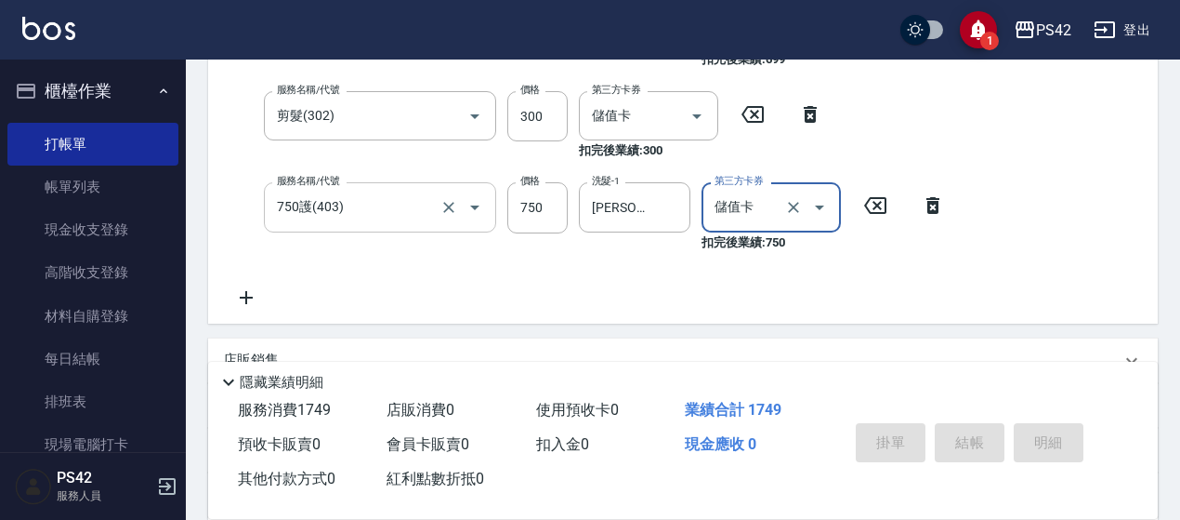
type input "[DATE] 18:35"
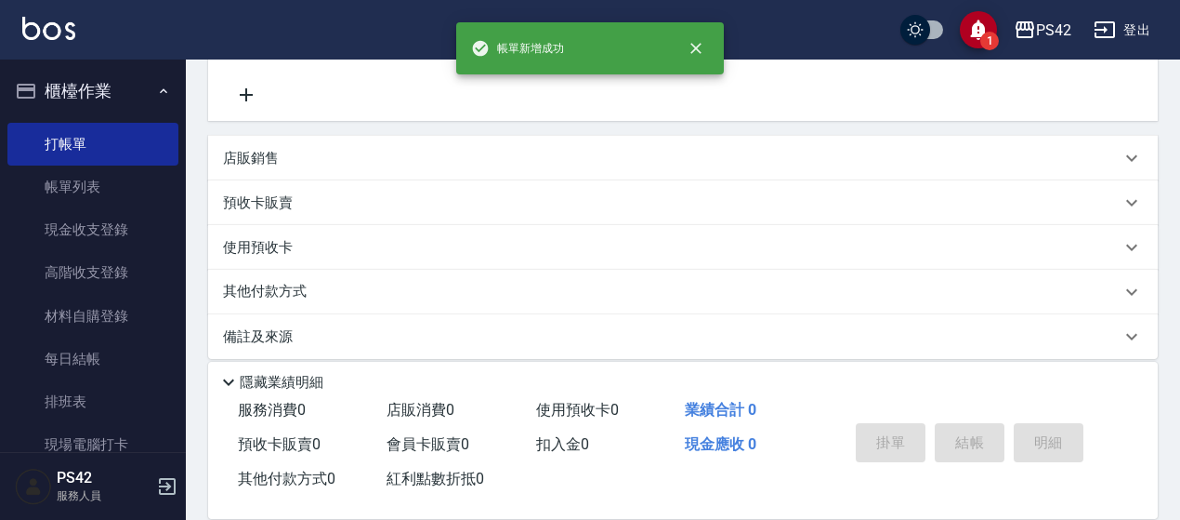
scroll to position [0, 0]
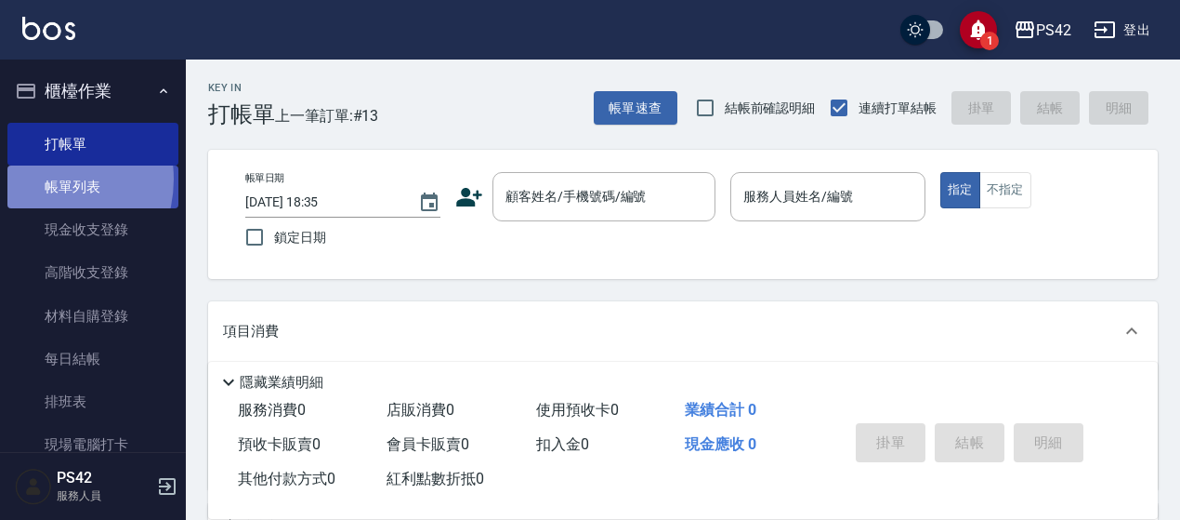
click at [39, 179] on link "帳單列表" at bounding box center [92, 186] width 171 height 43
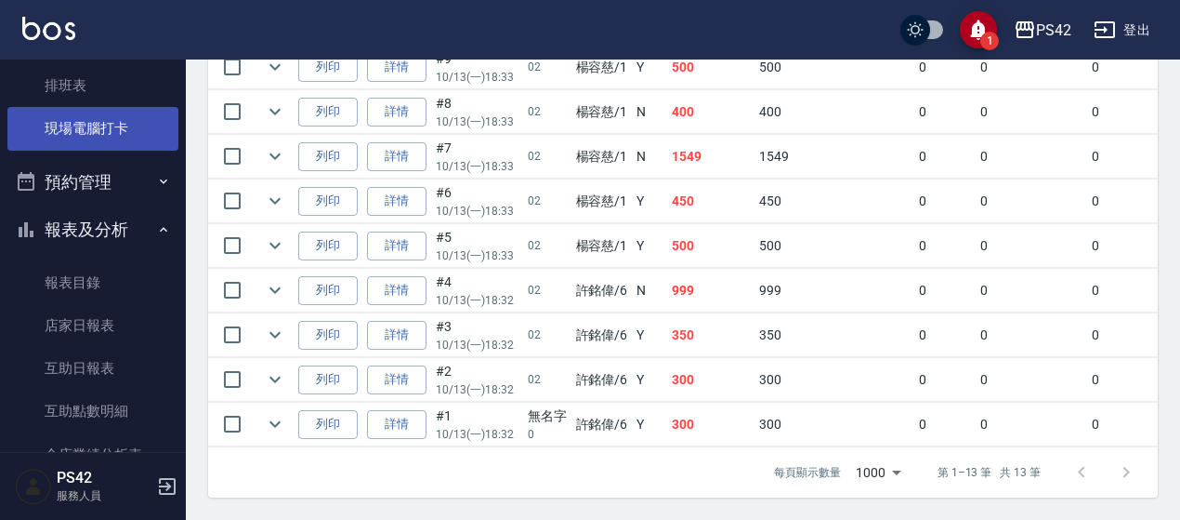
scroll to position [465, 0]
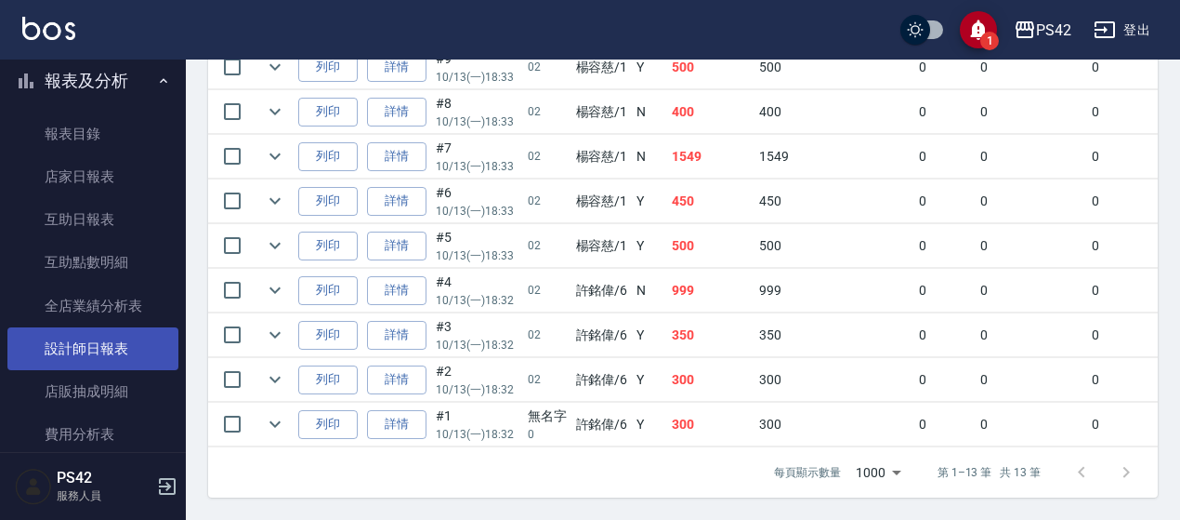
click at [112, 339] on link "設計師日報表" at bounding box center [92, 348] width 171 height 43
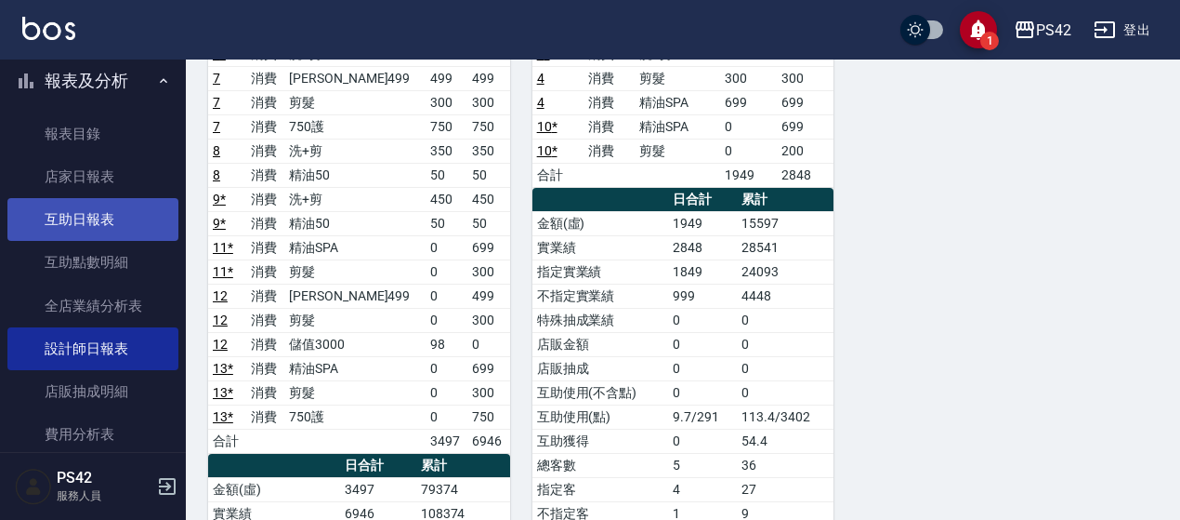
scroll to position [279, 0]
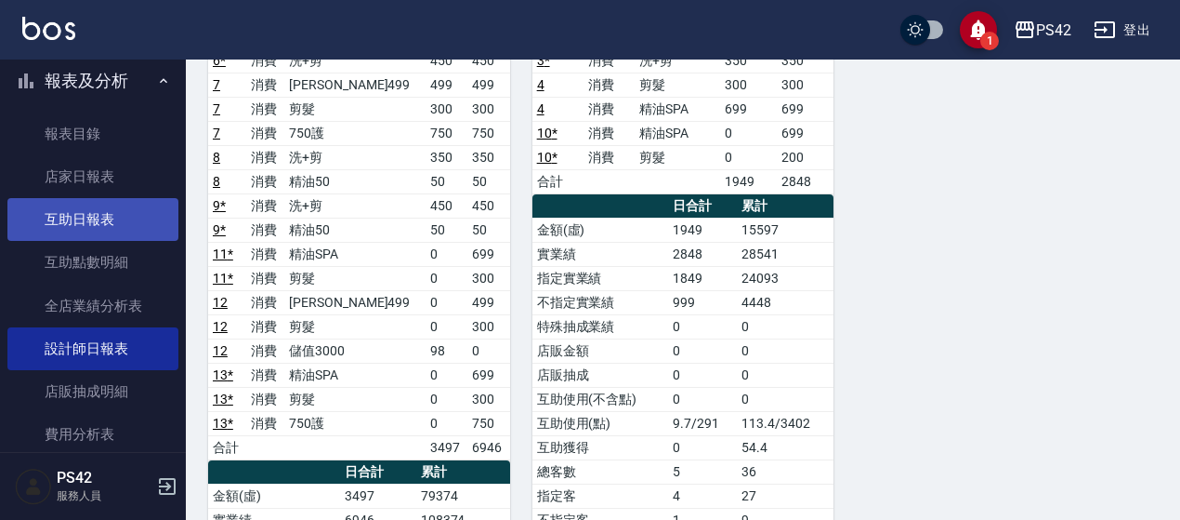
click at [52, 204] on link "互助日報表" at bounding box center [92, 219] width 171 height 43
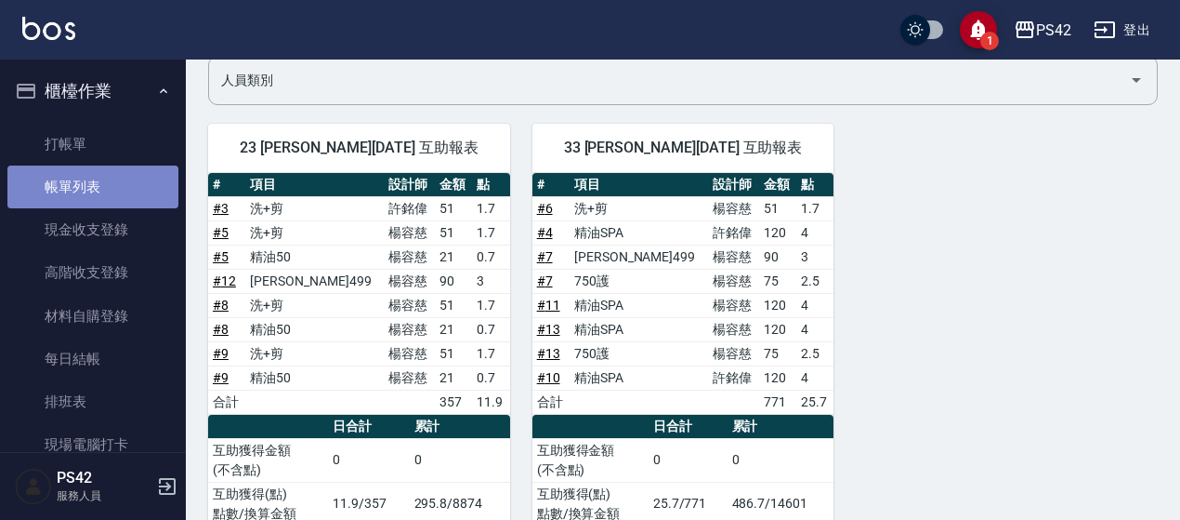
click at [100, 183] on link "帳單列表" at bounding box center [92, 186] width 171 height 43
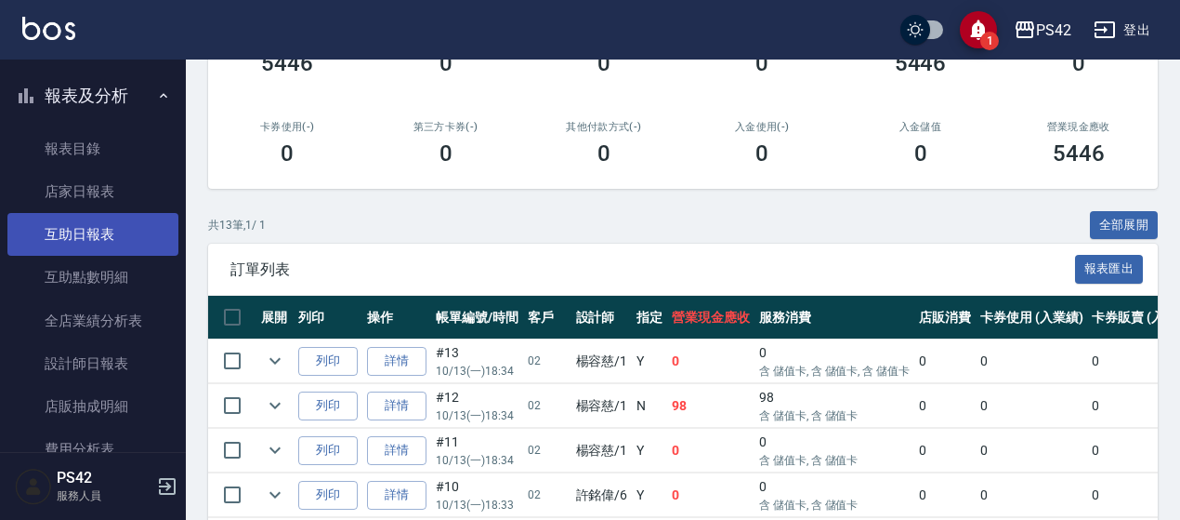
scroll to position [465, 0]
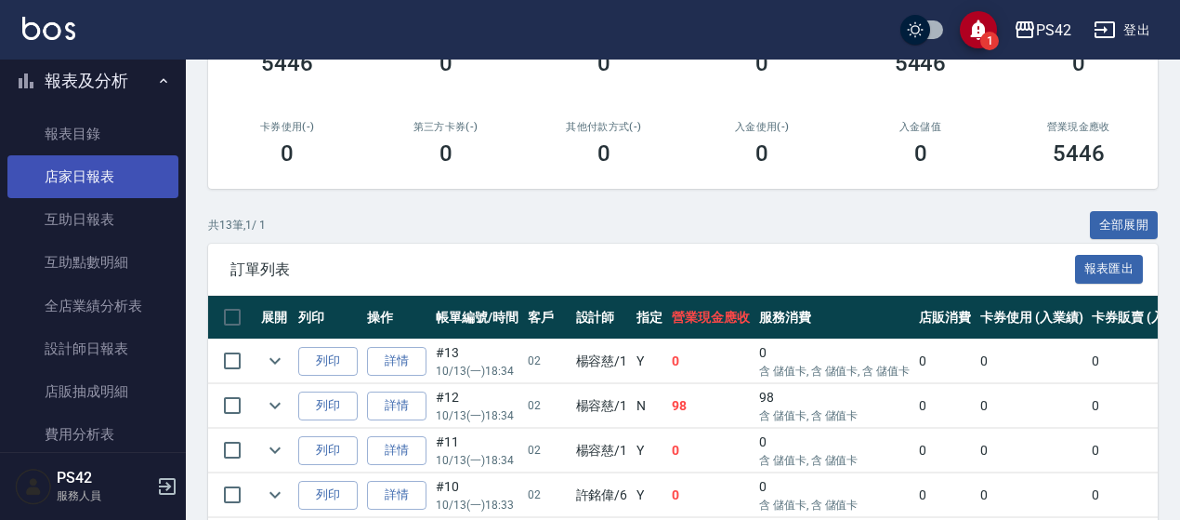
click at [105, 188] on link "店家日報表" at bounding box center [92, 176] width 171 height 43
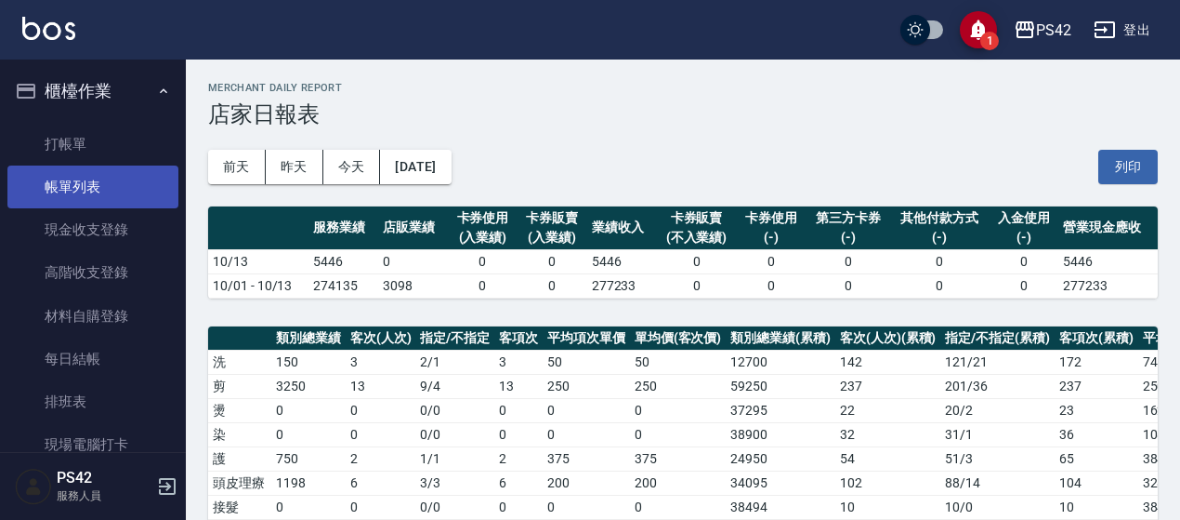
click at [128, 181] on link "帳單列表" at bounding box center [92, 186] width 171 height 43
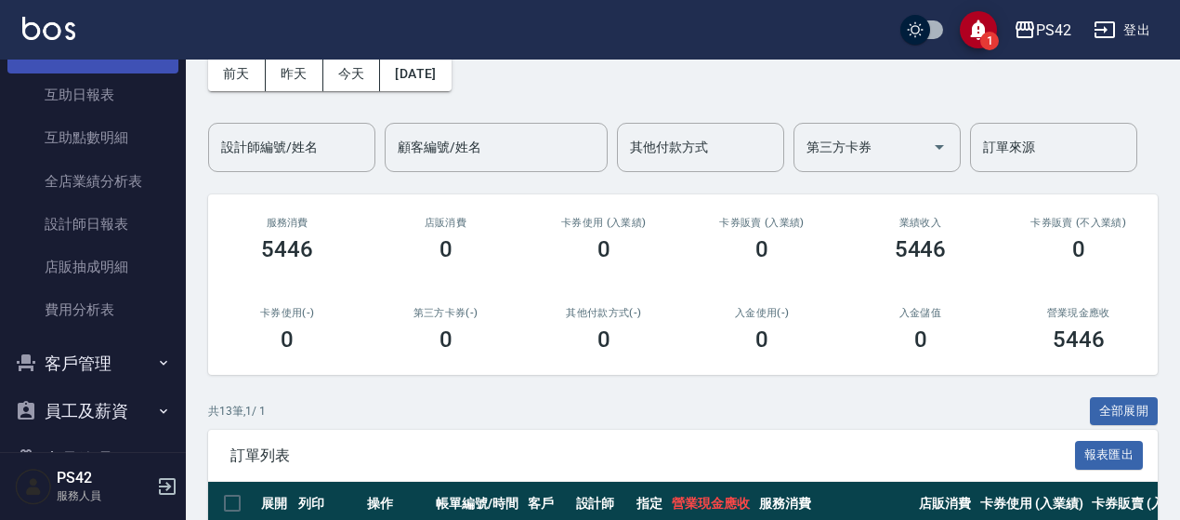
scroll to position [641, 0]
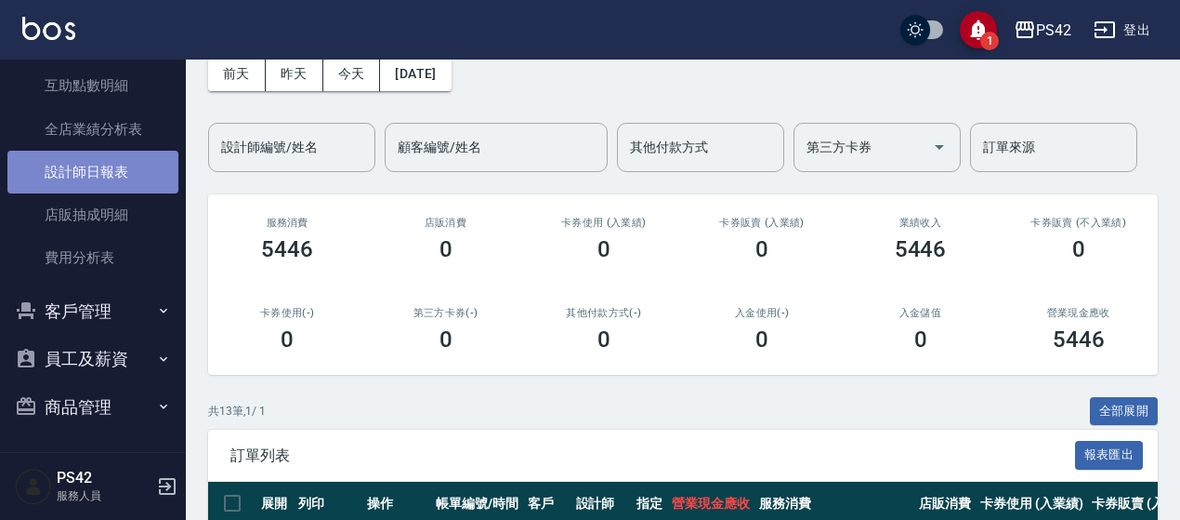
click at [111, 159] on link "設計師日報表" at bounding box center [92, 172] width 171 height 43
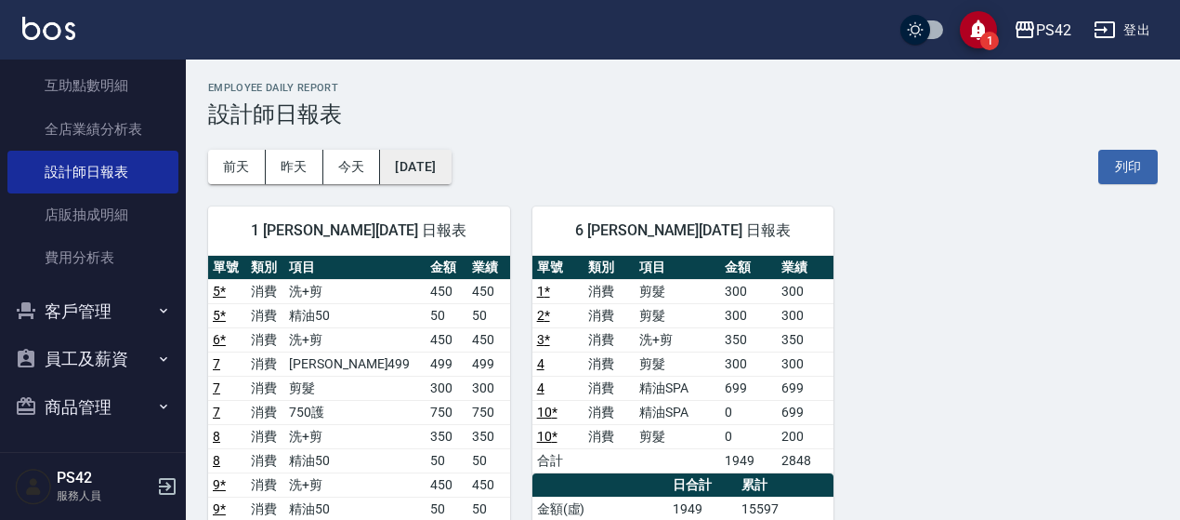
click at [434, 170] on button "[DATE]" at bounding box center [415, 167] width 71 height 34
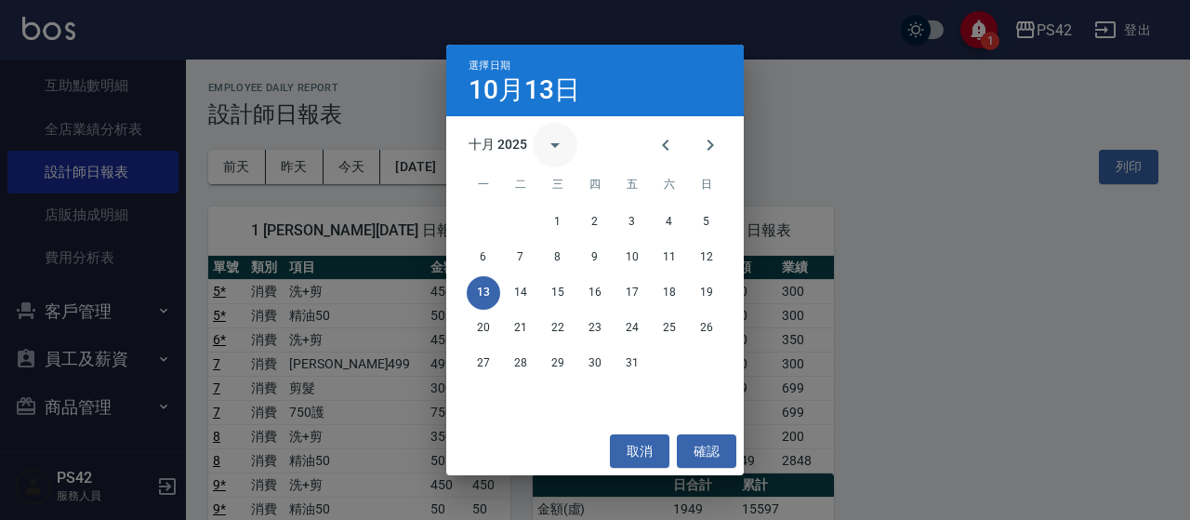
click at [555, 150] on icon "calendar view is open, switch to year view" at bounding box center [555, 145] width 22 height 22
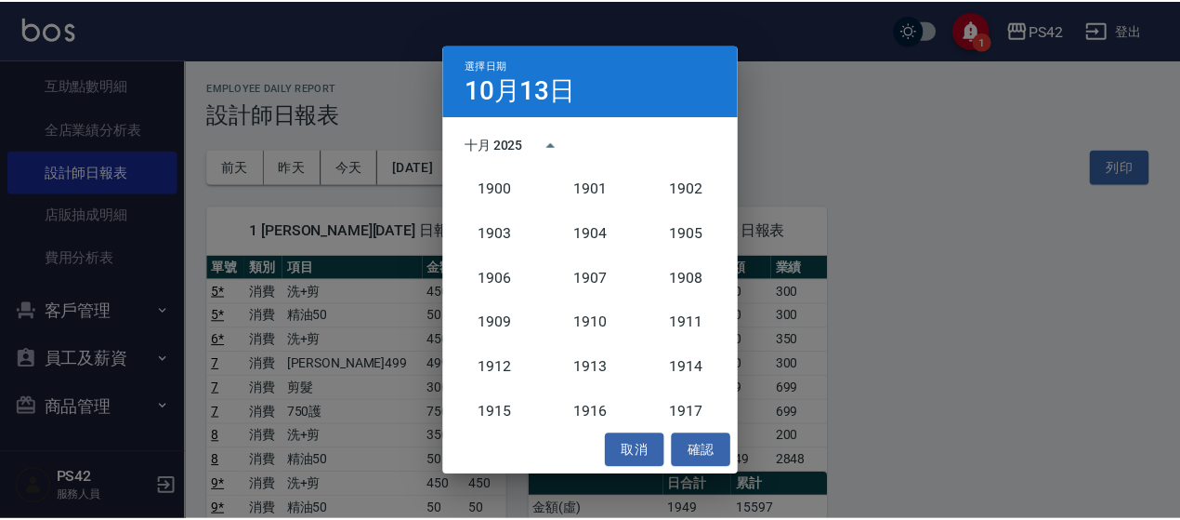
scroll to position [1721, 0]
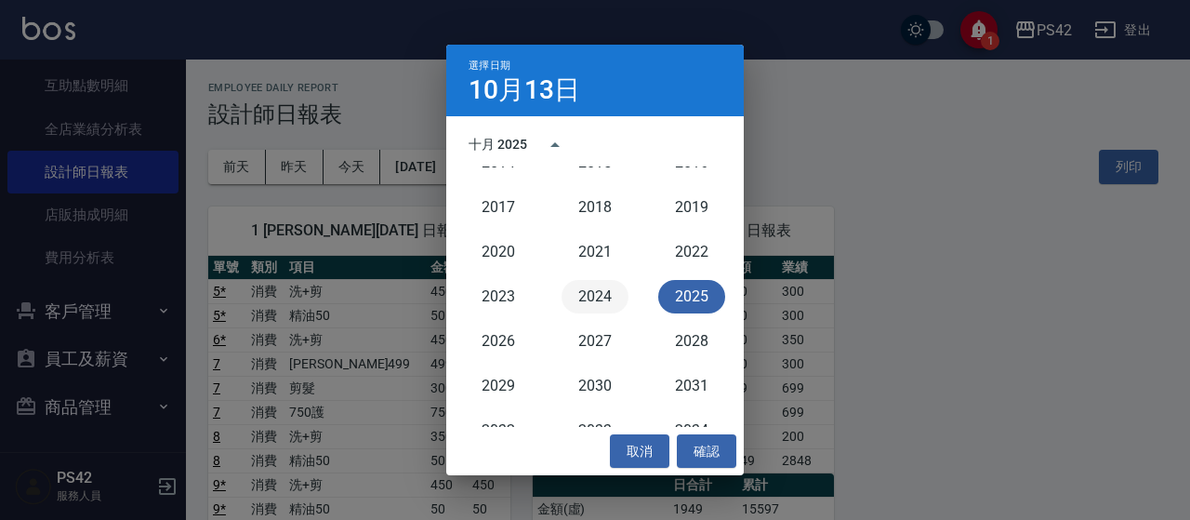
click at [585, 300] on button "2024" at bounding box center [594, 296] width 67 height 33
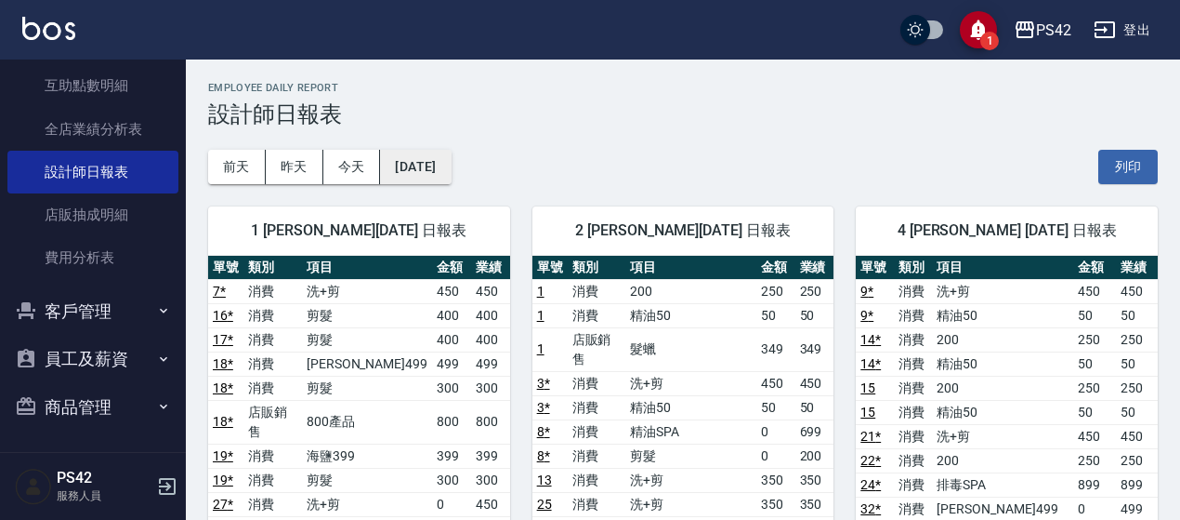
click at [444, 172] on button "[DATE]" at bounding box center [415, 167] width 71 height 34
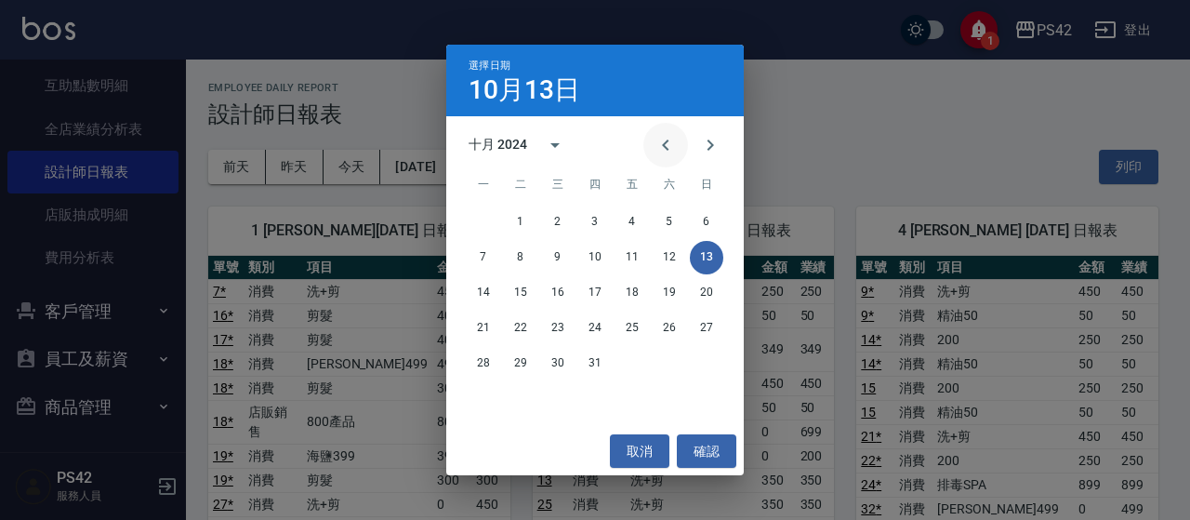
click at [656, 144] on icon "Previous month" at bounding box center [665, 145] width 22 height 22
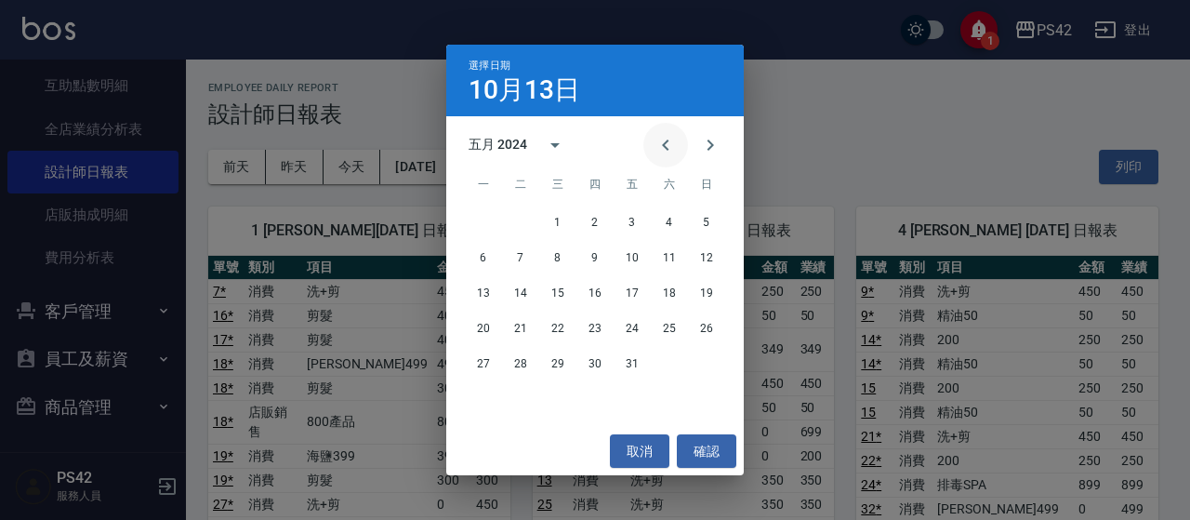
click at [656, 144] on icon "Previous month" at bounding box center [665, 145] width 22 height 22
click at [696, 363] on button "31" at bounding box center [706, 363] width 33 height 33
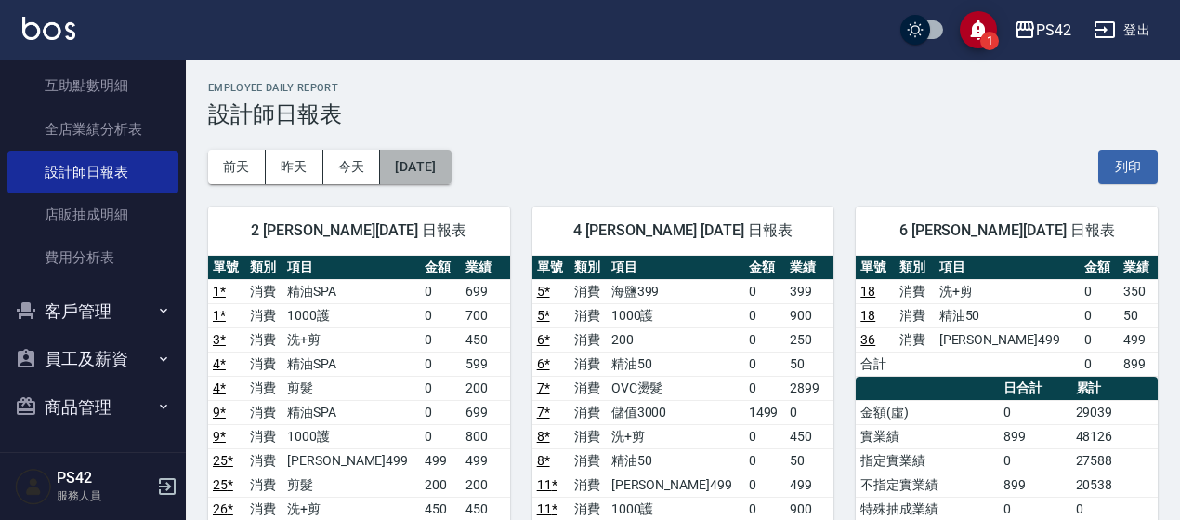
click at [435, 156] on button "[DATE]" at bounding box center [415, 167] width 71 height 34
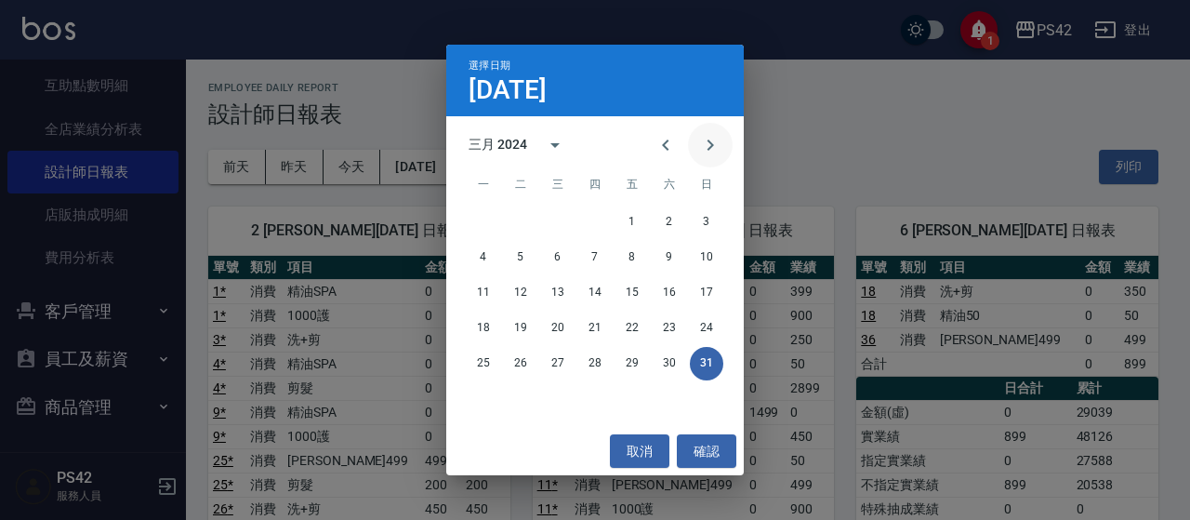
click at [720, 150] on icon "Next month" at bounding box center [710, 145] width 22 height 22
click at [522, 367] on button "30" at bounding box center [520, 363] width 33 height 33
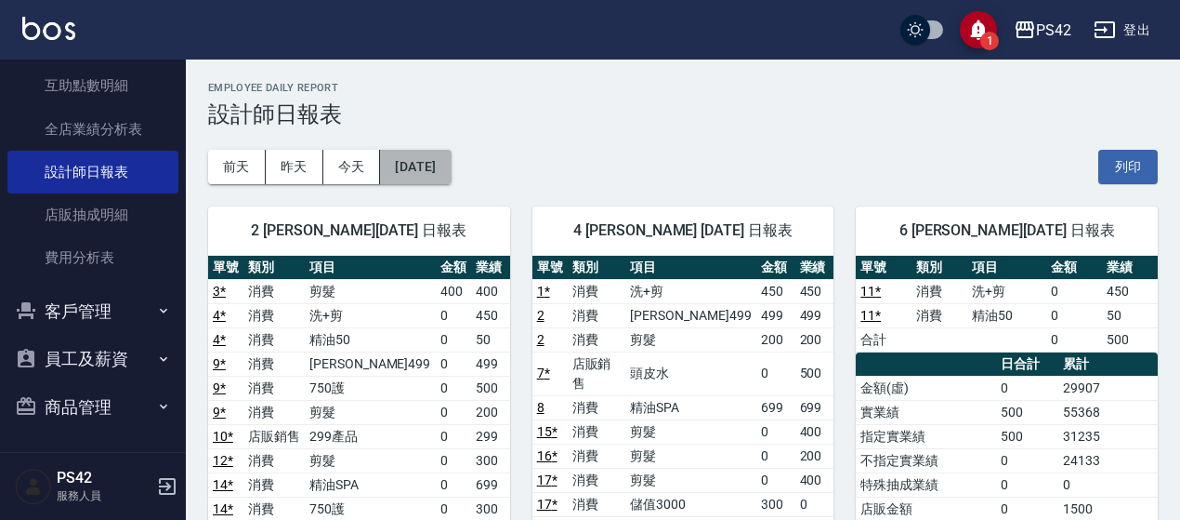
click at [451, 158] on button "[DATE]" at bounding box center [415, 167] width 71 height 34
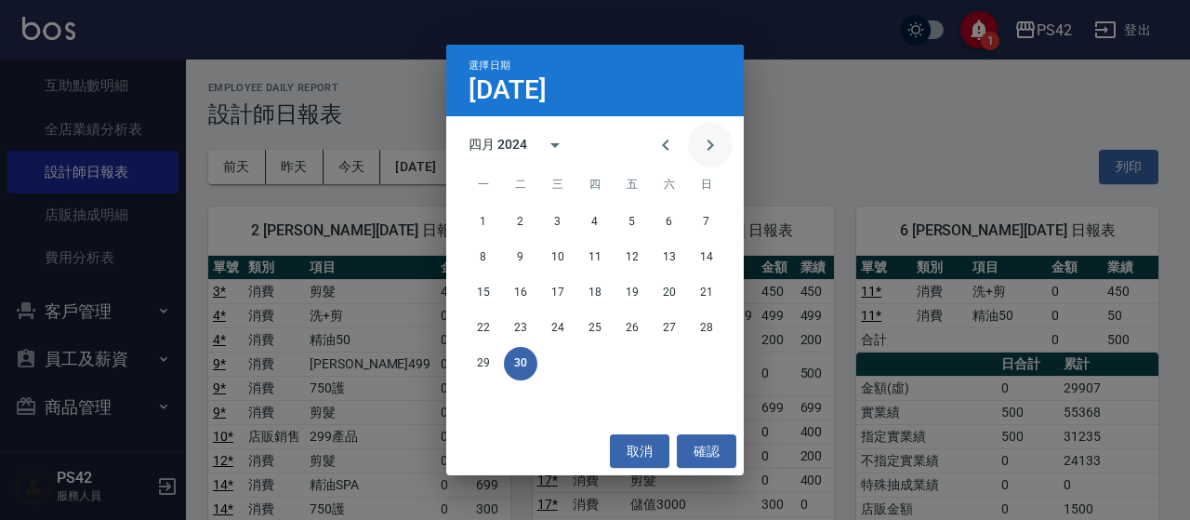
click at [710, 142] on icon "Next month" at bounding box center [710, 144] width 7 height 11
click at [636, 354] on button "31" at bounding box center [631, 363] width 33 height 33
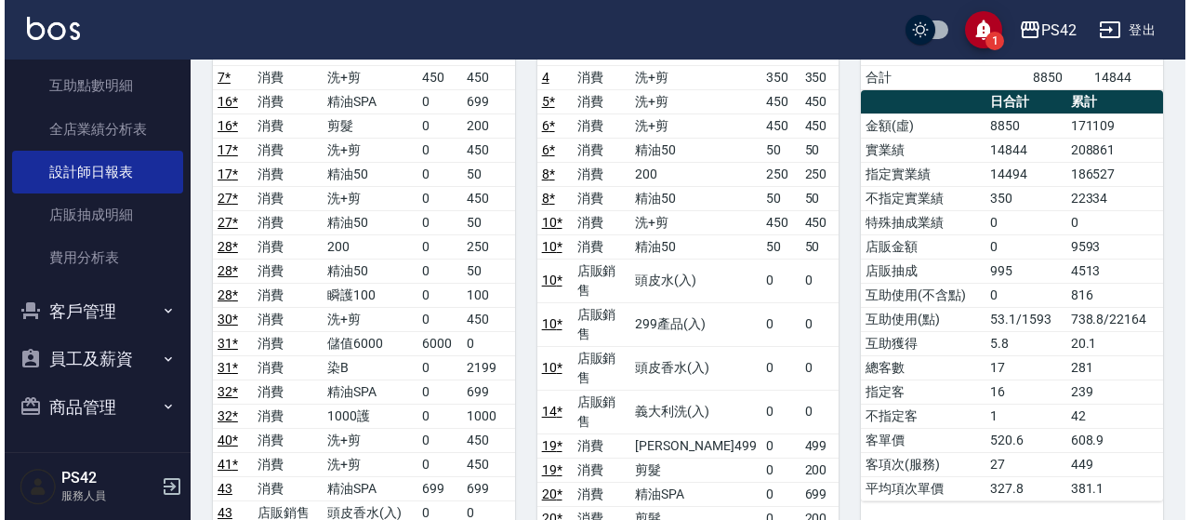
scroll to position [93, 0]
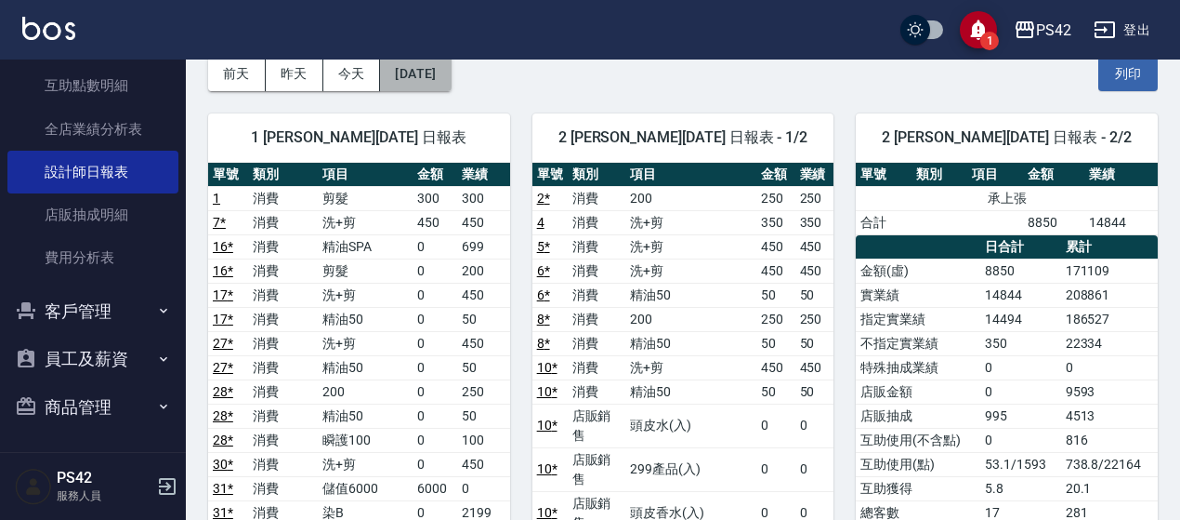
click at [451, 79] on button "[DATE]" at bounding box center [415, 74] width 71 height 34
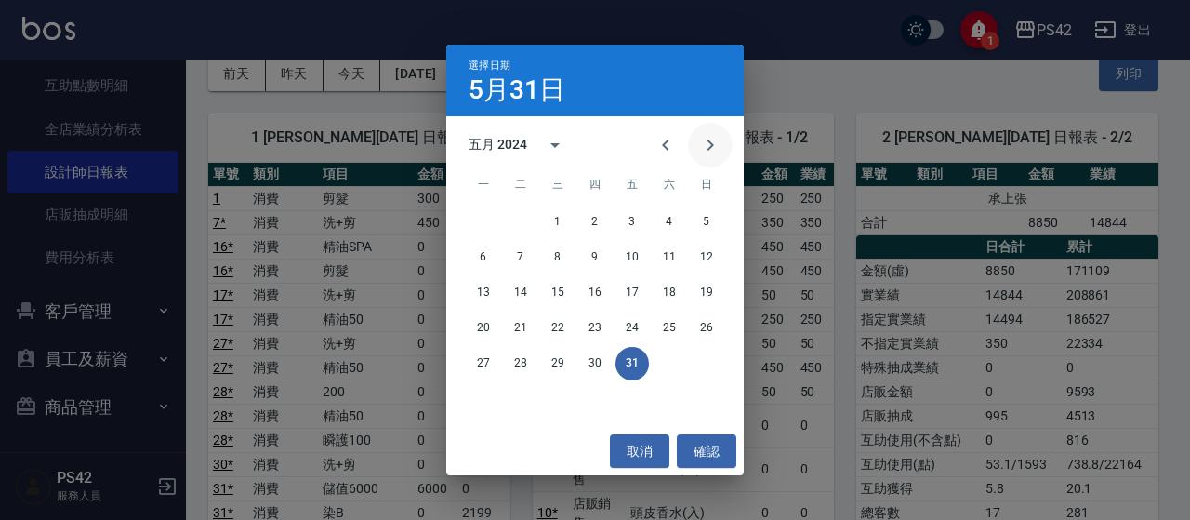
click at [705, 151] on icon "Next month" at bounding box center [710, 145] width 22 height 22
click at [700, 363] on button "30" at bounding box center [706, 363] width 33 height 33
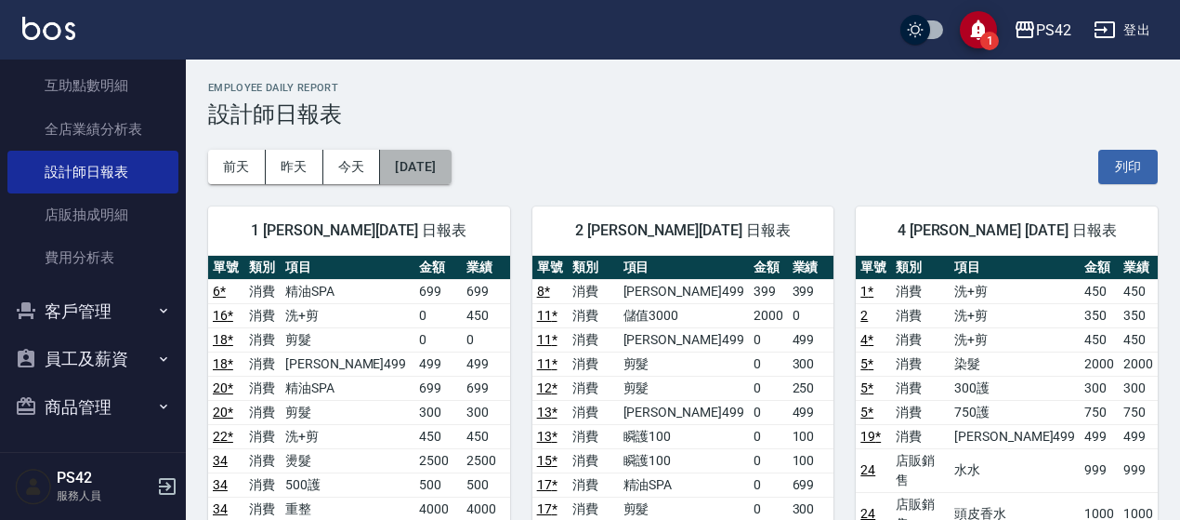
click at [451, 164] on button "[DATE]" at bounding box center [415, 167] width 71 height 34
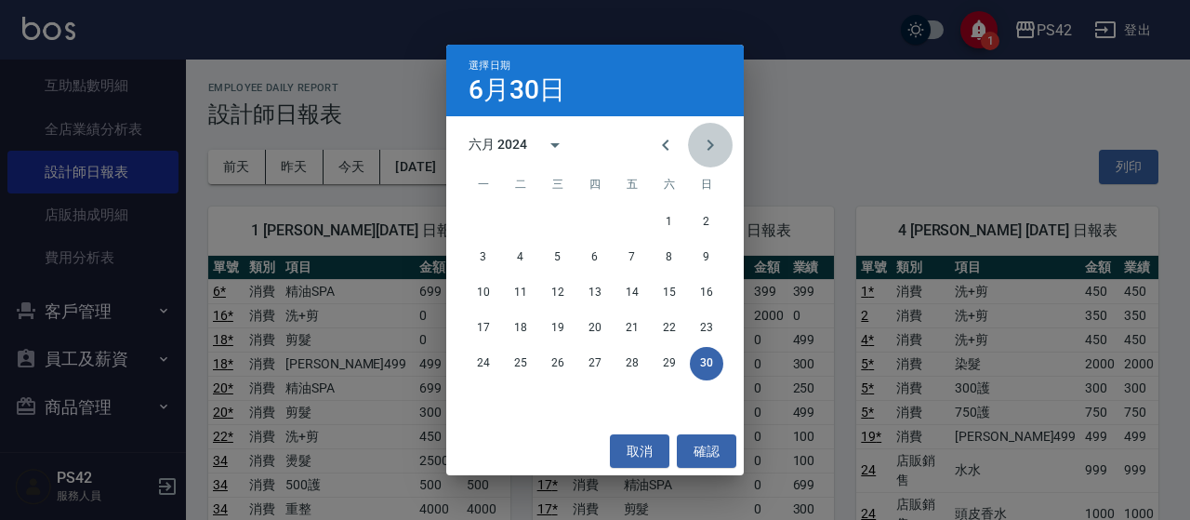
click at [716, 146] on icon "Next month" at bounding box center [710, 145] width 22 height 22
click at [565, 349] on button "31" at bounding box center [557, 363] width 33 height 33
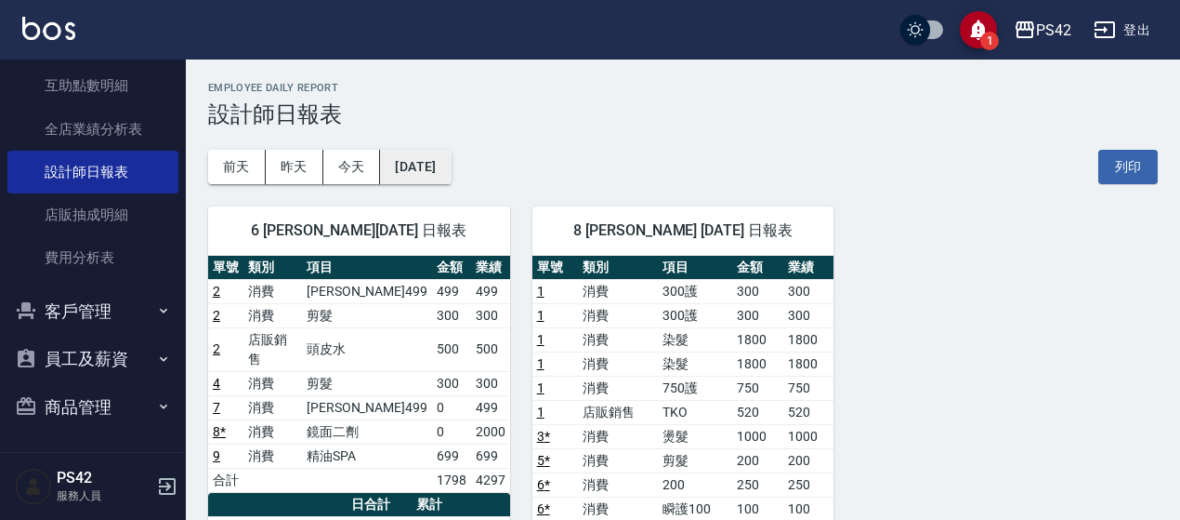
click at [451, 162] on button "[DATE]" at bounding box center [415, 167] width 71 height 34
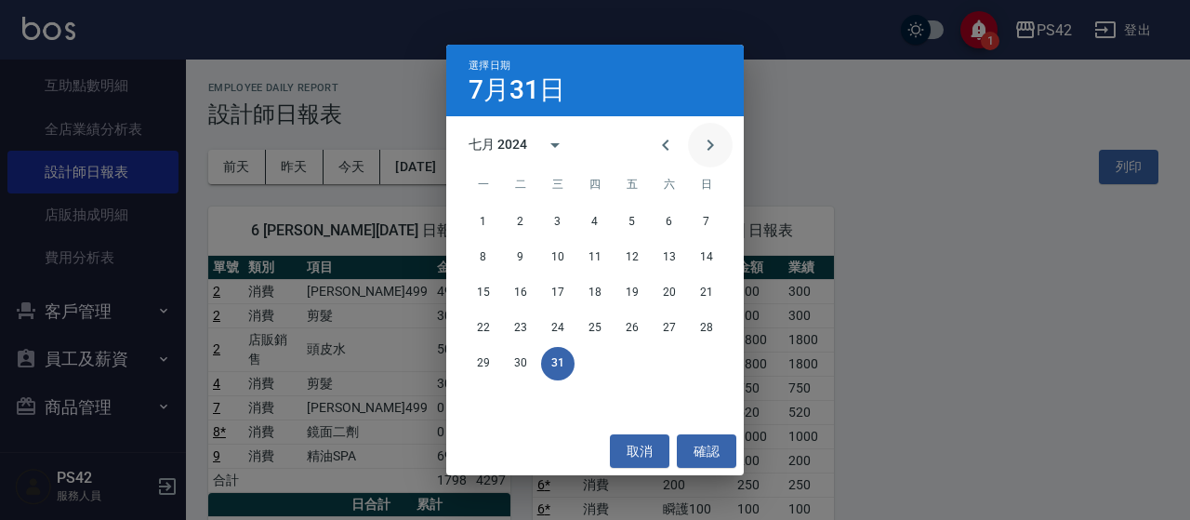
click at [712, 148] on icon "Next month" at bounding box center [710, 145] width 22 height 22
click at [672, 363] on button "31" at bounding box center [668, 363] width 33 height 33
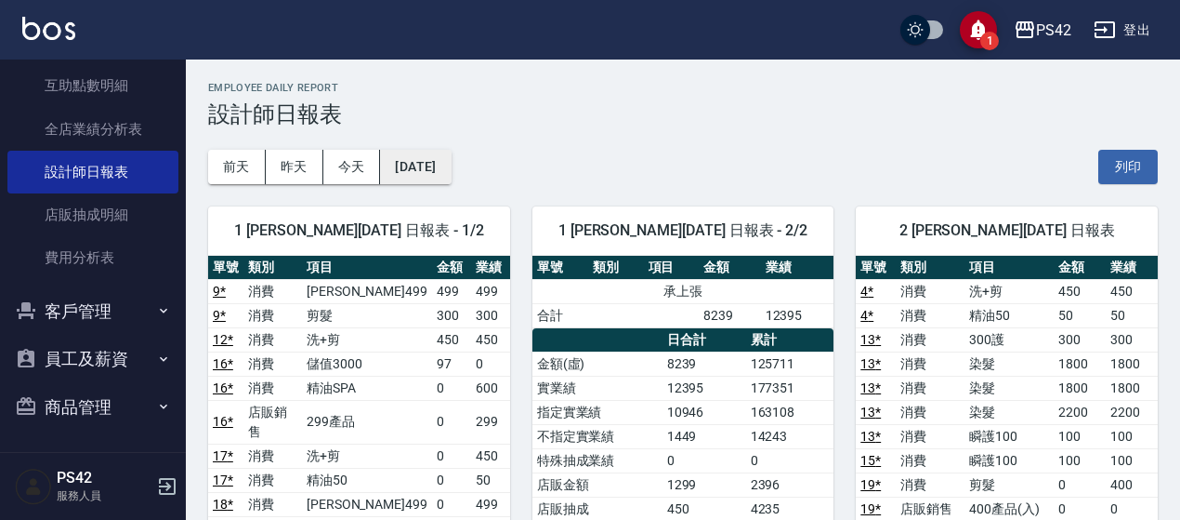
click at [451, 166] on button "[DATE]" at bounding box center [415, 167] width 71 height 34
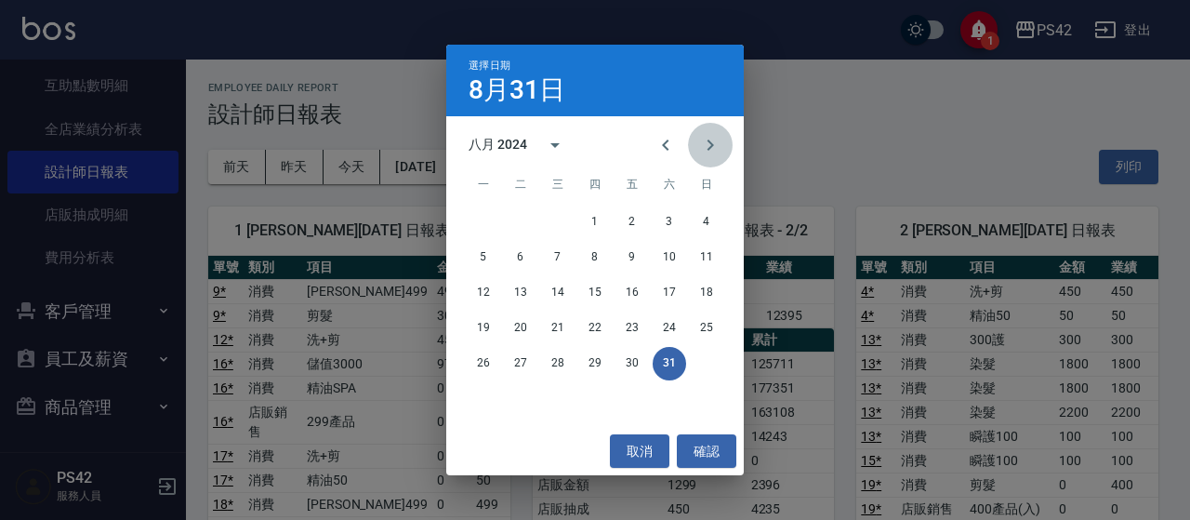
click at [718, 151] on icon "Next month" at bounding box center [710, 145] width 22 height 22
click at [488, 391] on button "30" at bounding box center [483, 398] width 33 height 33
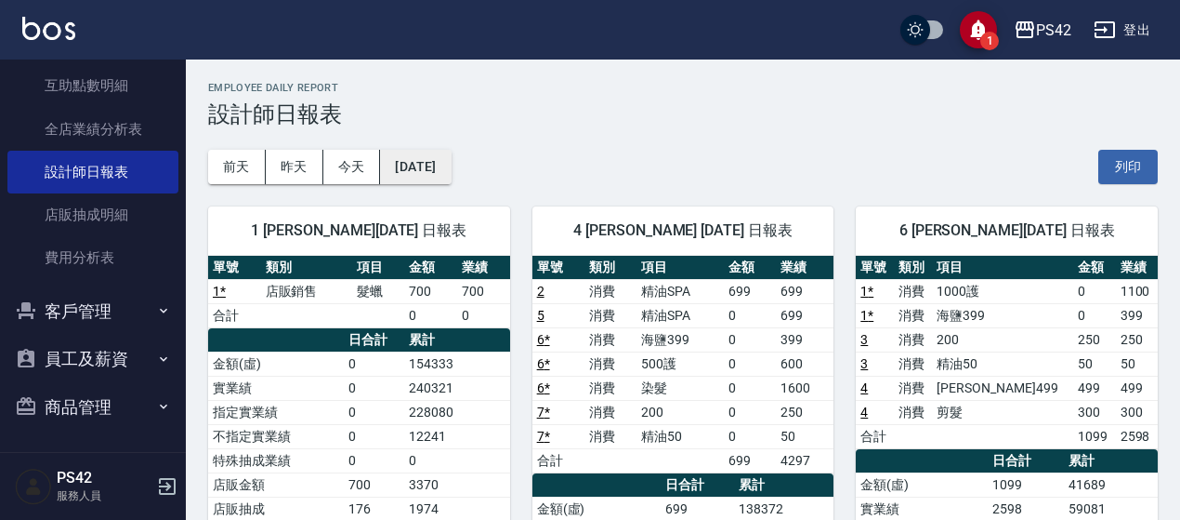
click at [451, 154] on button "[DATE]" at bounding box center [415, 167] width 71 height 34
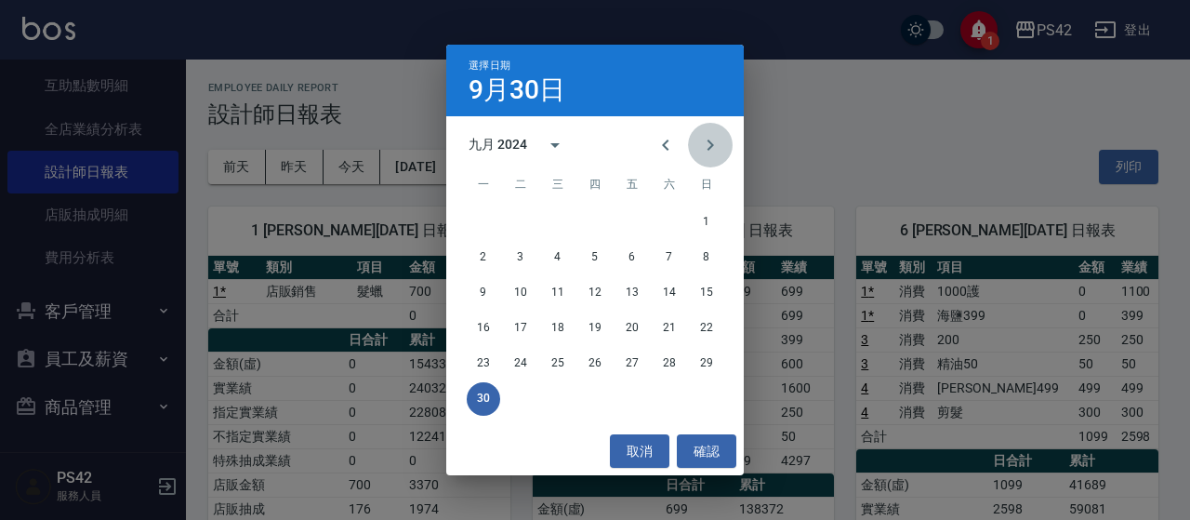
drag, startPoint x: 710, startPoint y: 164, endPoint x: 708, endPoint y: 151, distance: 13.1
click at [708, 155] on button "Next month" at bounding box center [710, 145] width 45 height 45
click at [604, 365] on button "31" at bounding box center [594, 363] width 33 height 33
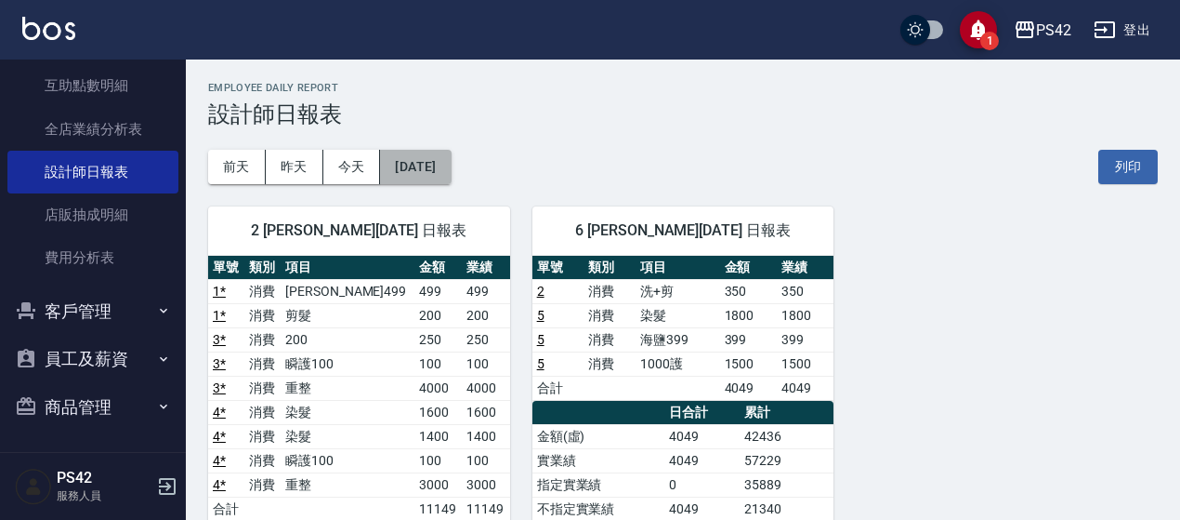
click at [440, 166] on button "[DATE]" at bounding box center [415, 167] width 71 height 34
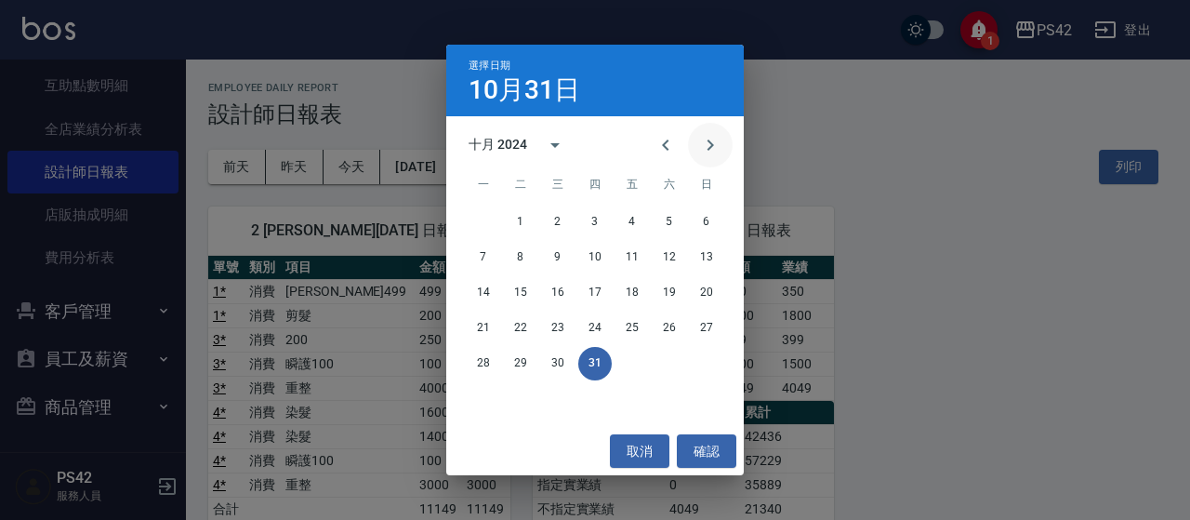
click at [712, 143] on icon "Next month" at bounding box center [710, 144] width 7 height 11
click at [665, 371] on button "30" at bounding box center [668, 363] width 33 height 33
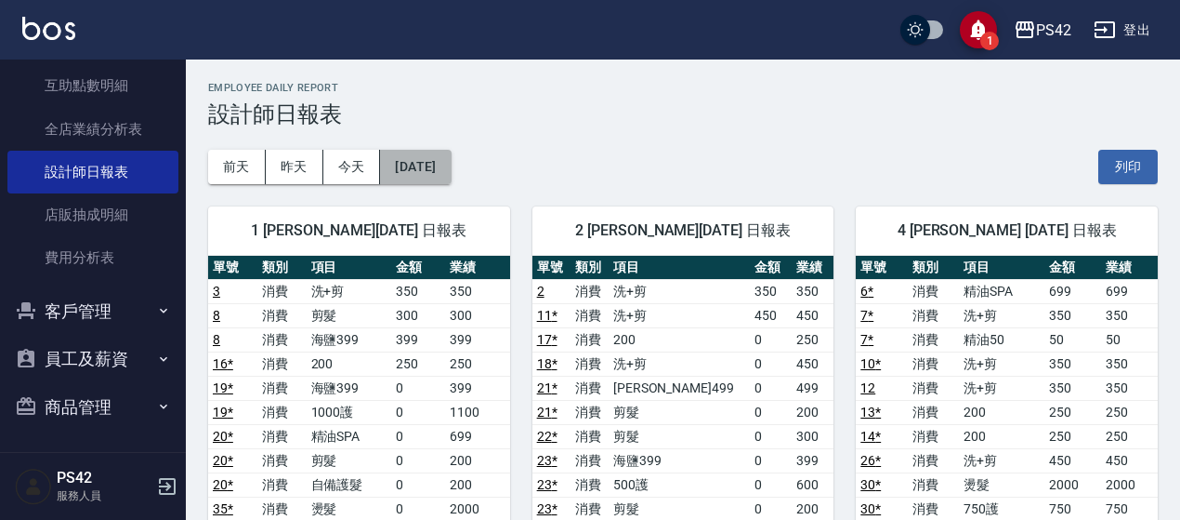
click at [451, 166] on button "[DATE]" at bounding box center [415, 167] width 71 height 34
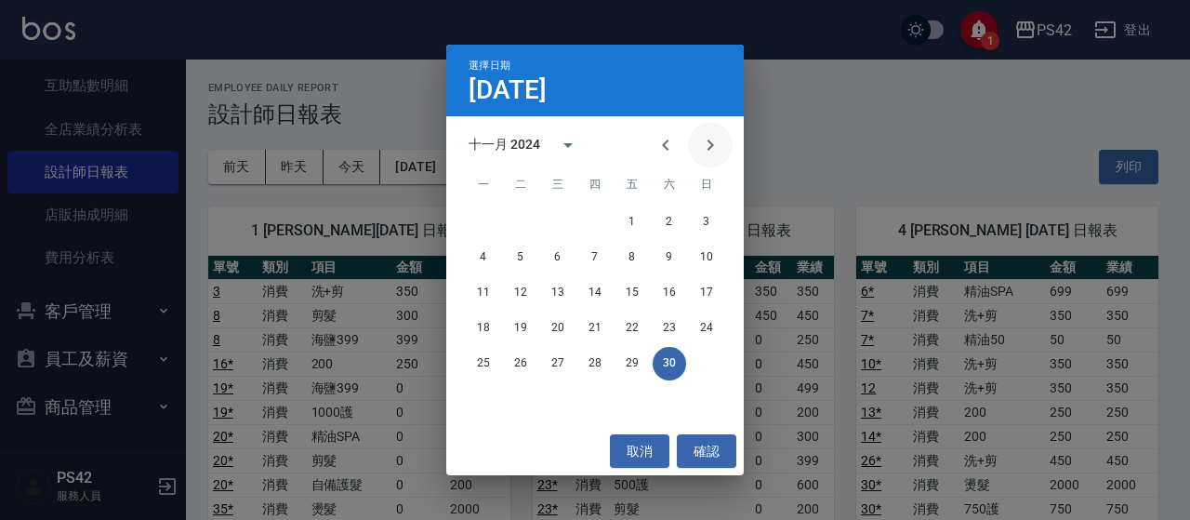
click at [719, 145] on icon "Next month" at bounding box center [710, 145] width 22 height 22
click at [527, 395] on button "31" at bounding box center [520, 398] width 33 height 33
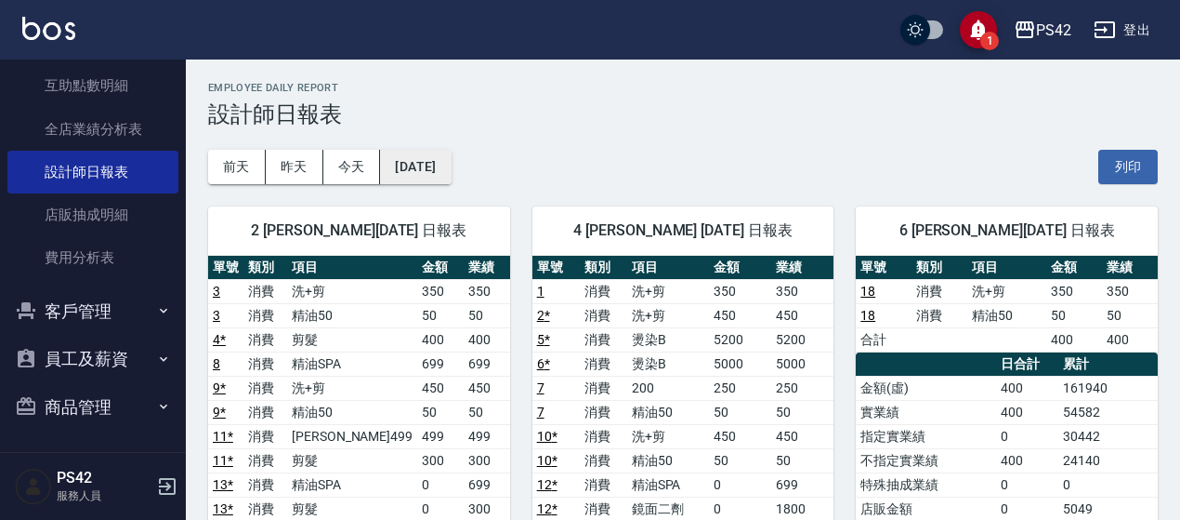
click at [451, 164] on button "[DATE]" at bounding box center [415, 167] width 71 height 34
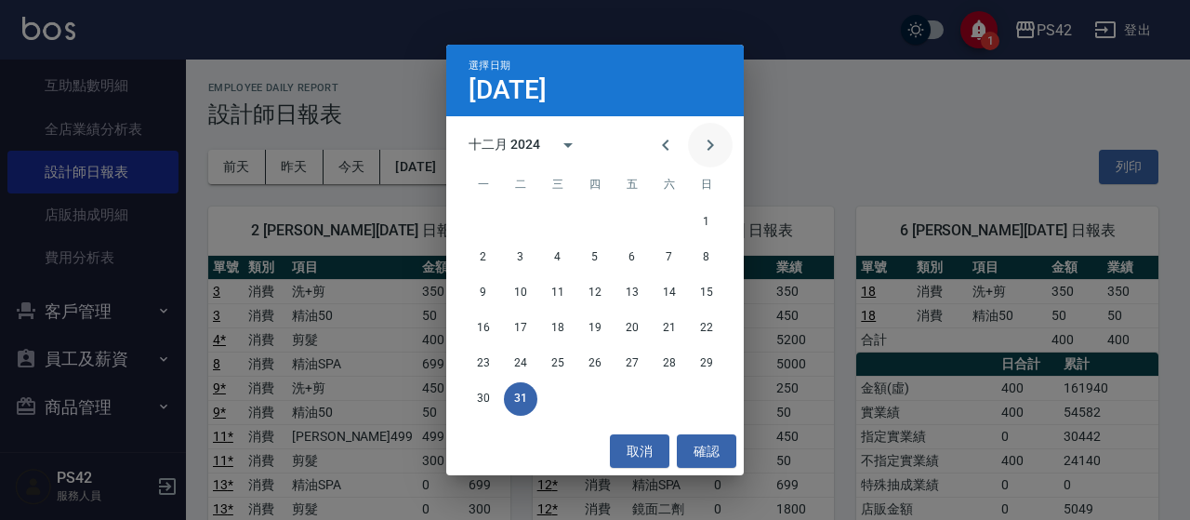
click at [710, 151] on icon "Next month" at bounding box center [710, 145] width 22 height 22
click at [634, 359] on button "31" at bounding box center [631, 363] width 33 height 33
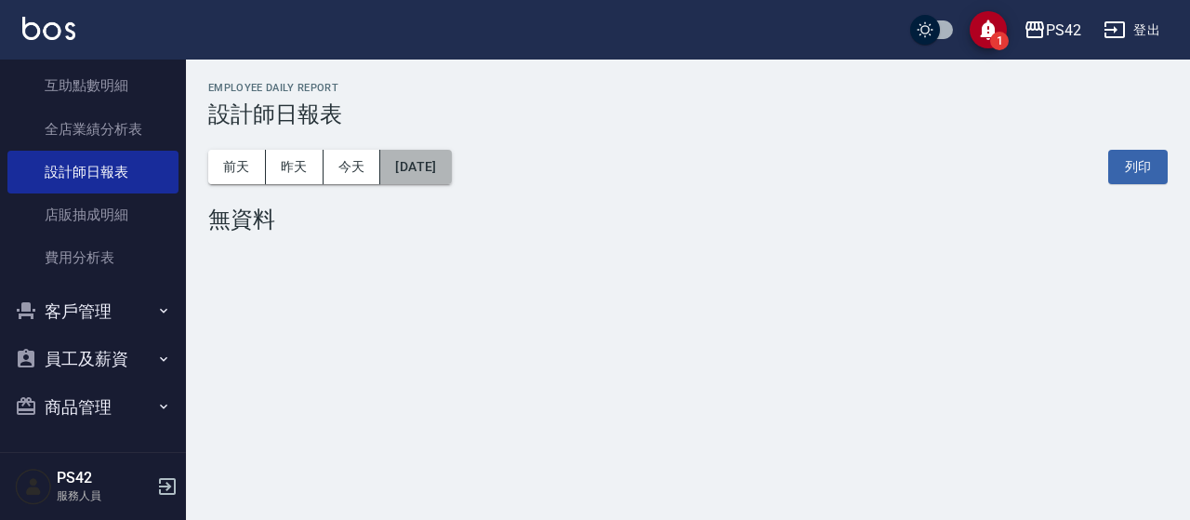
click at [448, 168] on button "[DATE]" at bounding box center [415, 167] width 71 height 34
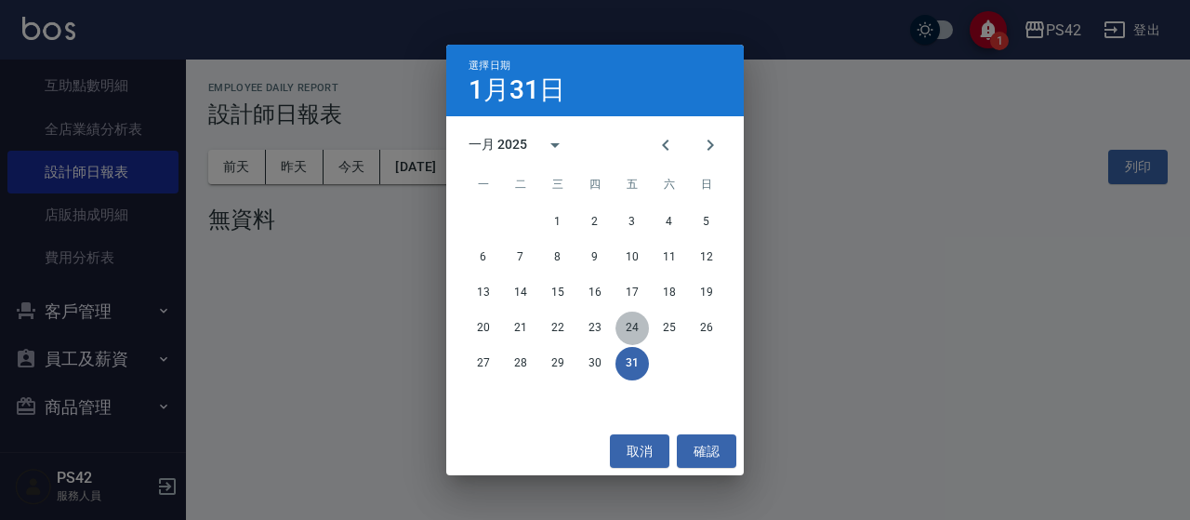
click at [632, 325] on button "24" at bounding box center [631, 327] width 33 height 33
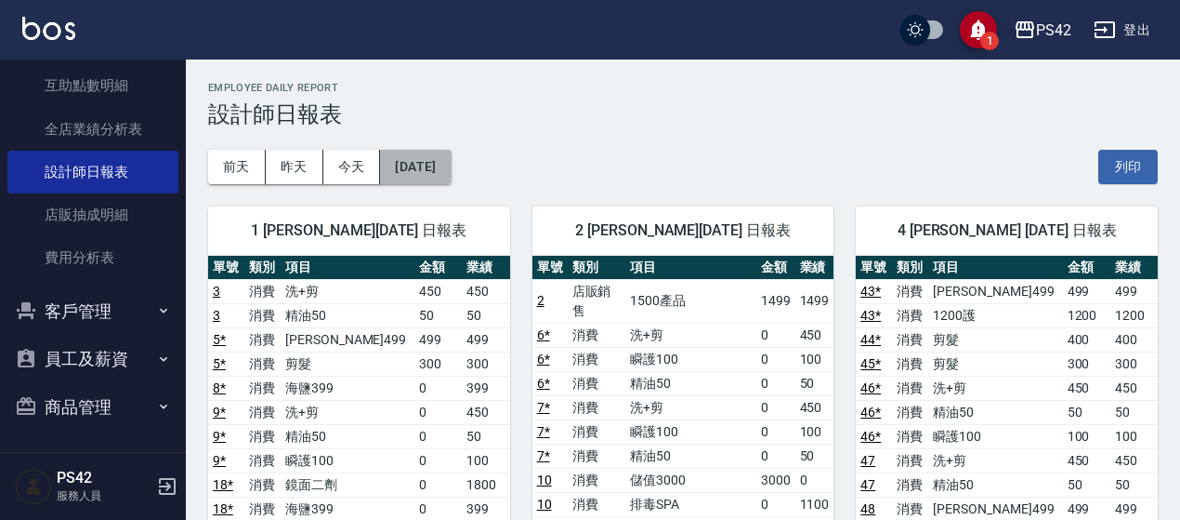
click at [445, 178] on button "[DATE]" at bounding box center [415, 167] width 71 height 34
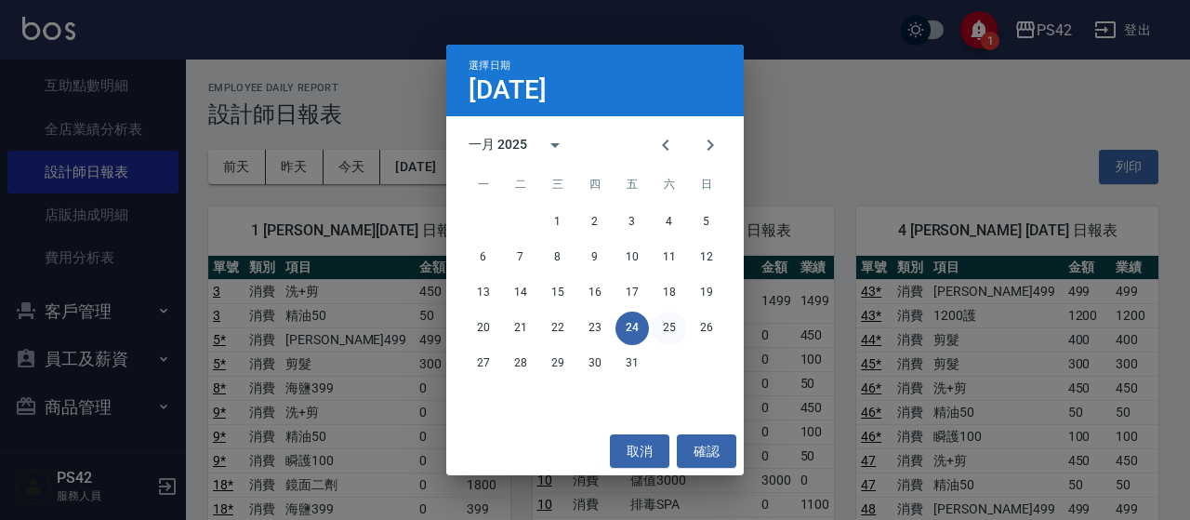
click at [669, 330] on button "25" at bounding box center [668, 327] width 33 height 33
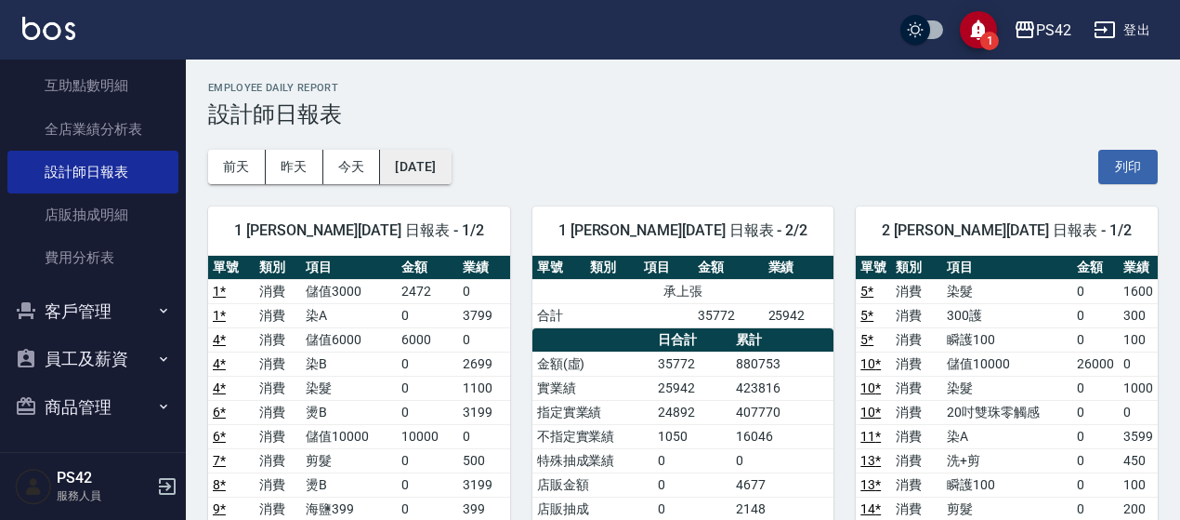
click at [431, 156] on button "[DATE]" at bounding box center [415, 167] width 71 height 34
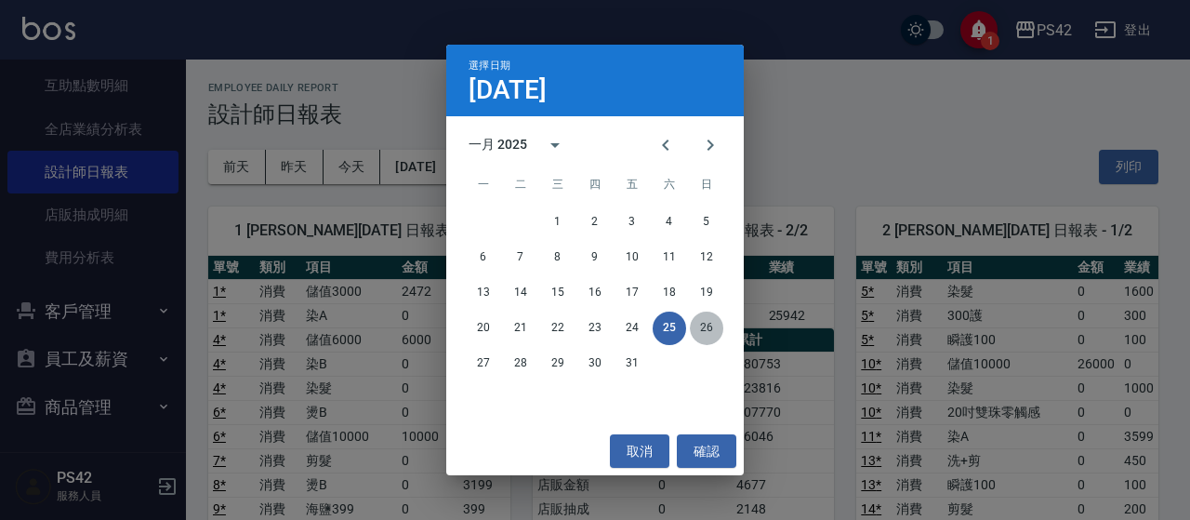
click at [696, 338] on button "26" at bounding box center [706, 327] width 33 height 33
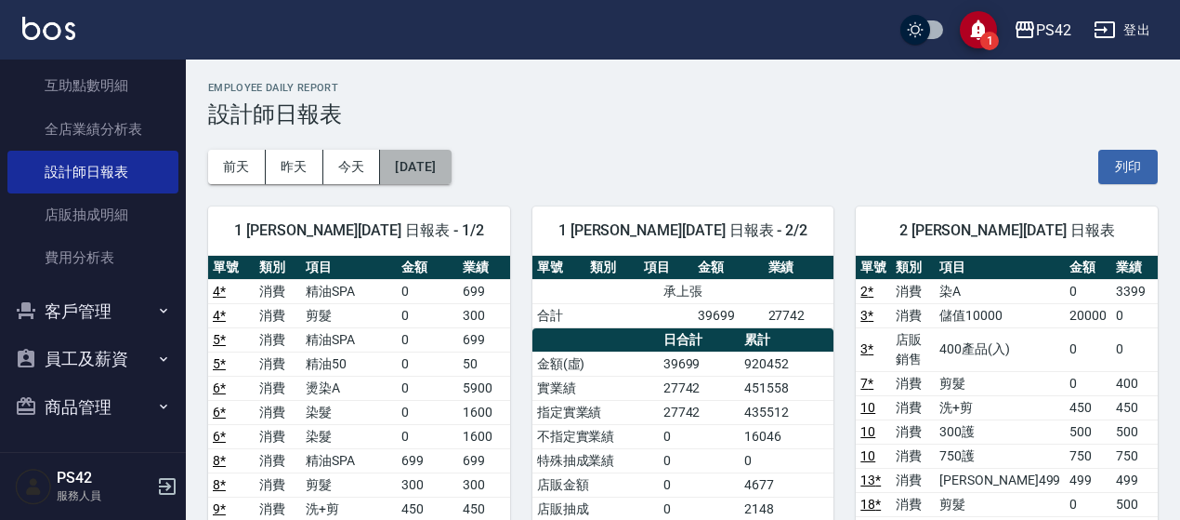
click at [451, 171] on button "[DATE]" at bounding box center [415, 167] width 71 height 34
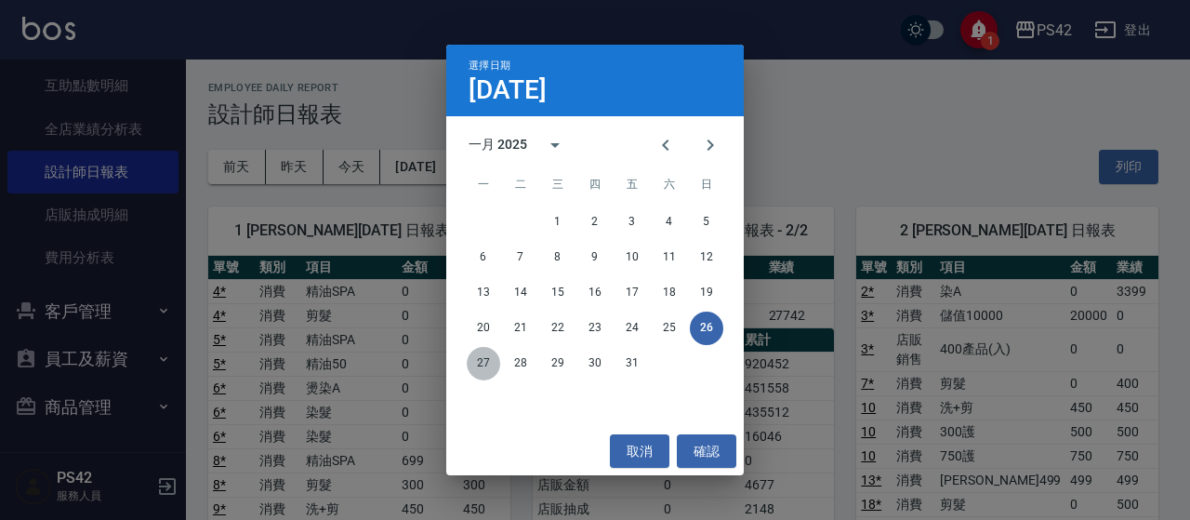
click at [489, 362] on button "27" at bounding box center [483, 363] width 33 height 33
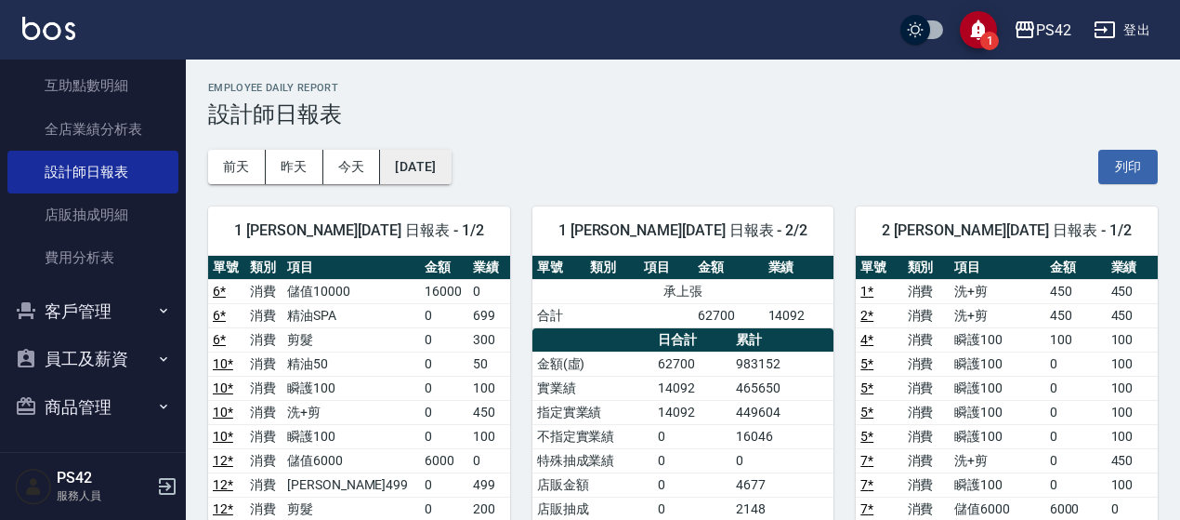
click at [451, 175] on button "[DATE]" at bounding box center [415, 167] width 71 height 34
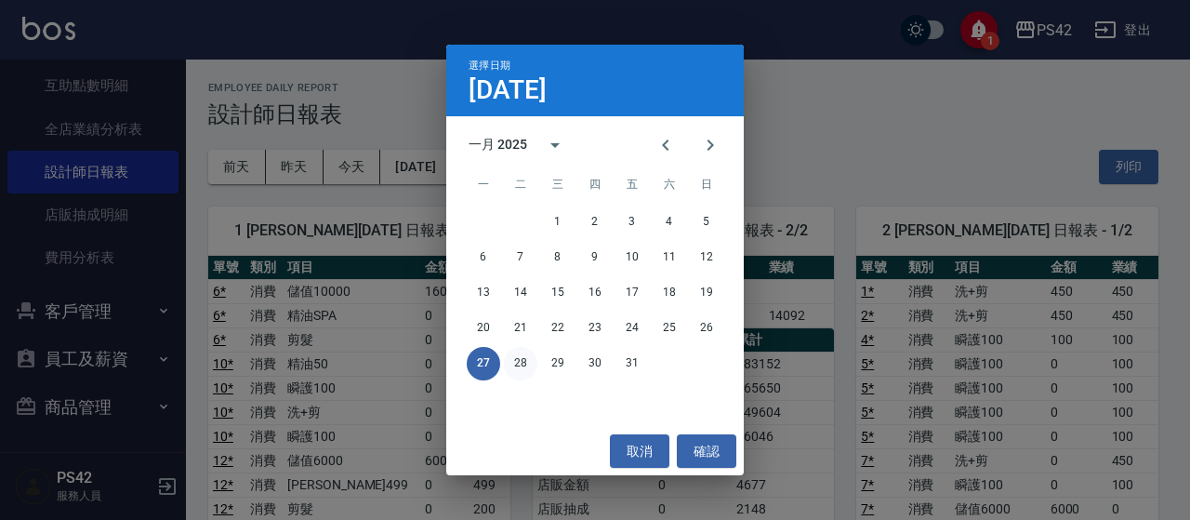
click at [524, 369] on button "28" at bounding box center [520, 363] width 33 height 33
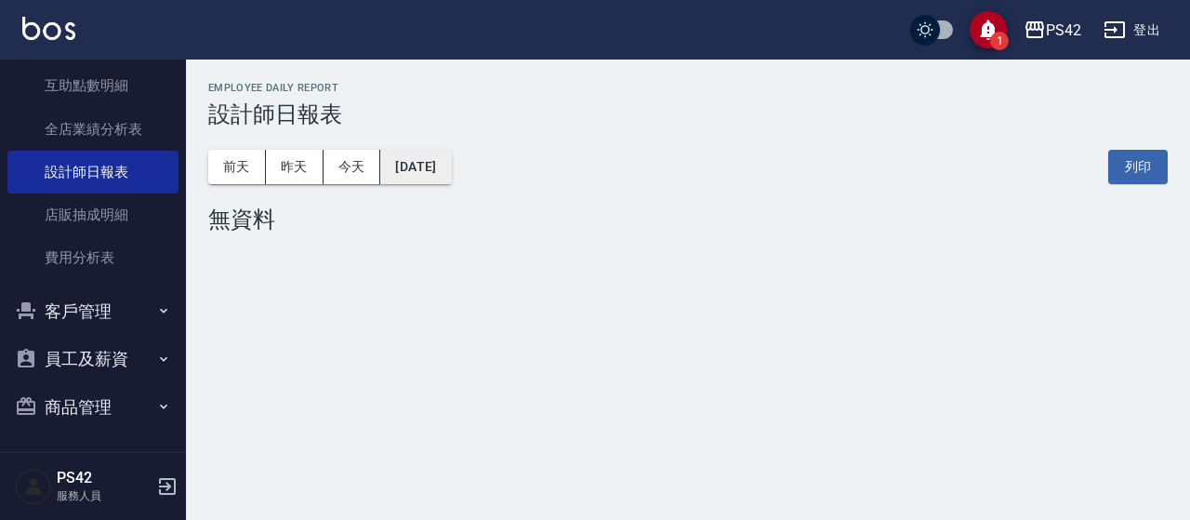
click at [443, 161] on button "[DATE]" at bounding box center [415, 167] width 71 height 34
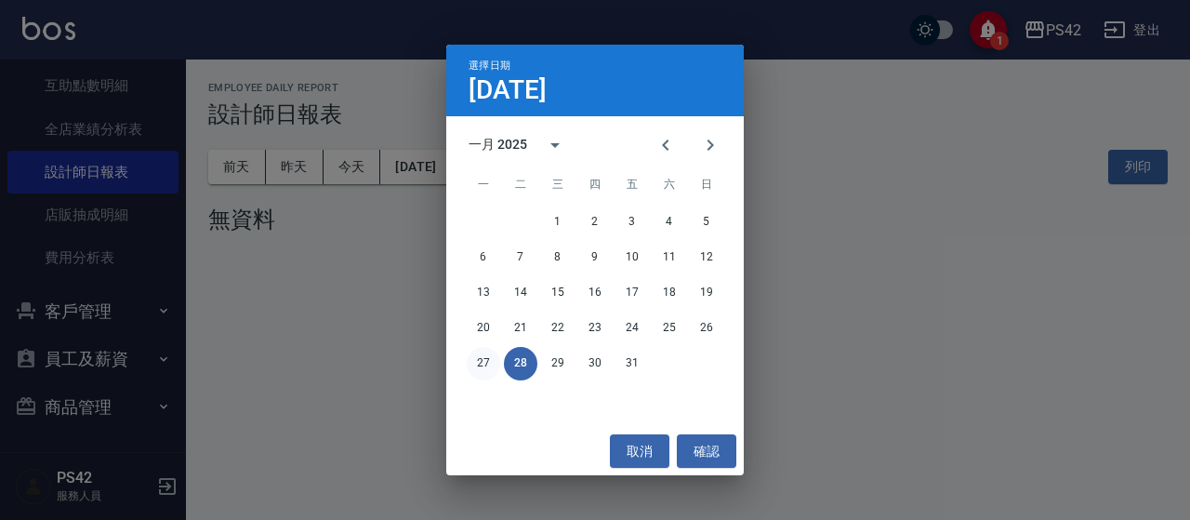
click at [482, 367] on button "27" at bounding box center [483, 363] width 33 height 33
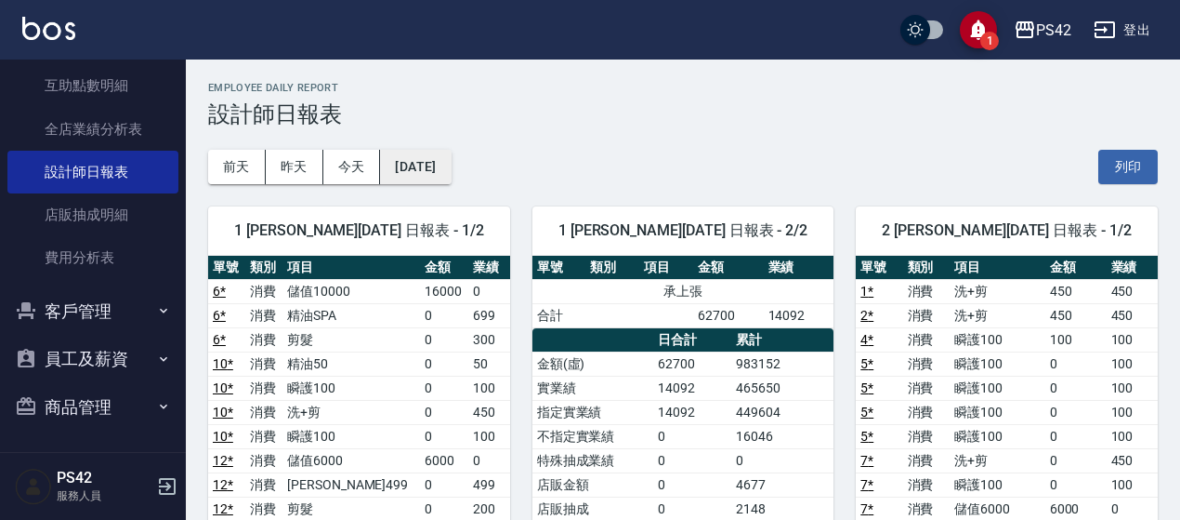
click at [451, 159] on button "[DATE]" at bounding box center [415, 167] width 71 height 34
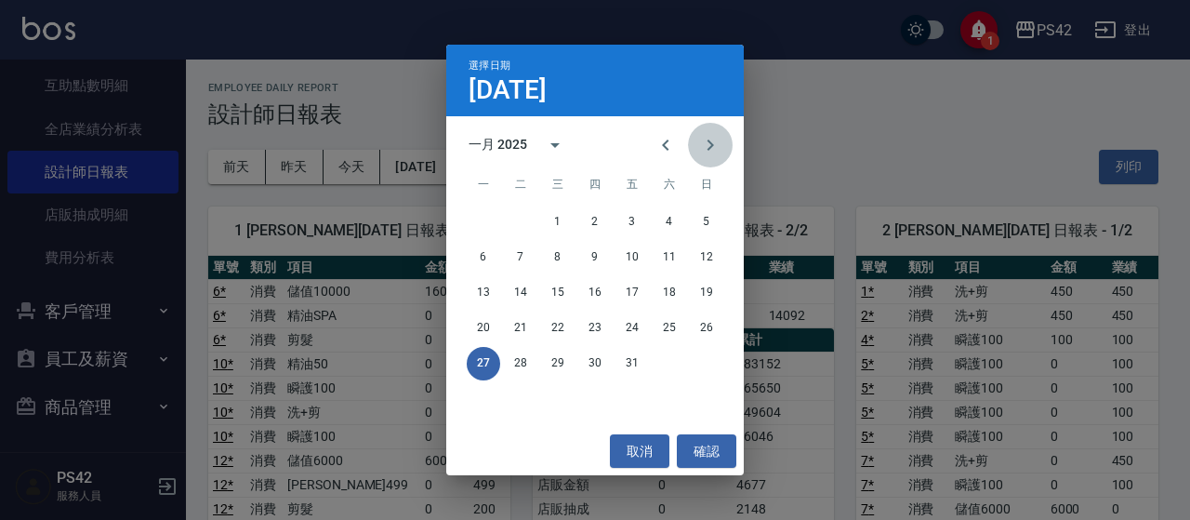
drag, startPoint x: 713, startPoint y: 137, endPoint x: 706, endPoint y: 150, distance: 14.5
click at [713, 138] on icon "Next month" at bounding box center [710, 145] width 22 height 22
click at [643, 365] on button "28" at bounding box center [631, 363] width 33 height 33
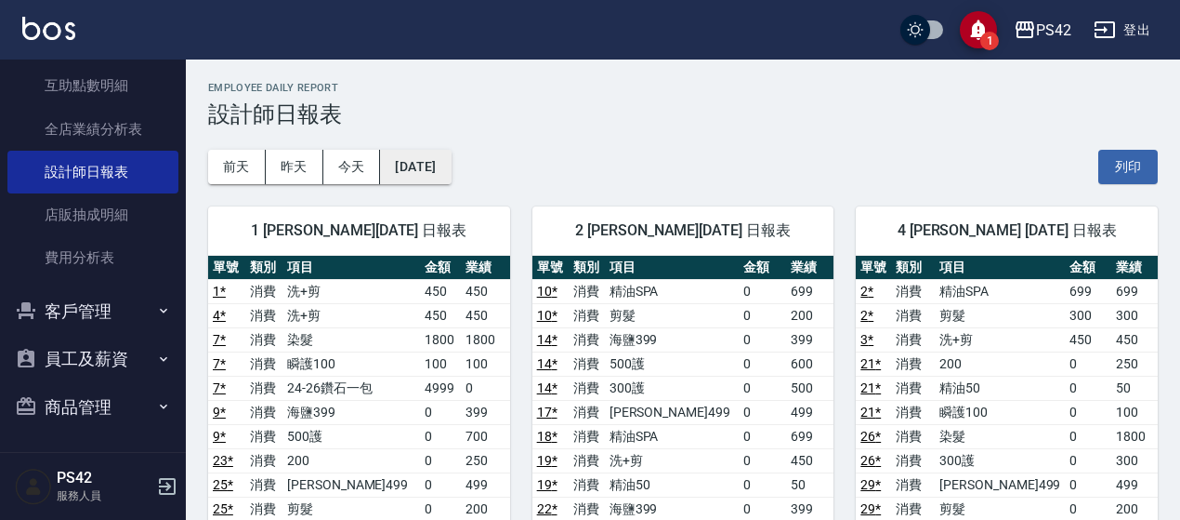
click at [451, 164] on button "[DATE]" at bounding box center [415, 167] width 71 height 34
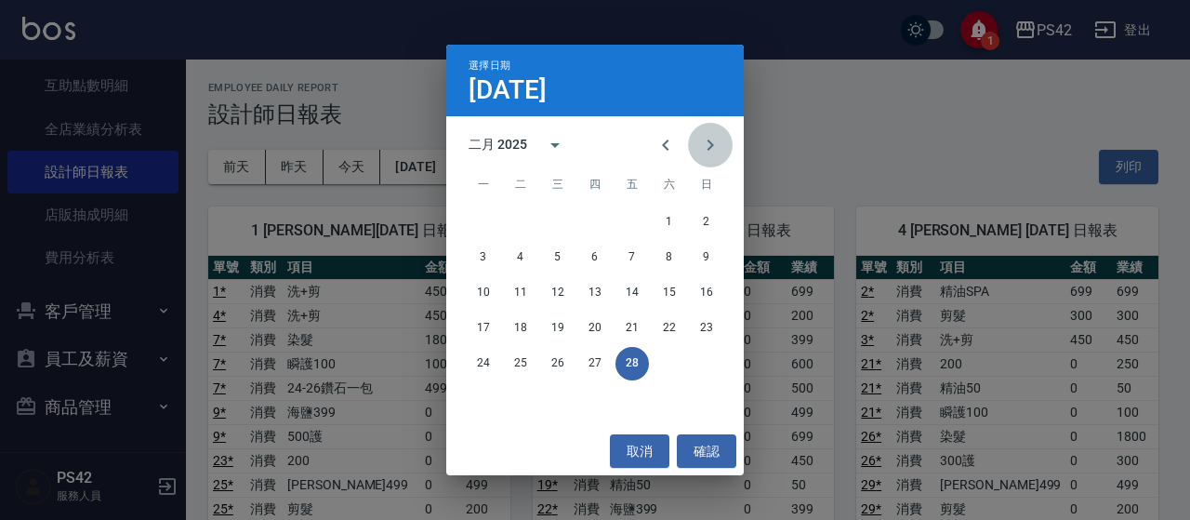
click at [714, 155] on icon "Next month" at bounding box center [710, 145] width 22 height 22
click at [481, 389] on button "31" at bounding box center [483, 398] width 33 height 33
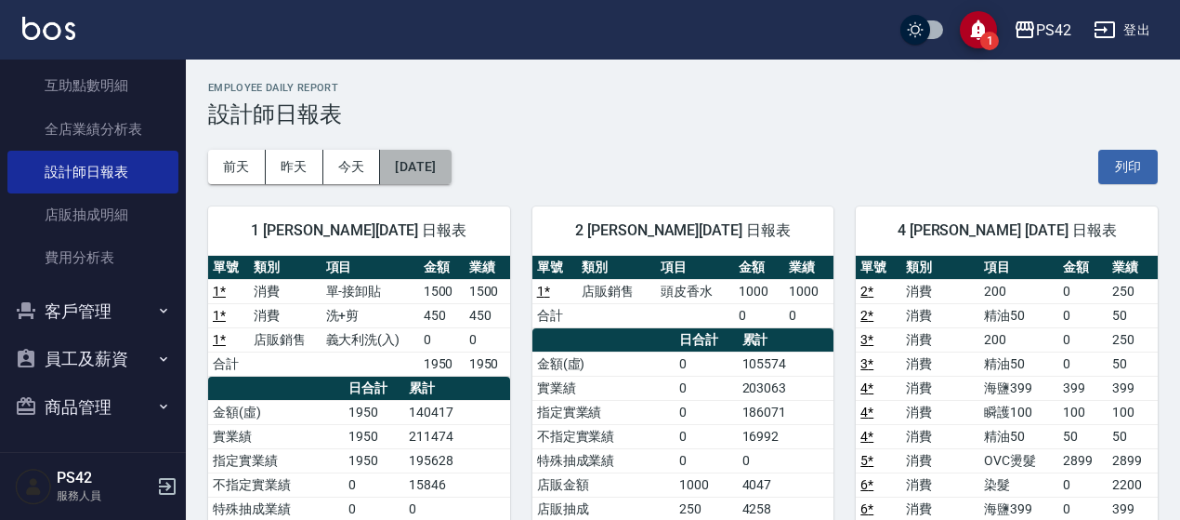
click at [441, 166] on button "[DATE]" at bounding box center [415, 167] width 71 height 34
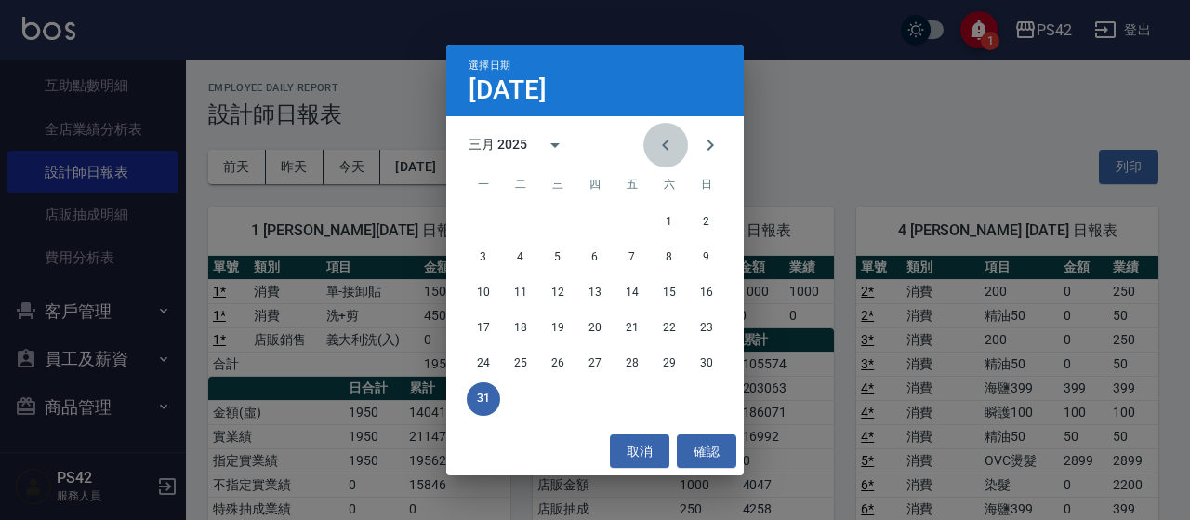
click at [666, 149] on icon "Previous month" at bounding box center [665, 144] width 7 height 11
click at [632, 368] on button "28" at bounding box center [631, 363] width 33 height 33
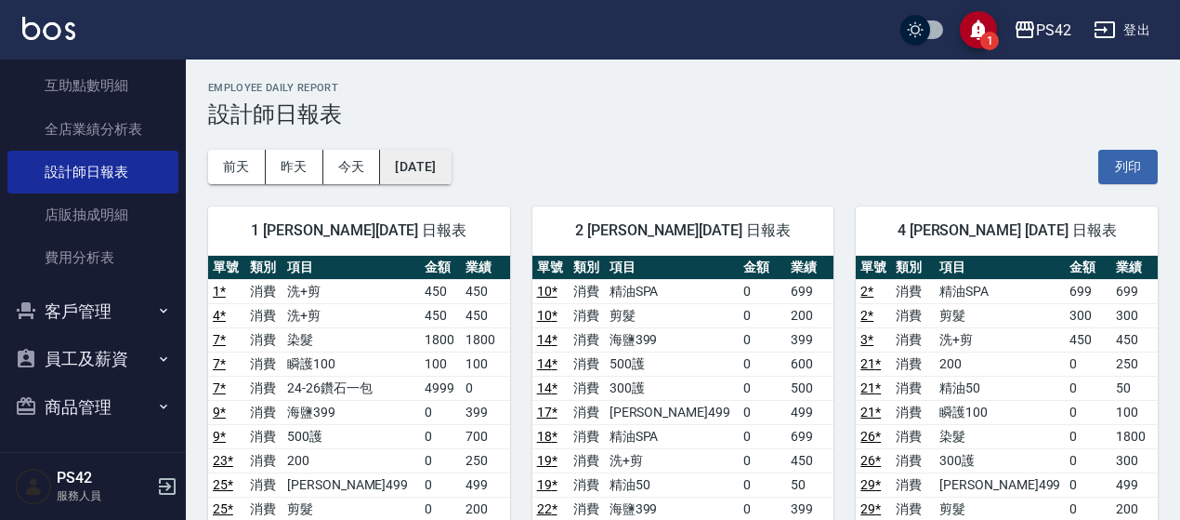
click at [451, 173] on button "[DATE]" at bounding box center [415, 167] width 71 height 34
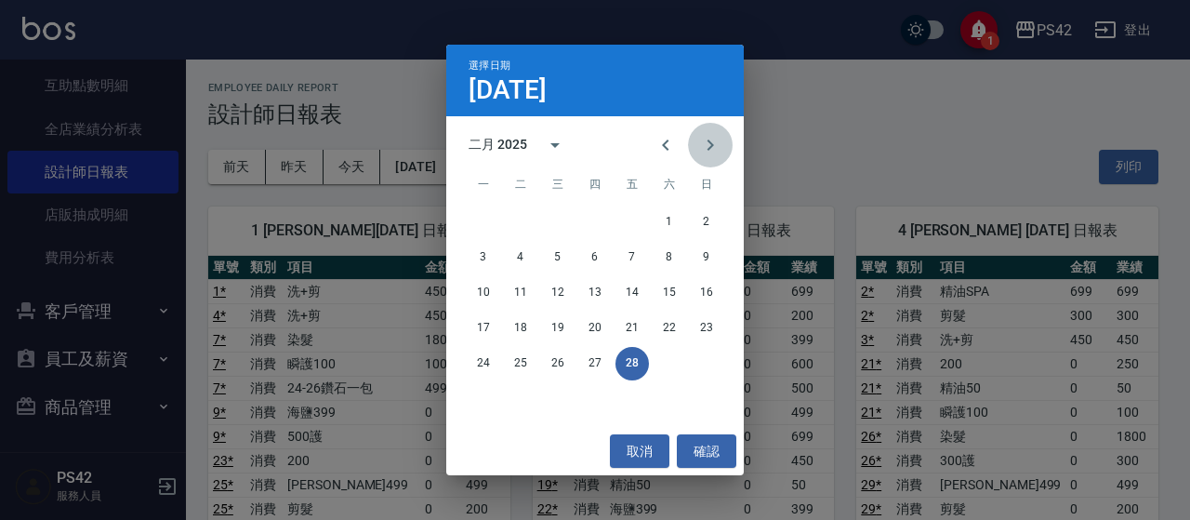
click at [716, 140] on icon "Next month" at bounding box center [710, 145] width 22 height 22
click at [550, 359] on button "30" at bounding box center [557, 363] width 33 height 33
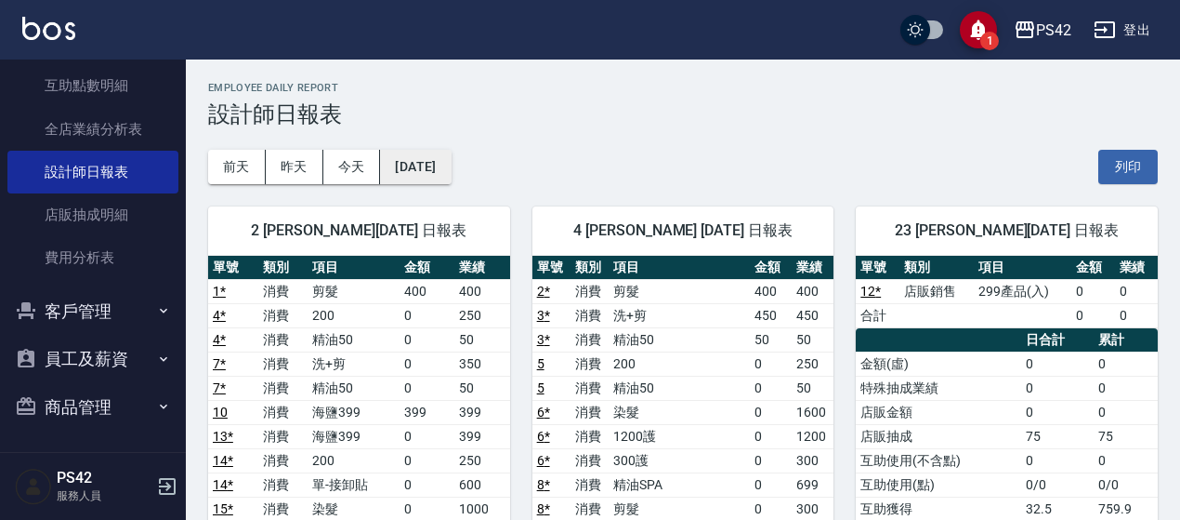
click at [437, 169] on button "[DATE]" at bounding box center [415, 167] width 71 height 34
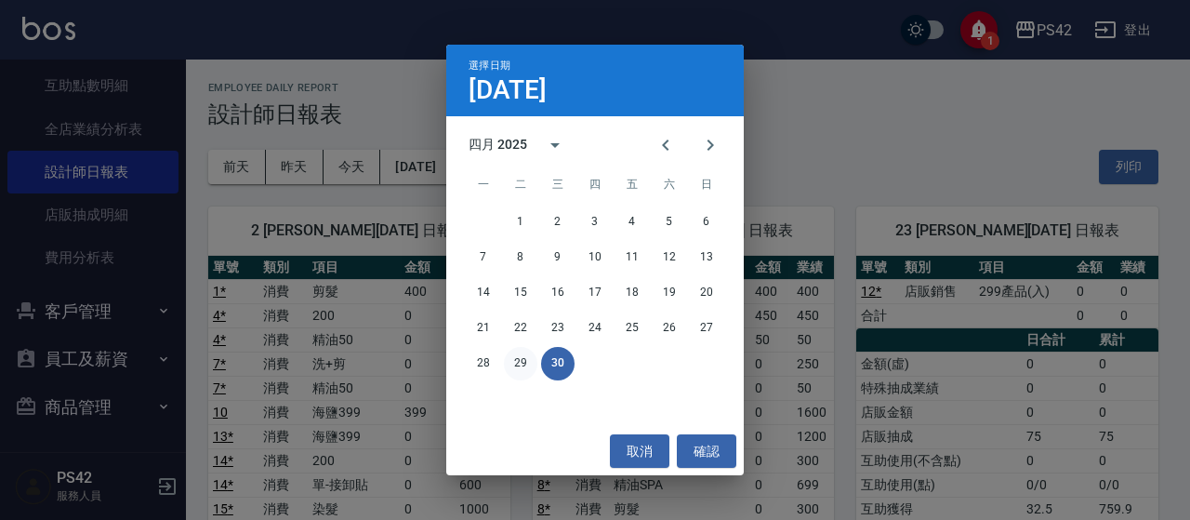
click at [520, 362] on button "29" at bounding box center [520, 363] width 33 height 33
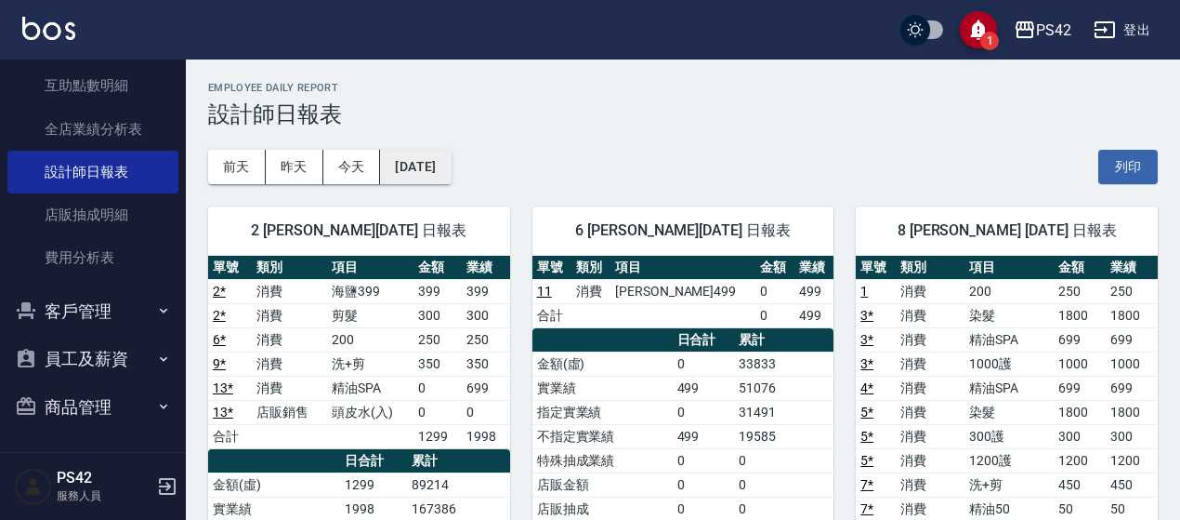
click at [451, 154] on button "[DATE]" at bounding box center [415, 167] width 71 height 34
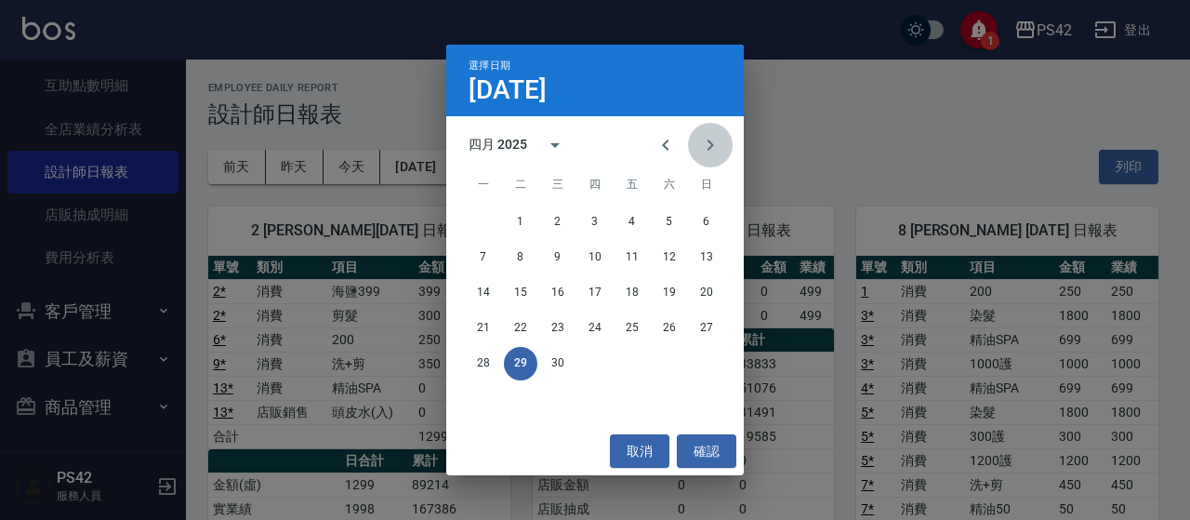
click at [706, 160] on button "Next month" at bounding box center [710, 145] width 45 height 45
click at [673, 362] on button "31" at bounding box center [668, 363] width 33 height 33
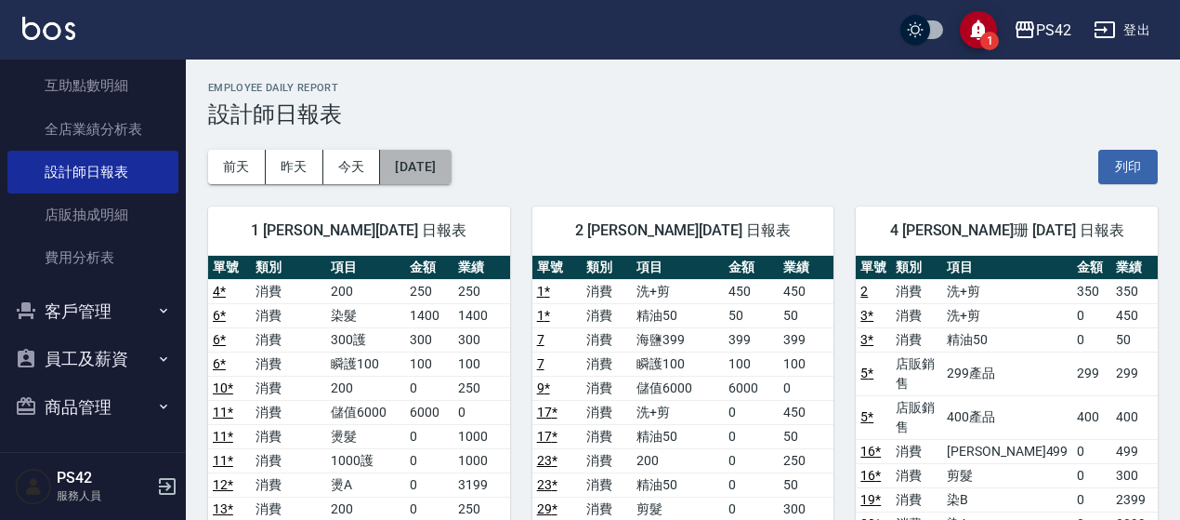
click at [420, 162] on button "[DATE]" at bounding box center [415, 167] width 71 height 34
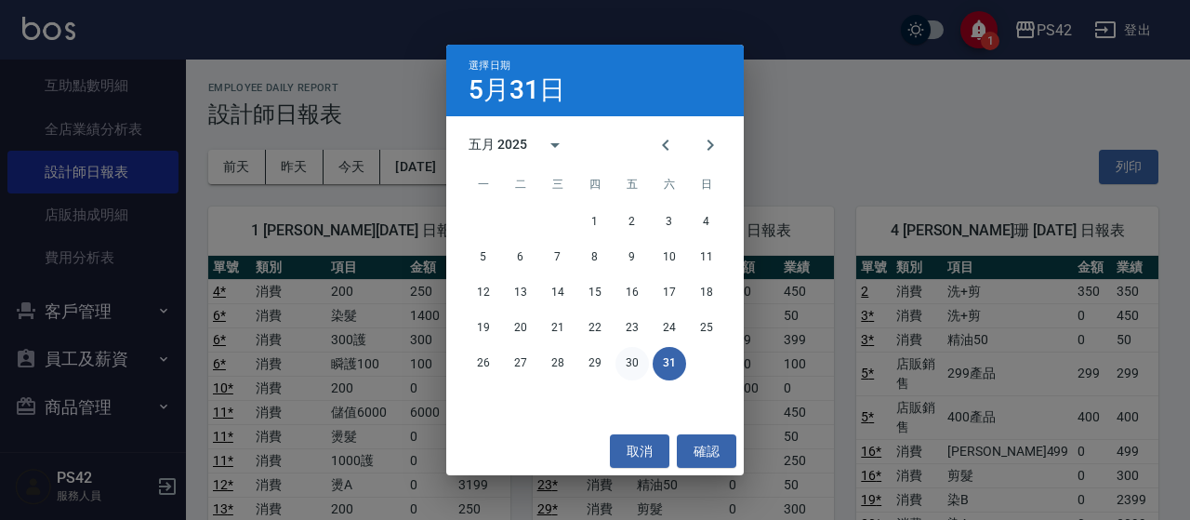
click at [632, 364] on button "30" at bounding box center [631, 363] width 33 height 33
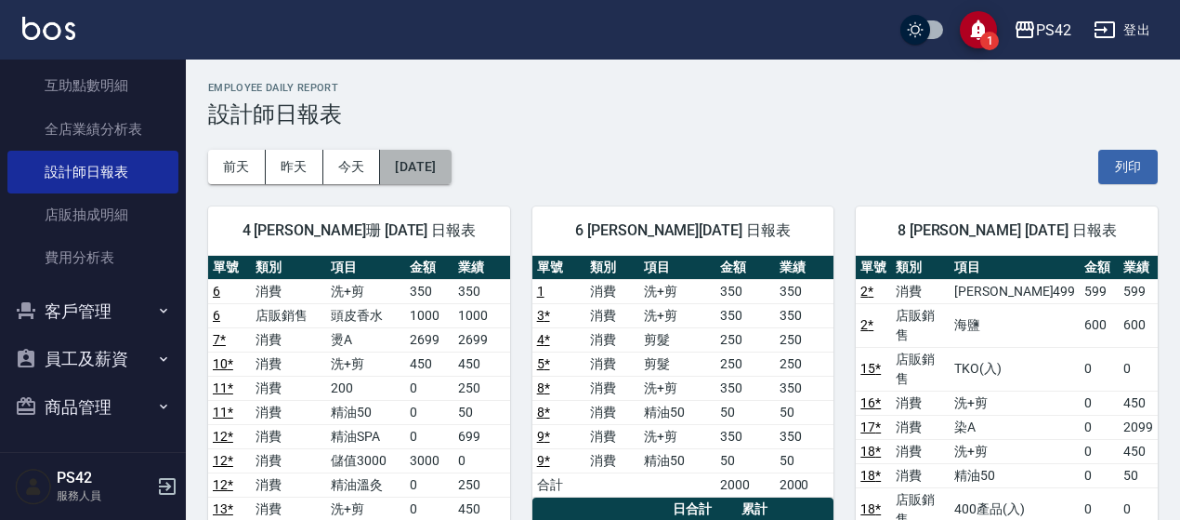
click at [444, 166] on button "[DATE]" at bounding box center [415, 167] width 71 height 34
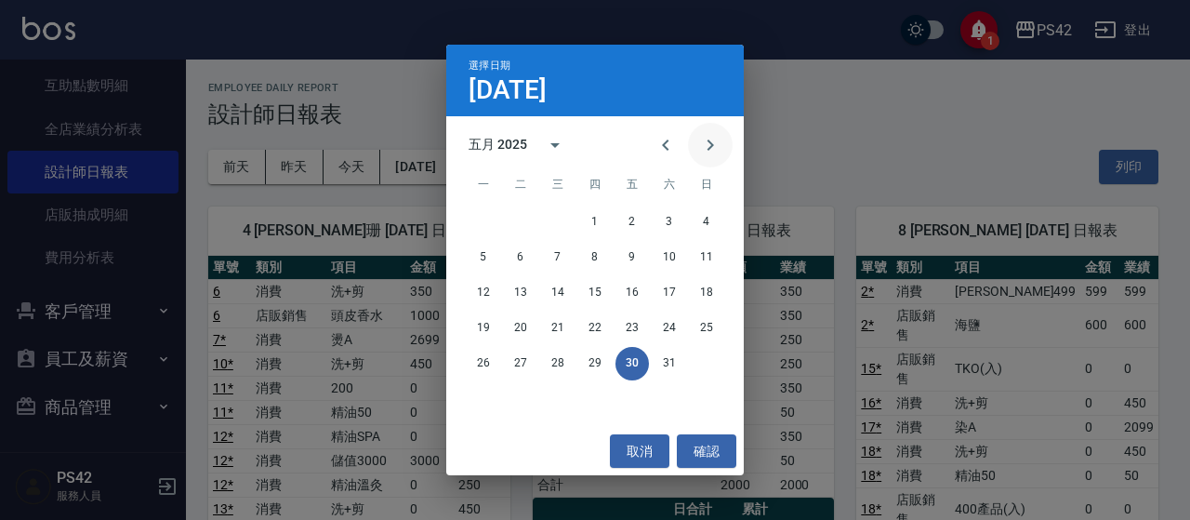
click at [717, 151] on icon "Next month" at bounding box center [710, 145] width 22 height 22
click at [488, 393] on button "30" at bounding box center [483, 398] width 33 height 33
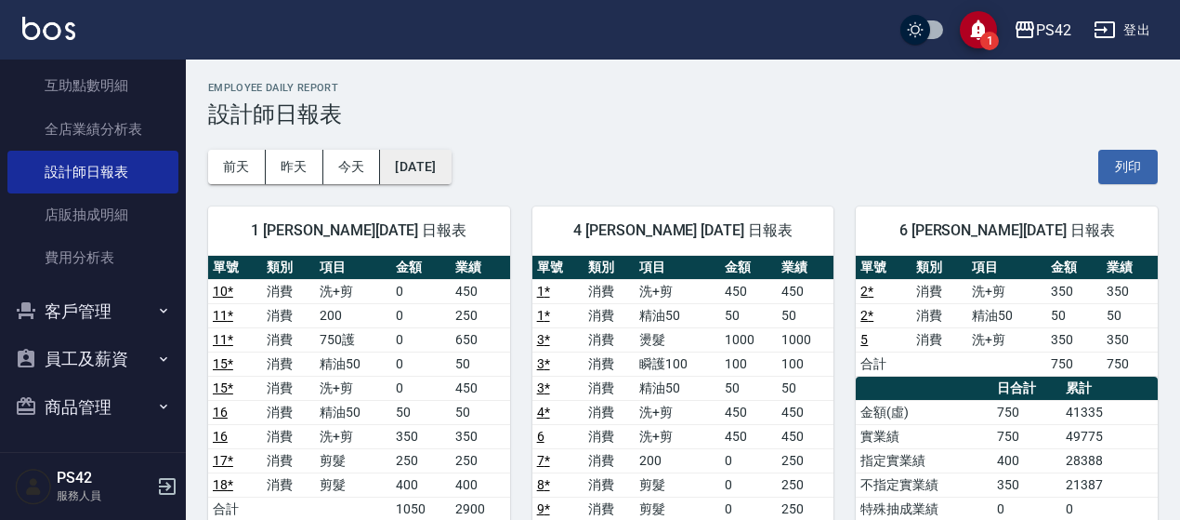
click at [451, 165] on button "[DATE]" at bounding box center [415, 167] width 71 height 34
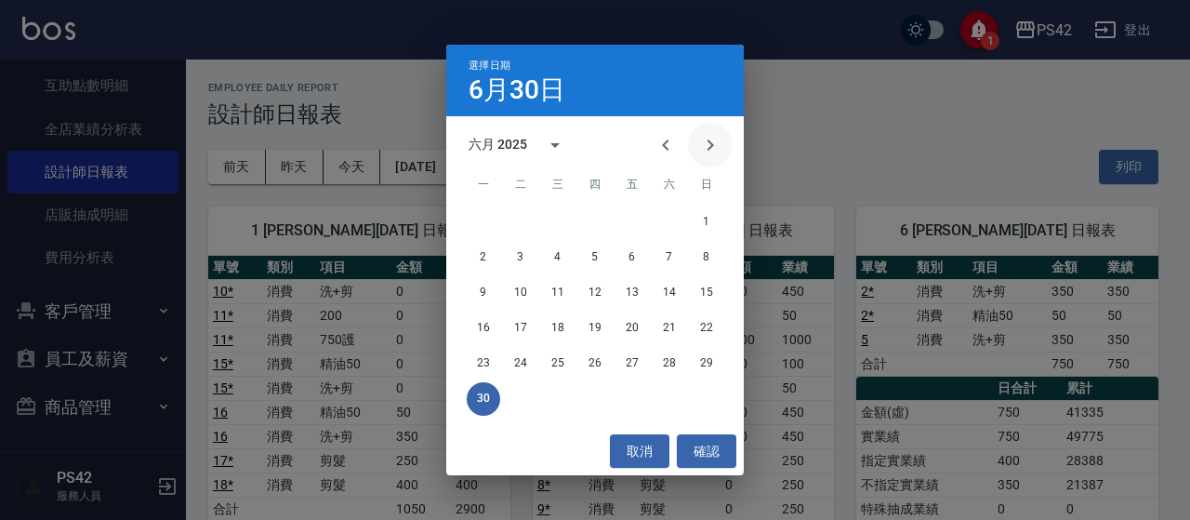
click at [712, 145] on icon "Next month" at bounding box center [710, 144] width 7 height 11
click at [595, 373] on button "31" at bounding box center [594, 363] width 33 height 33
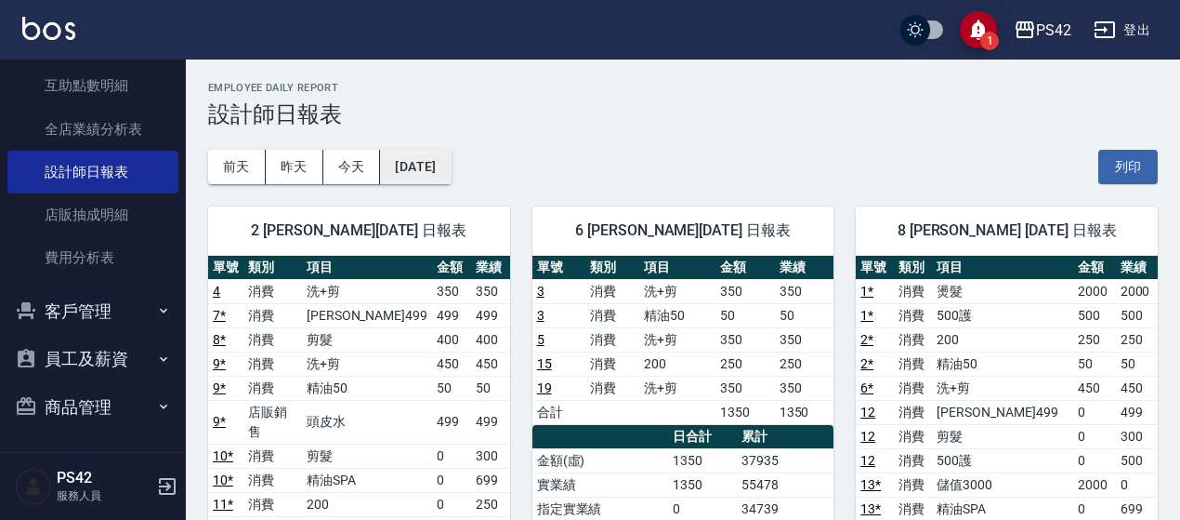
click at [451, 167] on button "[DATE]" at bounding box center [415, 167] width 71 height 34
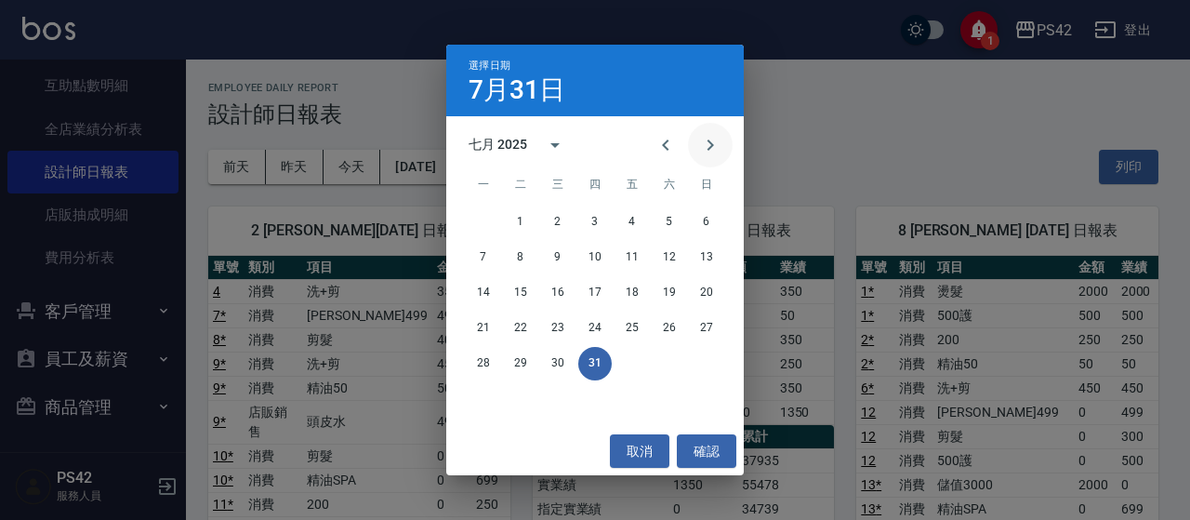
click at [722, 144] on button "Next month" at bounding box center [710, 145] width 45 height 45
click at [705, 361] on button "31" at bounding box center [706, 363] width 33 height 33
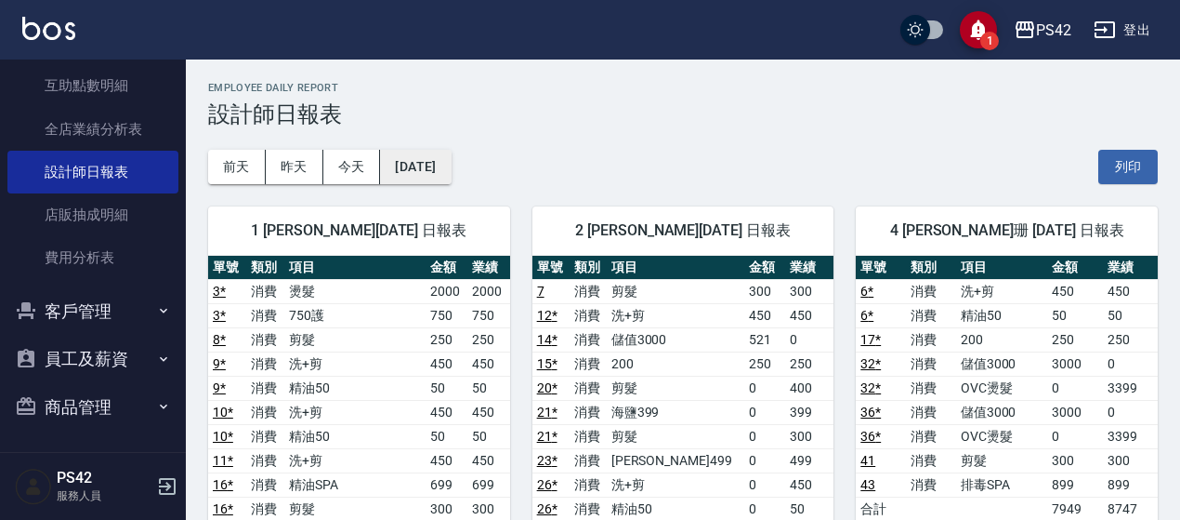
click at [451, 170] on button "[DATE]" at bounding box center [415, 167] width 71 height 34
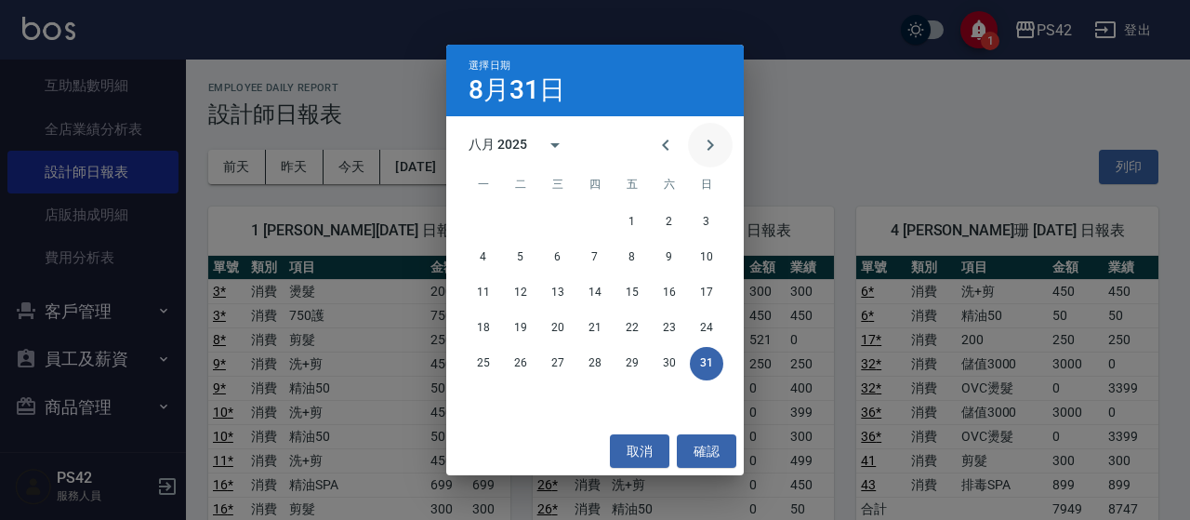
click at [717, 155] on icon "Next month" at bounding box center [710, 145] width 22 height 22
click at [521, 363] on button "30" at bounding box center [520, 363] width 33 height 33
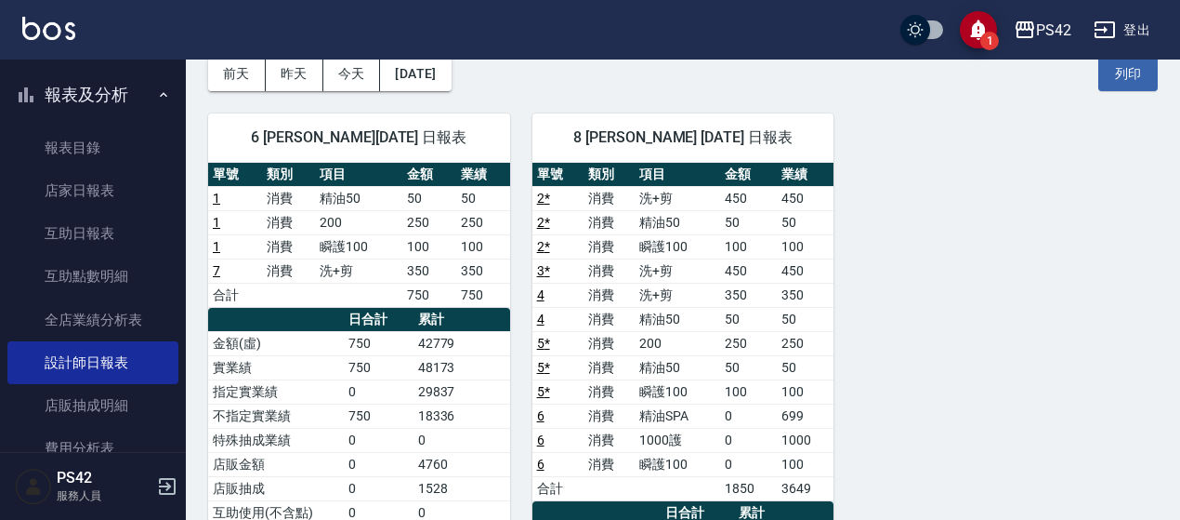
scroll to position [455, 0]
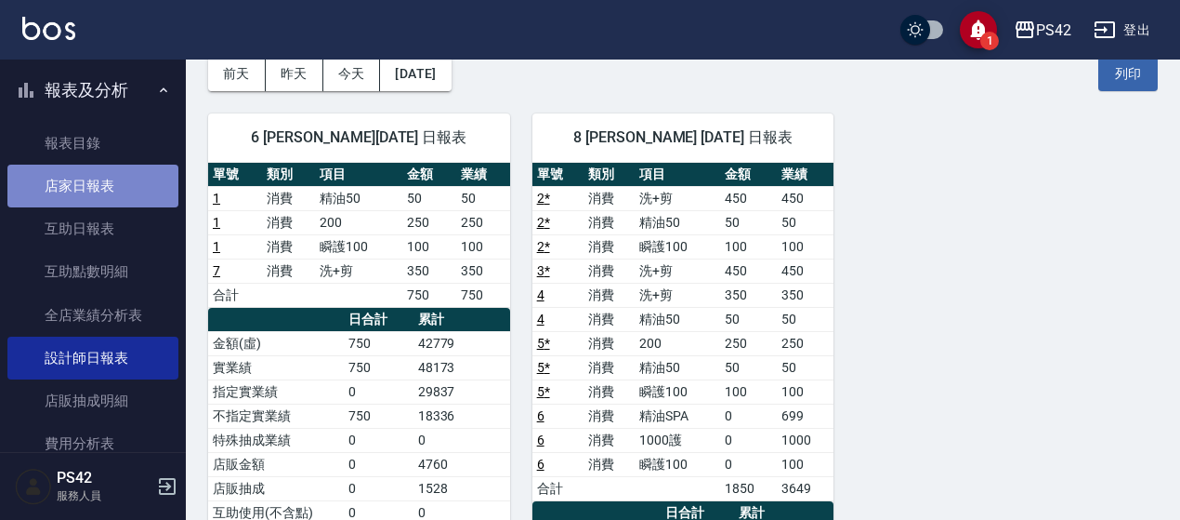
click at [120, 186] on link "店家日報表" at bounding box center [92, 185] width 171 height 43
